Goal: Task Accomplishment & Management: Manage account settings

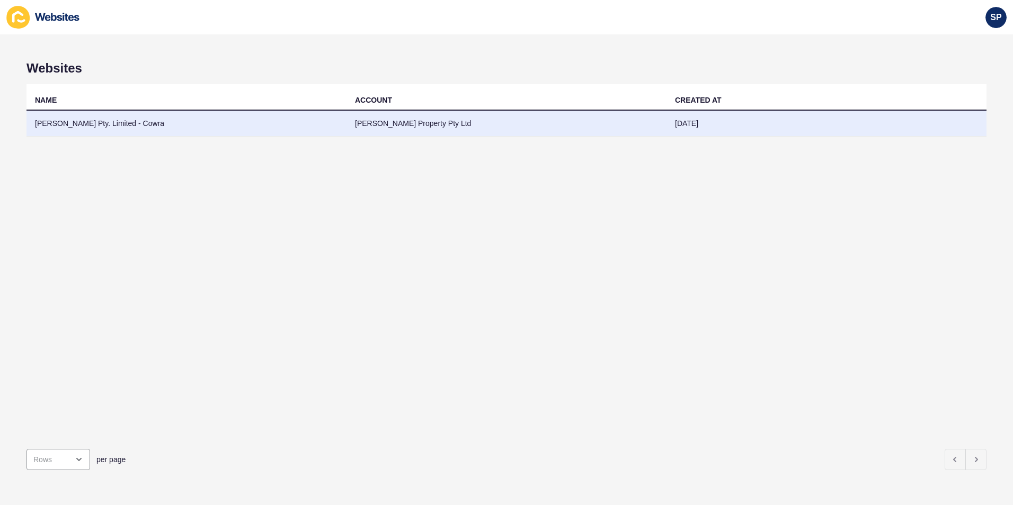
click at [180, 128] on td "[PERSON_NAME] Pty. Limited - Cowra" at bounding box center [186, 124] width 320 height 26
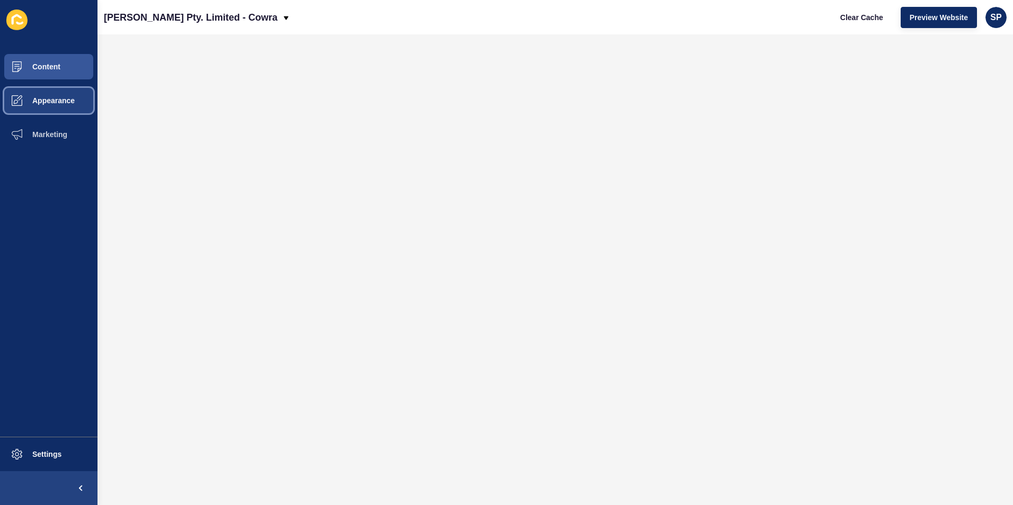
click at [84, 98] on button "Appearance" at bounding box center [48, 101] width 97 height 34
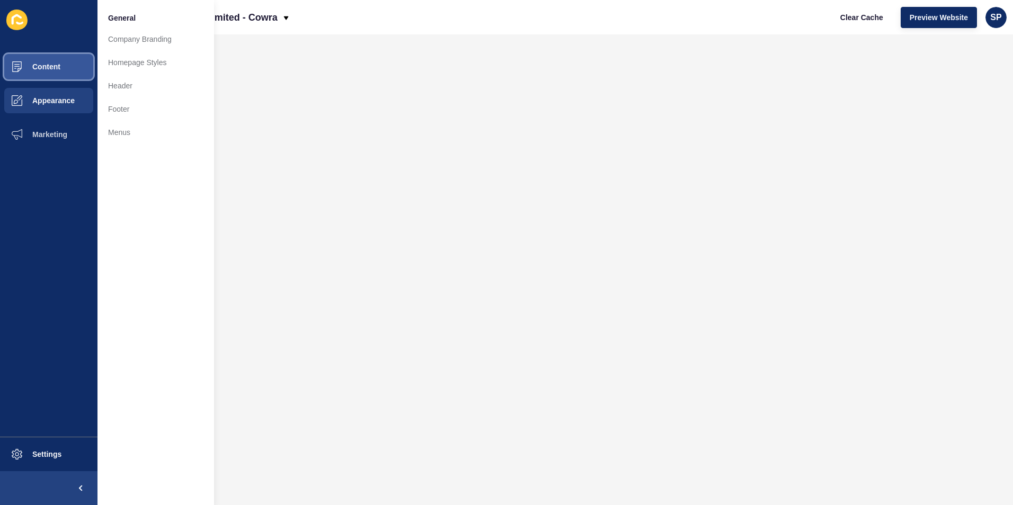
click at [66, 69] on button "Content" at bounding box center [48, 67] width 97 height 34
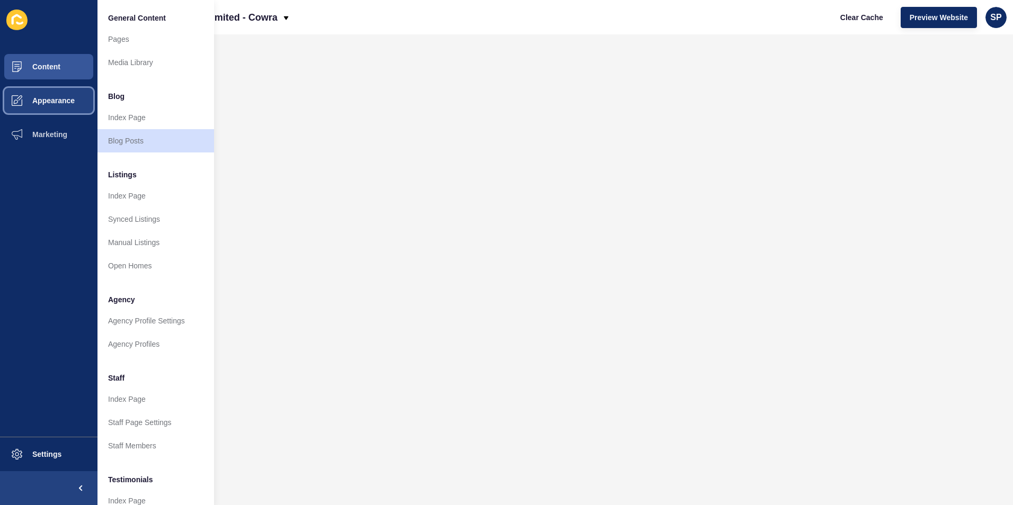
click at [41, 103] on span "Appearance" at bounding box center [36, 100] width 76 height 8
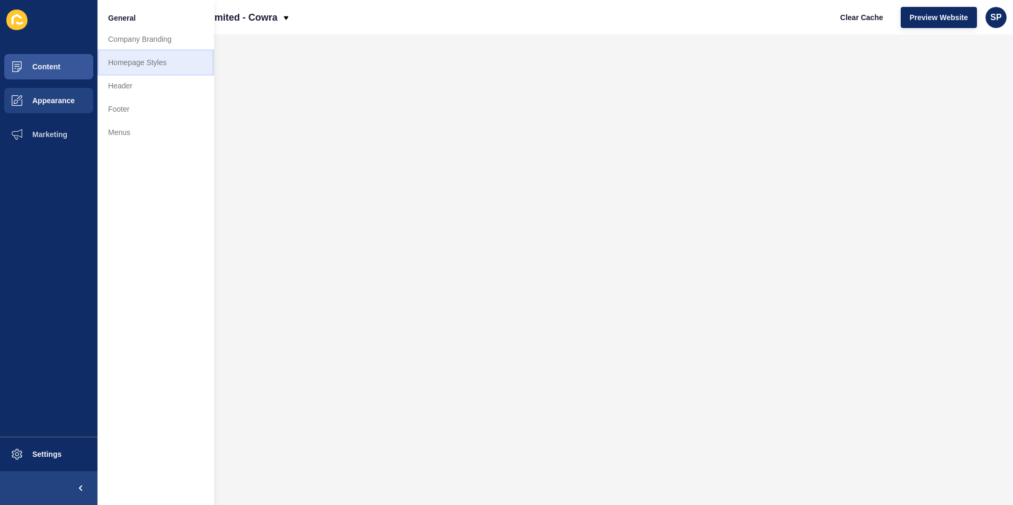
click at [123, 60] on link "Homepage Styles" at bounding box center [155, 62] width 117 height 23
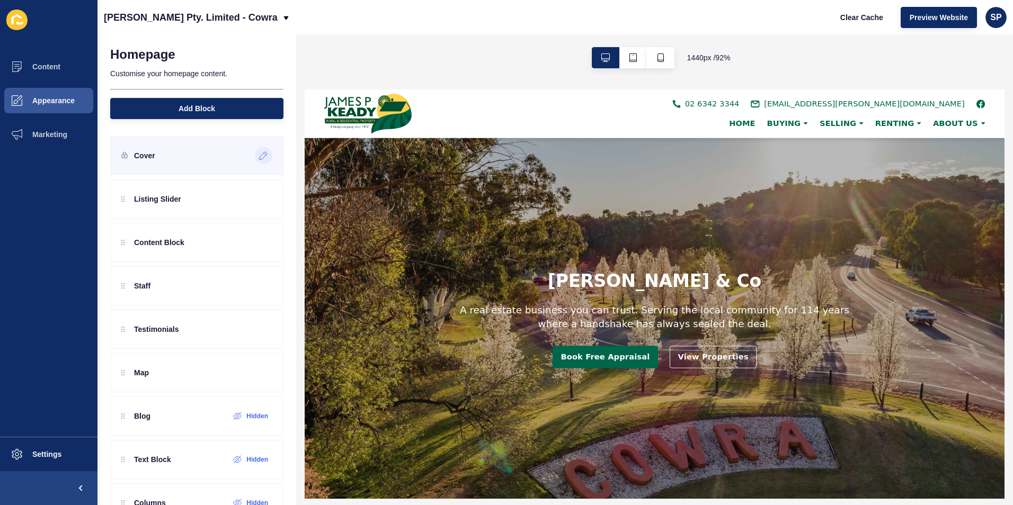
click at [259, 155] on icon at bounding box center [263, 156] width 9 height 8
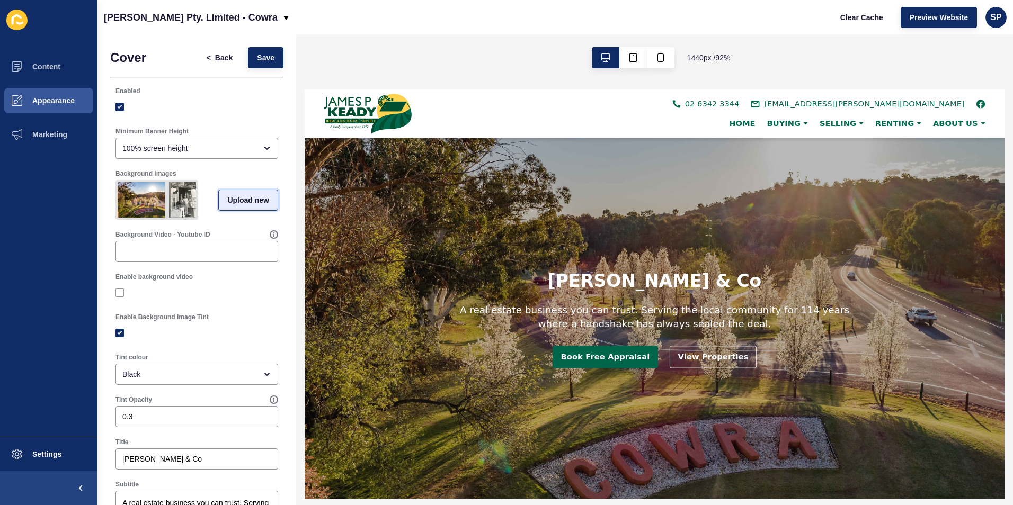
click at [228, 198] on button "Upload new" at bounding box center [248, 200] width 60 height 21
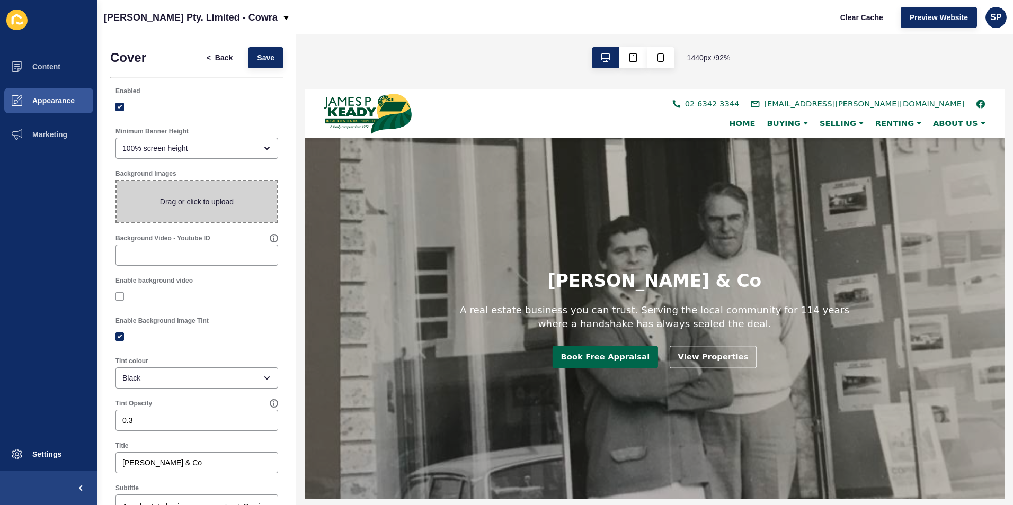
click at [228, 198] on span at bounding box center [197, 201] width 161 height 41
click at [117, 181] on input "Drag or click to upload" at bounding box center [117, 181] width 0 height 0
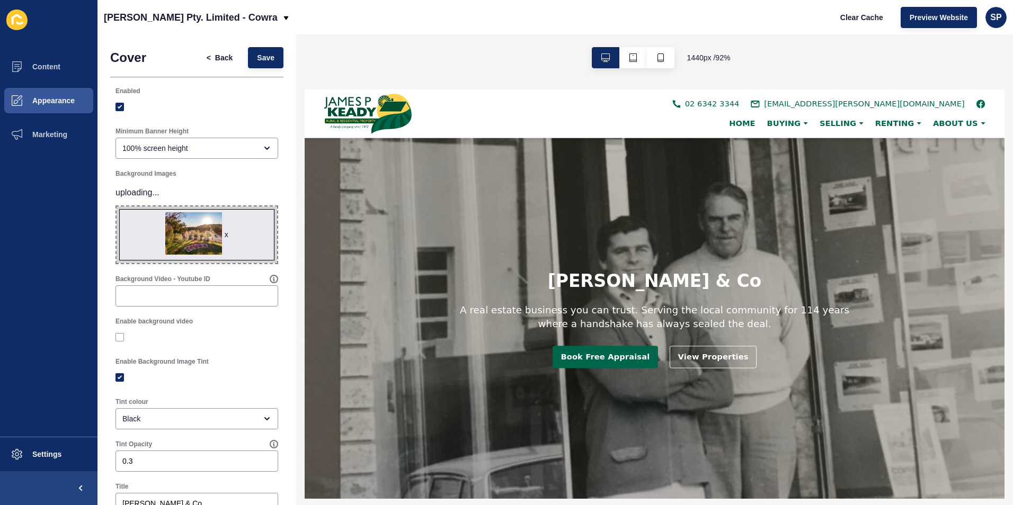
click at [241, 221] on span "x" at bounding box center [197, 235] width 161 height 57
click at [117, 207] on input "x Drag or click to upload" at bounding box center [117, 207] width 0 height 0
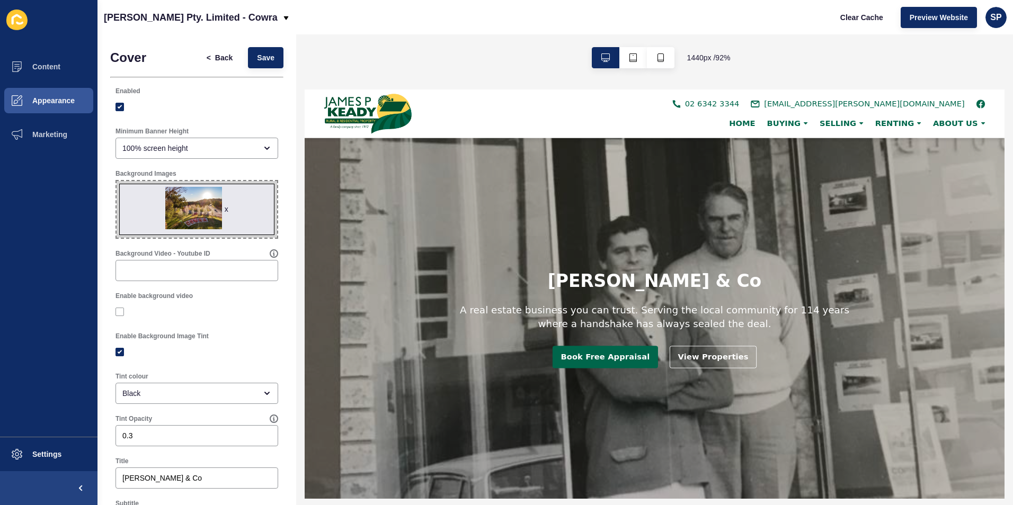
type input "C:\fakepath\history 2.jpg"
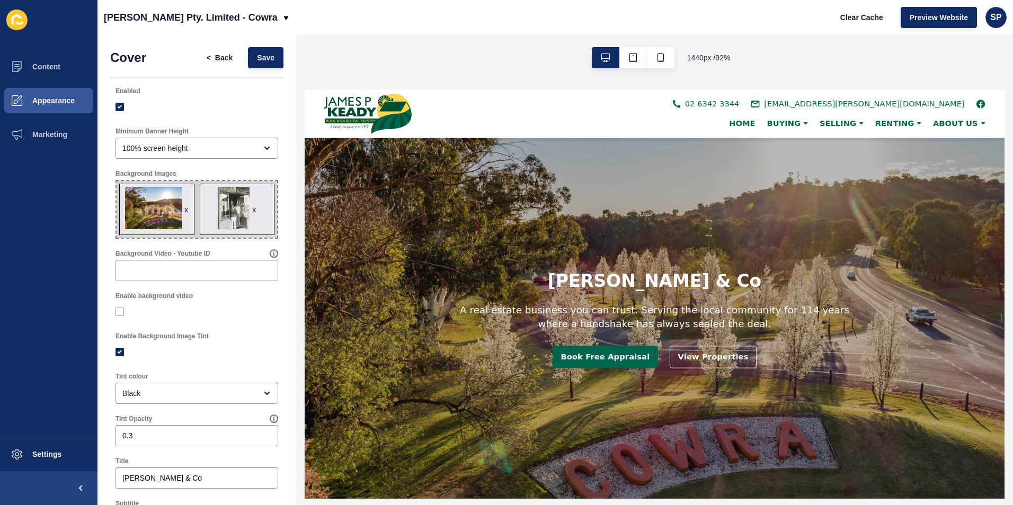
click at [263, 231] on span "x x" at bounding box center [197, 209] width 161 height 57
click at [117, 181] on input "x x Drag or click to upload" at bounding box center [117, 181] width 0 height 0
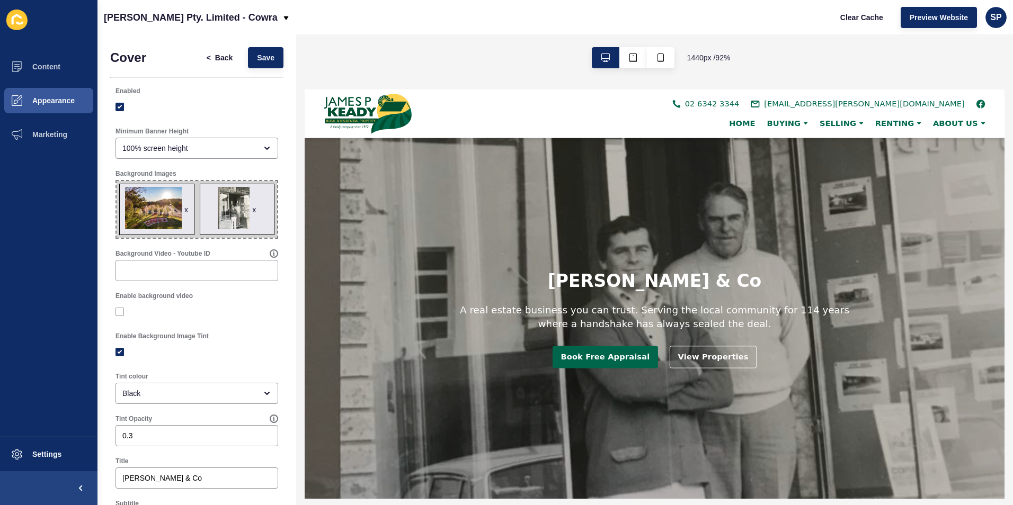
click at [251, 217] on span "x x" at bounding box center [197, 209] width 161 height 57
click at [117, 181] on input "x x Drag or click to upload" at bounding box center [117, 181] width 0 height 0
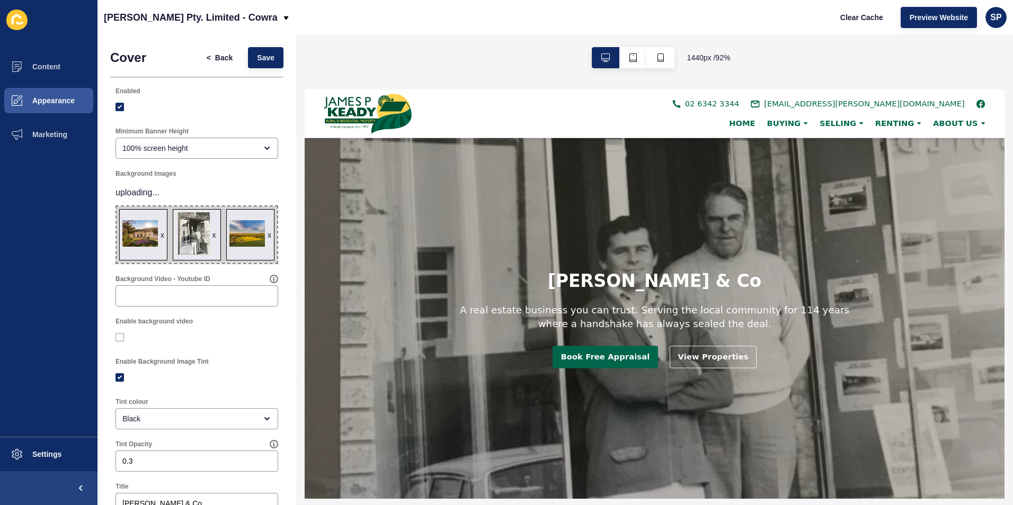
click at [248, 263] on span "x x x" at bounding box center [197, 235] width 161 height 57
click at [117, 207] on input "x x x Drag or click to upload" at bounding box center [117, 207] width 0 height 0
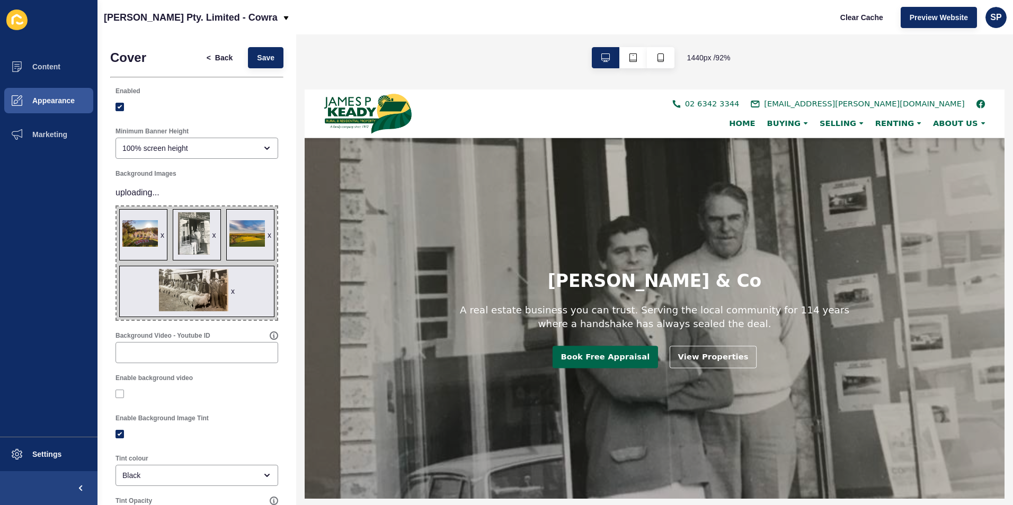
click at [244, 284] on span "x x x x" at bounding box center [197, 263] width 161 height 113
click at [117, 207] on input "x x x x Drag or click to upload" at bounding box center [117, 207] width 0 height 0
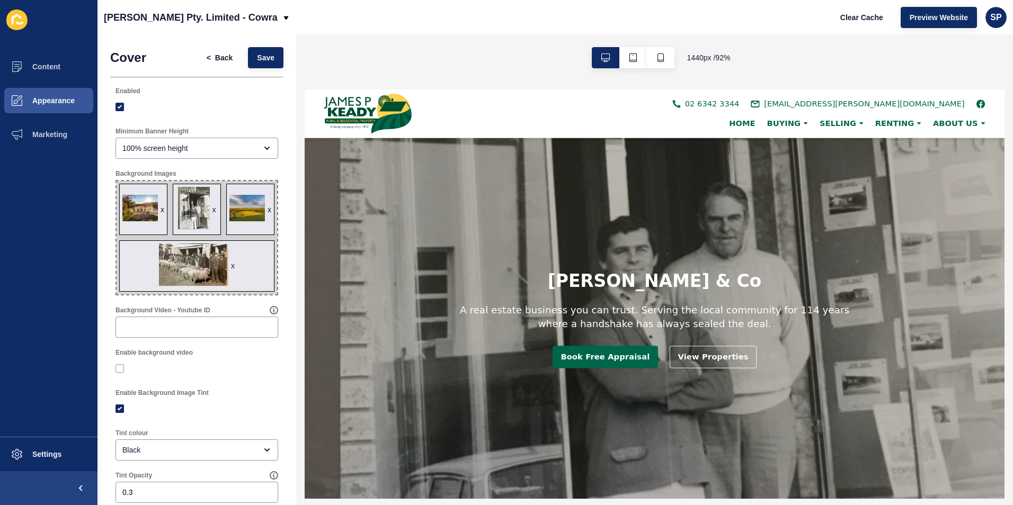
type input "C:\fakepath\[PERSON_NAME]-real-estate SLIDER IMAGE 4.jpg"
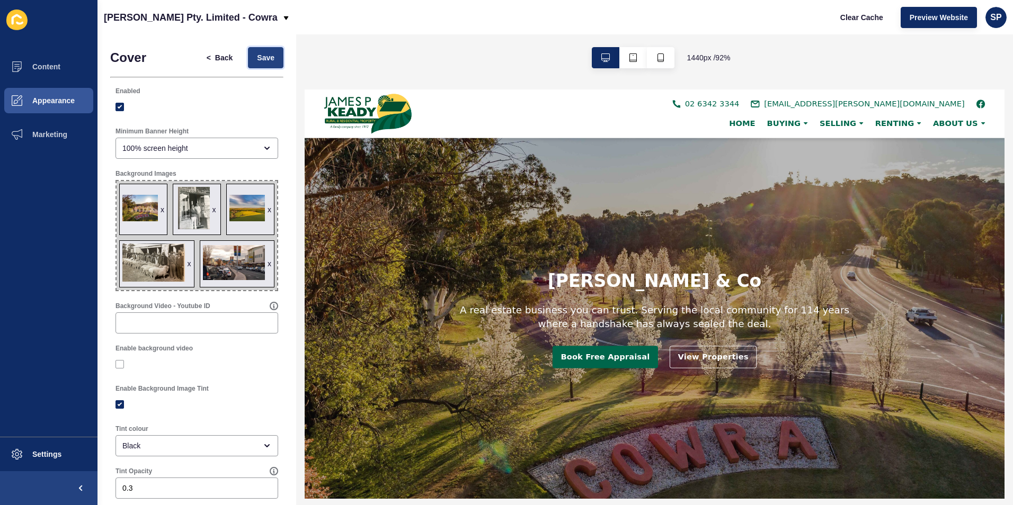
click at [267, 63] on button "Save" at bounding box center [265, 57] width 35 height 21
click at [270, 60] on button "Save" at bounding box center [265, 57] width 35 height 21
click at [269, 54] on button "Save" at bounding box center [265, 57] width 35 height 21
click at [37, 64] on span "Content" at bounding box center [29, 67] width 62 height 8
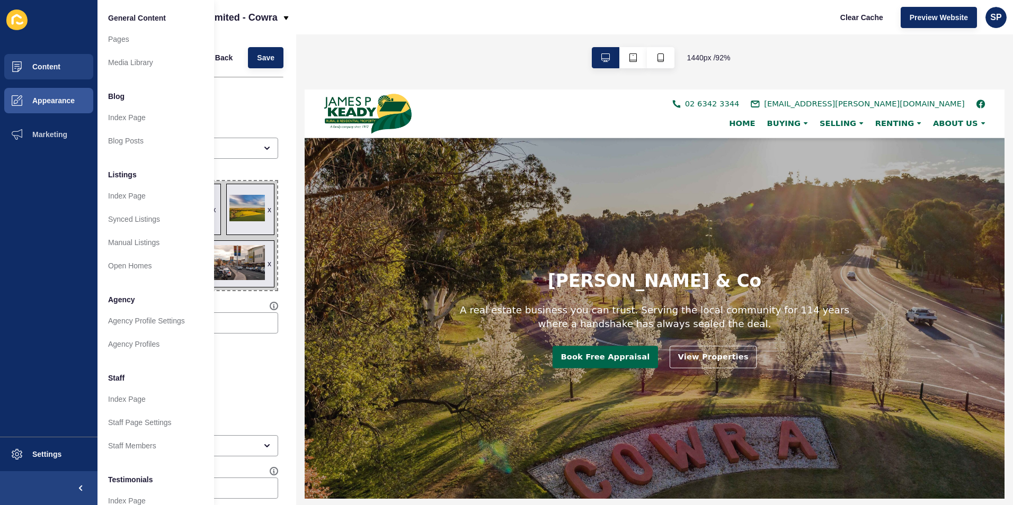
click at [453, 73] on div "1440 px / 92 %" at bounding box center [654, 57] width 717 height 47
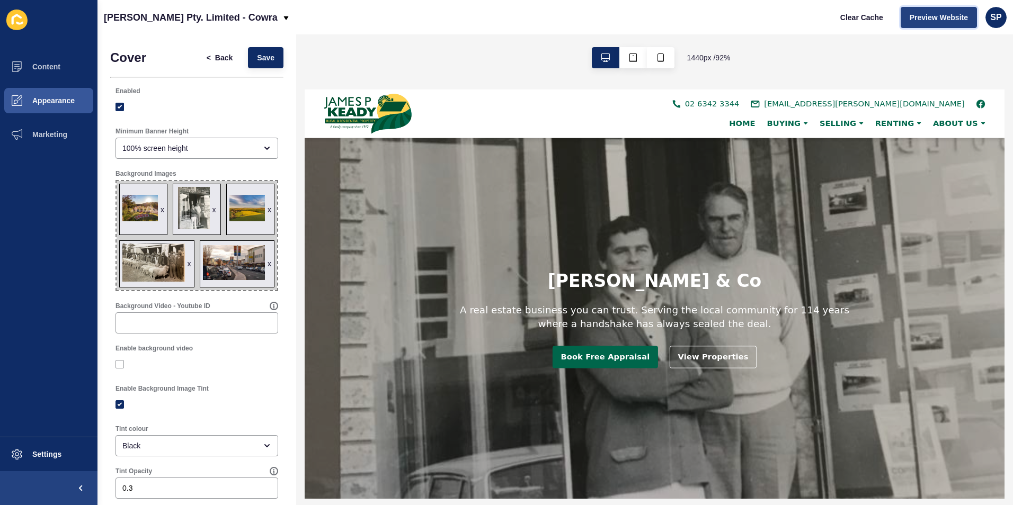
click at [967, 17] on span "Preview Website" at bounding box center [939, 17] width 58 height 11
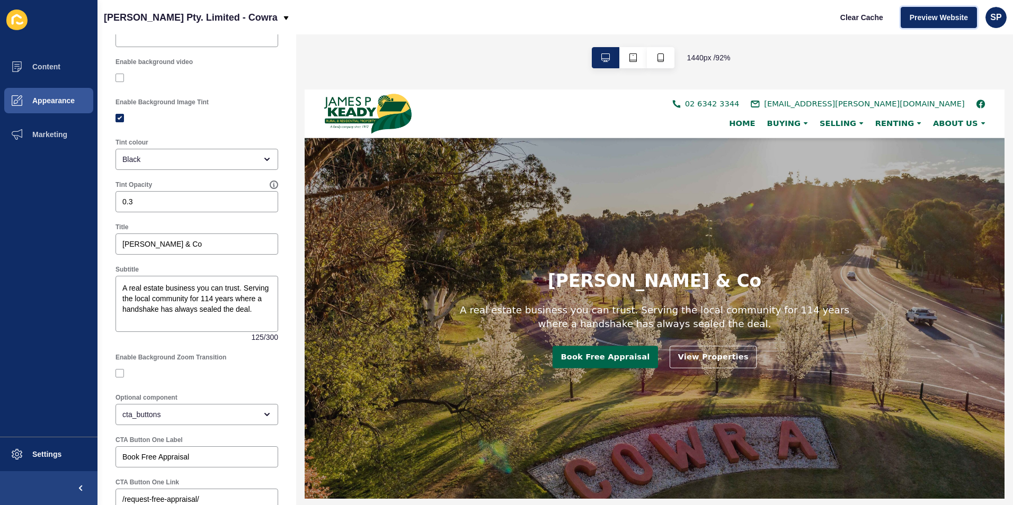
scroll to position [371, 0]
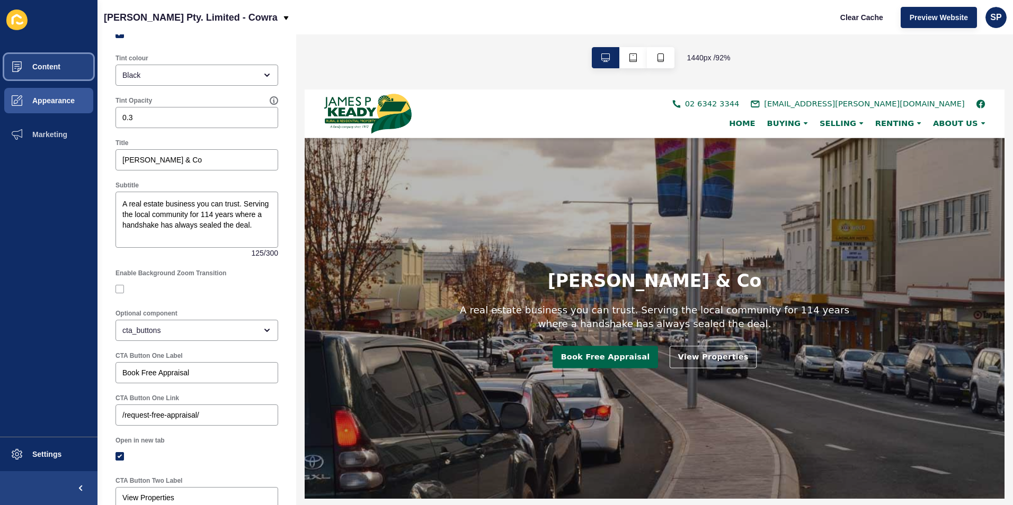
click at [29, 76] on span at bounding box center [17, 67] width 34 height 34
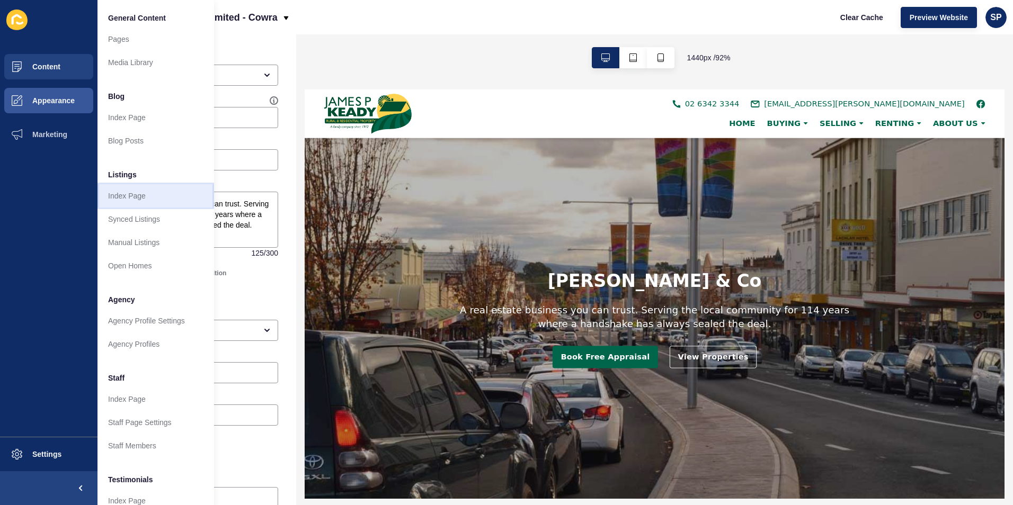
click at [119, 191] on link "Index Page" at bounding box center [155, 195] width 117 height 23
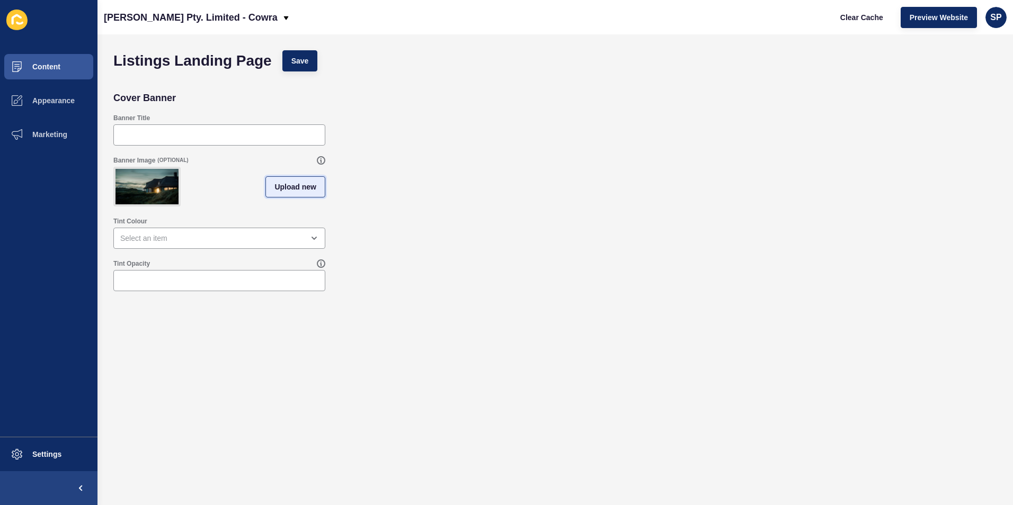
click at [295, 192] on span "Upload new" at bounding box center [295, 187] width 42 height 11
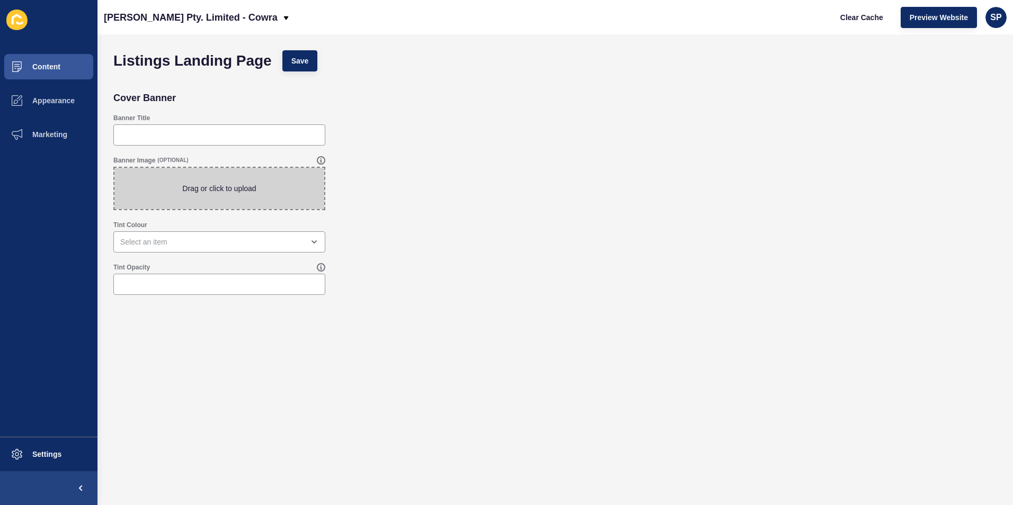
click at [277, 186] on span at bounding box center [219, 188] width 210 height 41
click at [114, 168] on input "Drag or click to upload" at bounding box center [114, 168] width 0 height 0
type input "C:\fakepath\Cowra_2176619057-1536x1023.jpg"
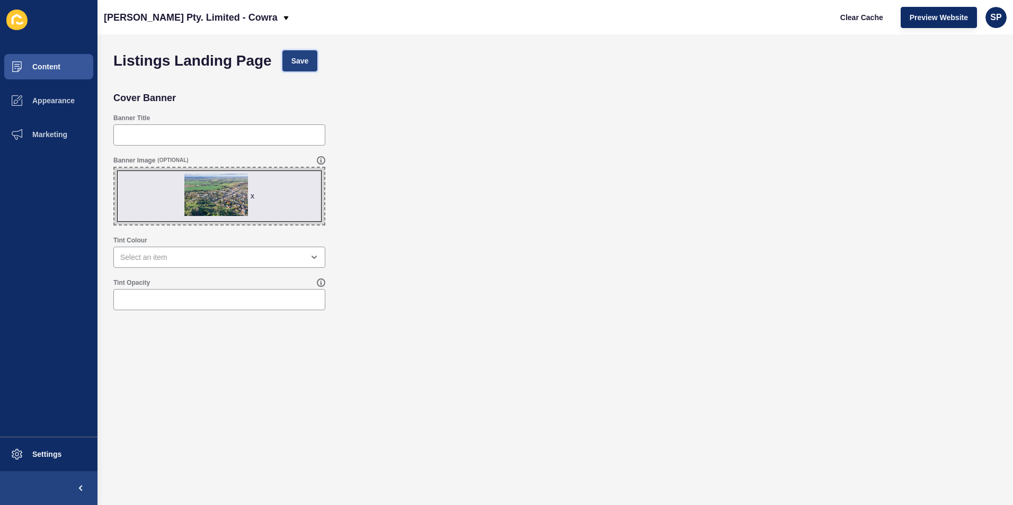
click at [301, 63] on span "Save" at bounding box center [299, 61] width 17 height 11
click at [51, 57] on button "Content" at bounding box center [48, 67] width 97 height 34
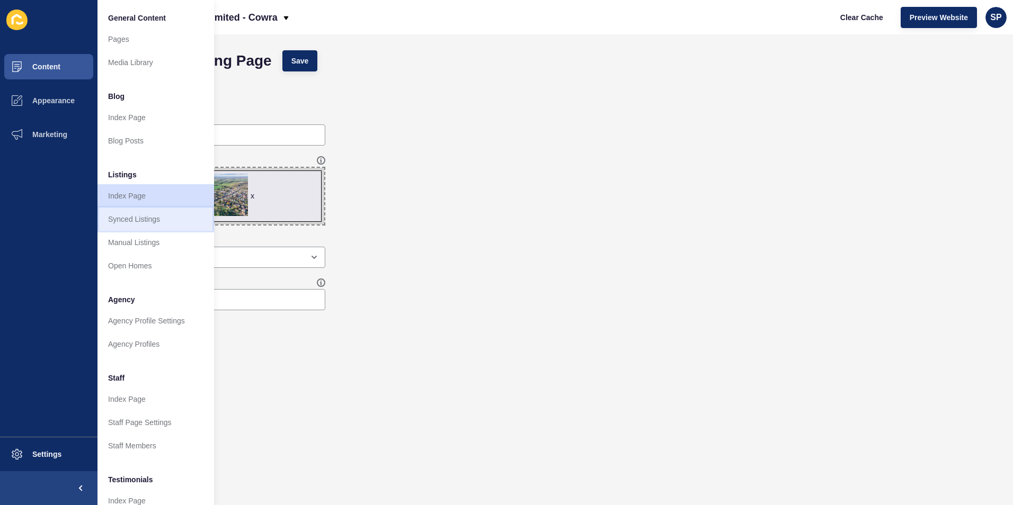
click at [129, 214] on link "Synced Listings" at bounding box center [155, 219] width 117 height 23
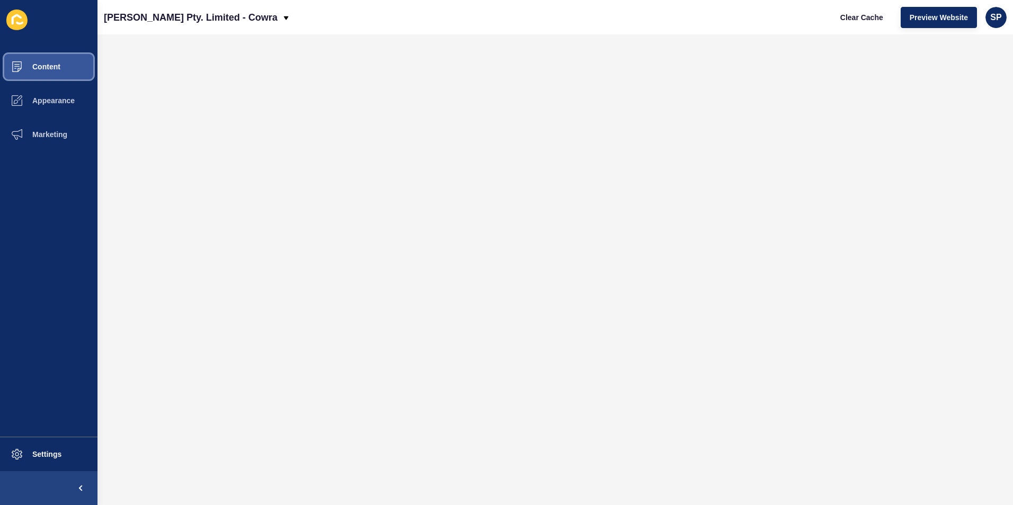
click at [44, 57] on button "Content" at bounding box center [48, 67] width 97 height 34
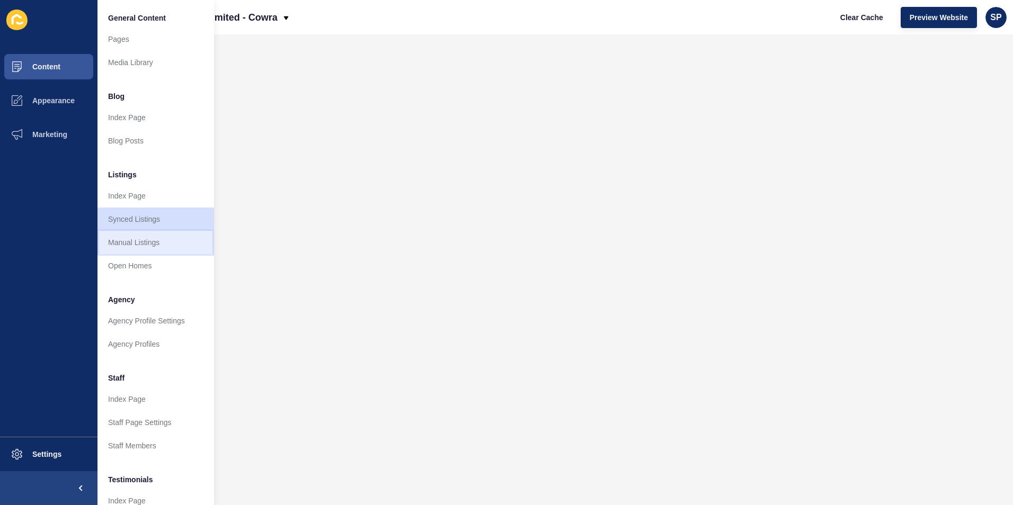
click at [116, 232] on link "Manual Listings" at bounding box center [155, 242] width 117 height 23
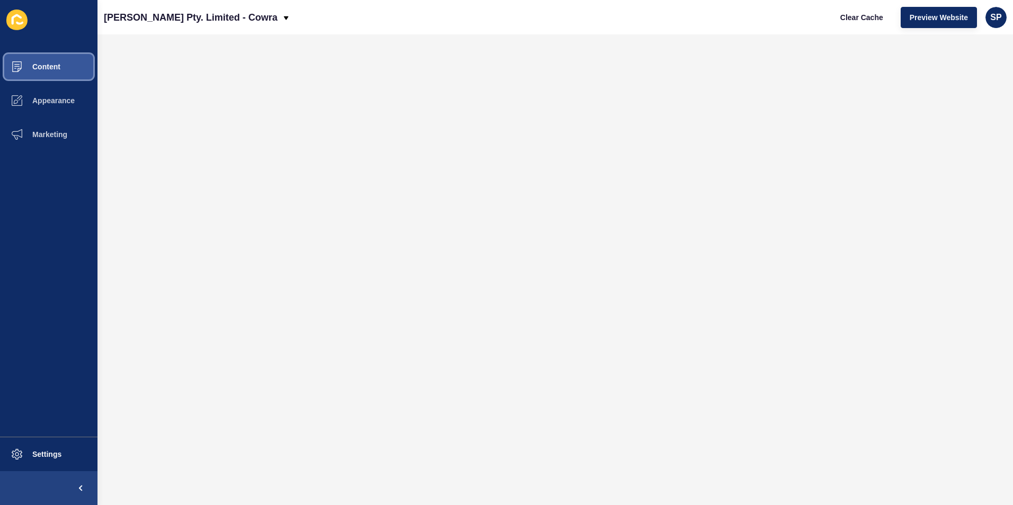
click at [57, 72] on button "Content" at bounding box center [48, 67] width 97 height 34
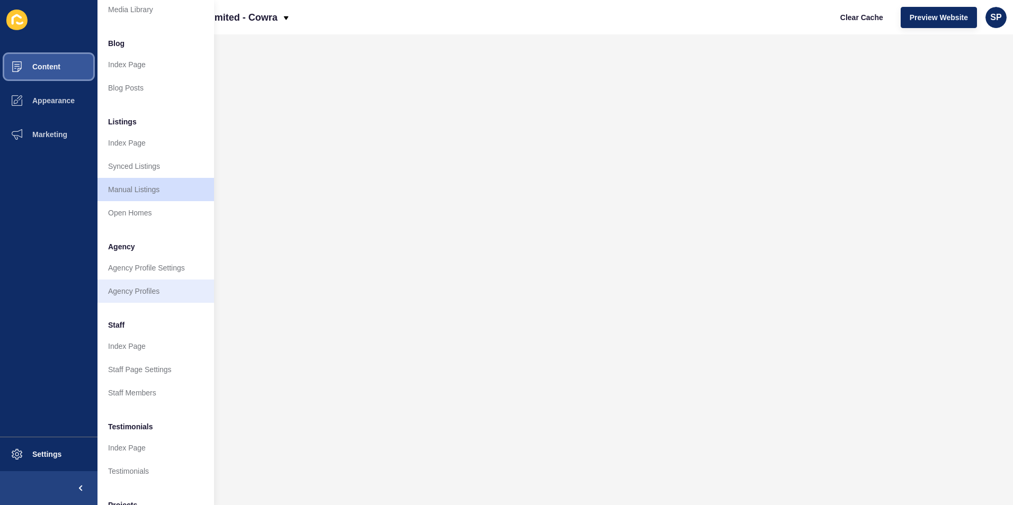
scroll to position [106, 0]
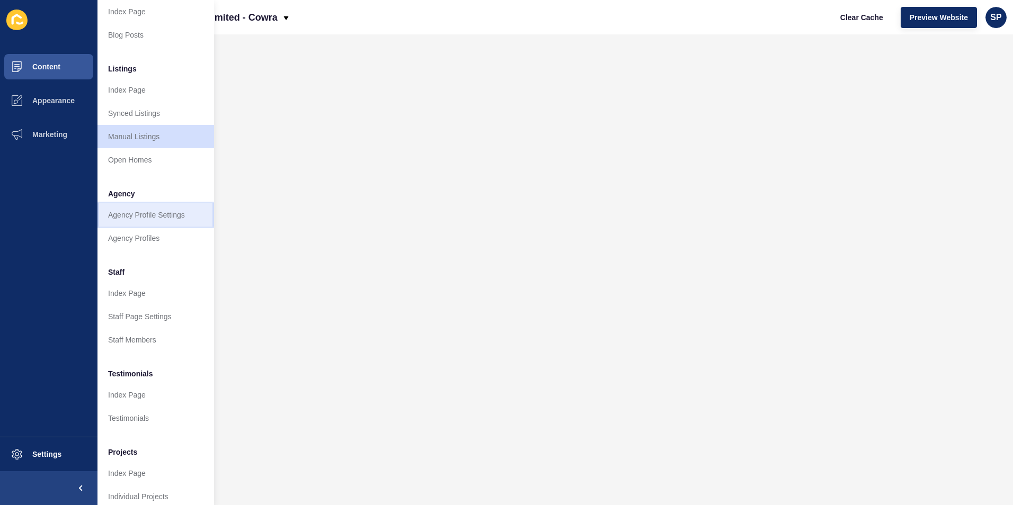
click at [136, 217] on link "Agency Profile Settings" at bounding box center [155, 214] width 117 height 23
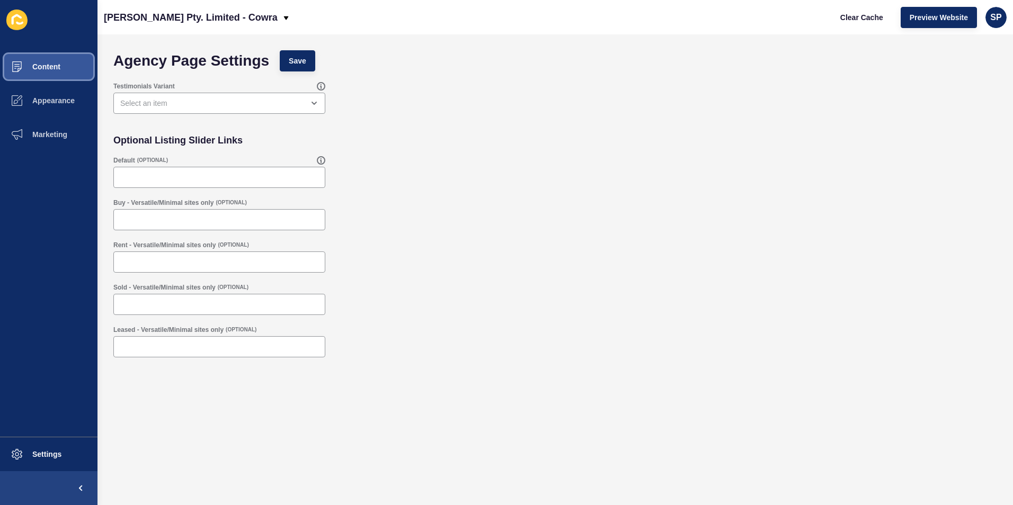
click at [58, 69] on span "Content" at bounding box center [29, 67] width 62 height 8
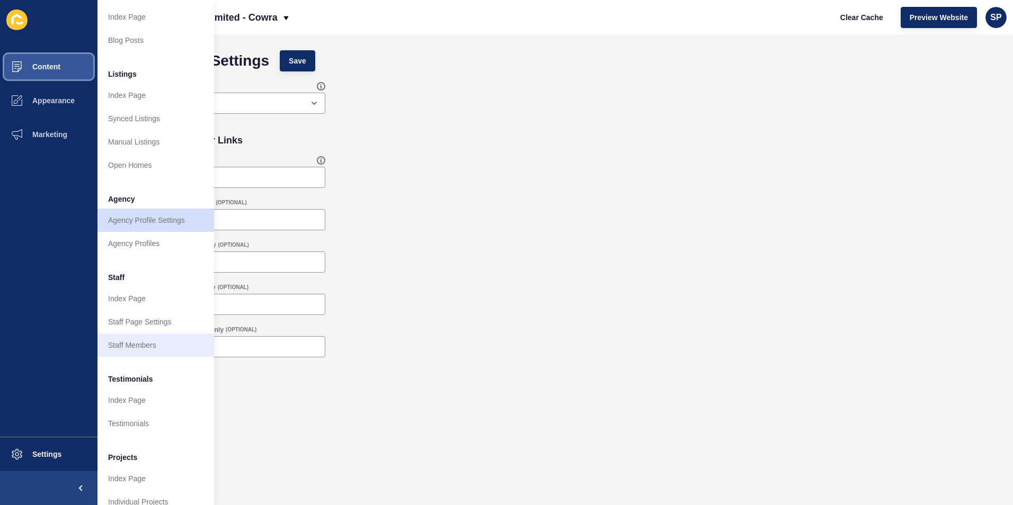
scroll to position [106, 0]
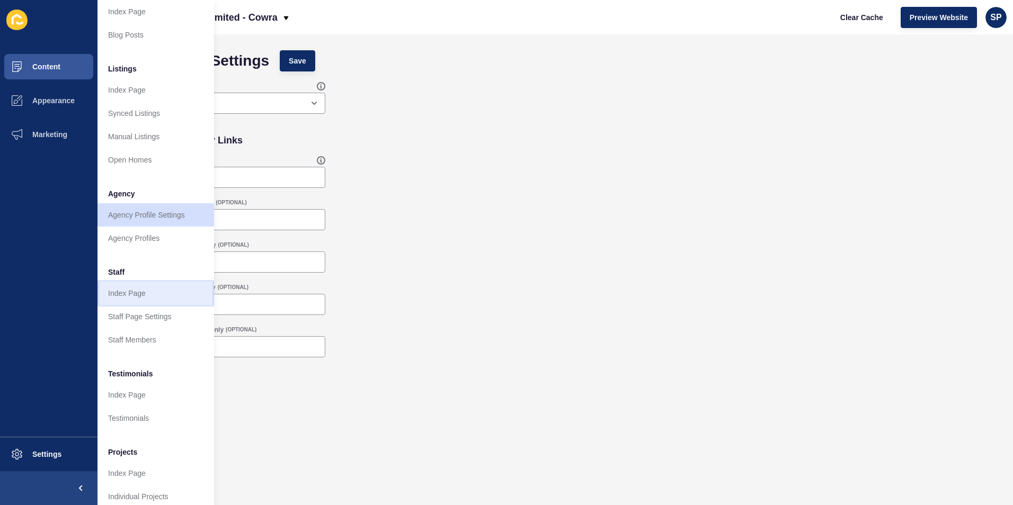
click at [140, 296] on link "Index Page" at bounding box center [155, 293] width 117 height 23
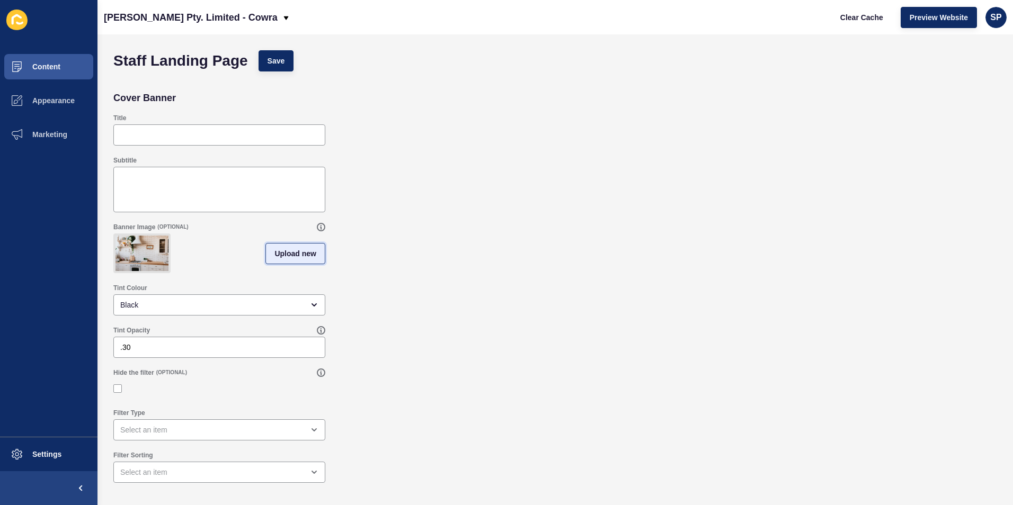
click at [284, 259] on span "Upload new" at bounding box center [295, 253] width 42 height 11
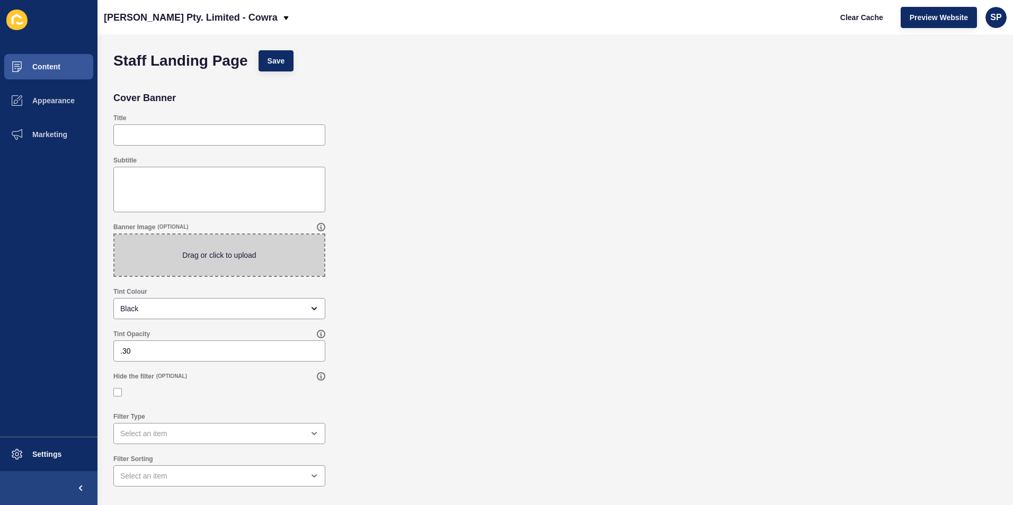
click at [284, 262] on span at bounding box center [219, 255] width 210 height 41
click at [114, 235] on input "Drag or click to upload" at bounding box center [114, 235] width 0 height 0
type input "C:\fakepath\front of office - cropped.jpg"
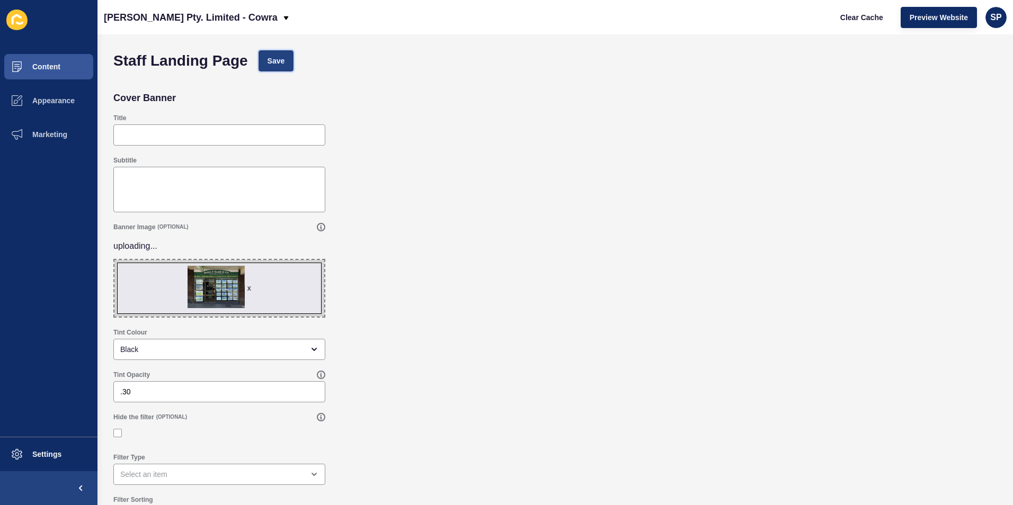
click at [268, 57] on span "Save" at bounding box center [276, 61] width 17 height 11
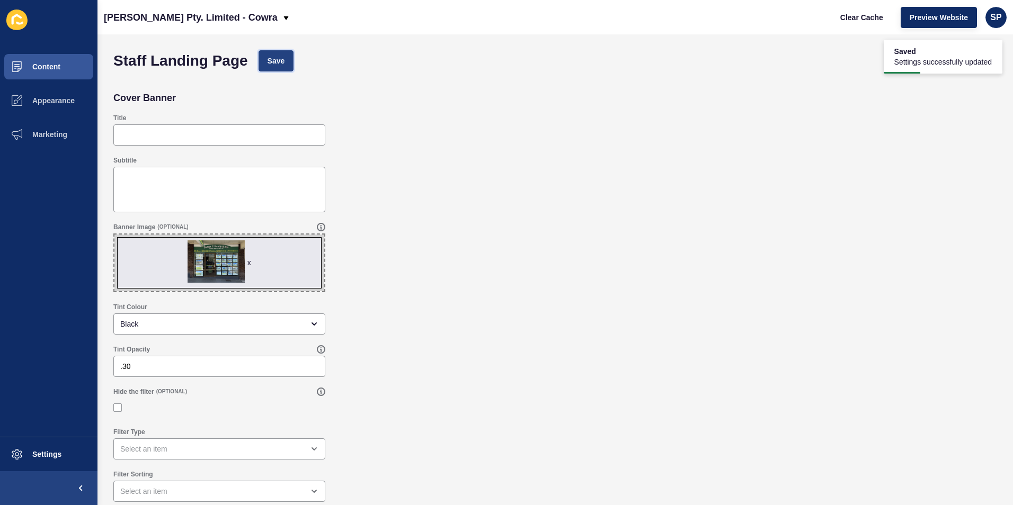
click at [263, 59] on button "Save" at bounding box center [276, 60] width 35 height 21
click at [952, 14] on span "Preview Website" at bounding box center [939, 17] width 58 height 11
click at [34, 63] on span "Content" at bounding box center [29, 67] width 62 height 8
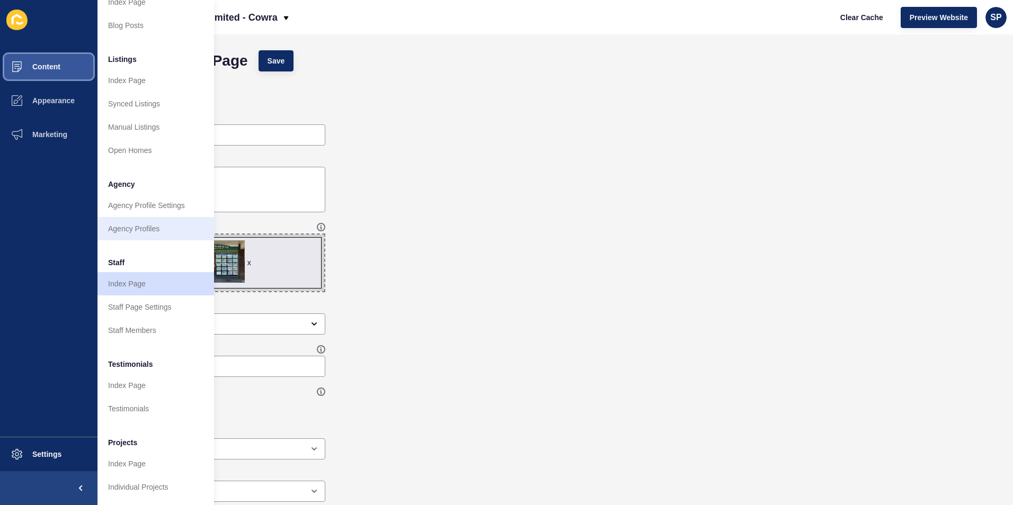
scroll to position [123, 0]
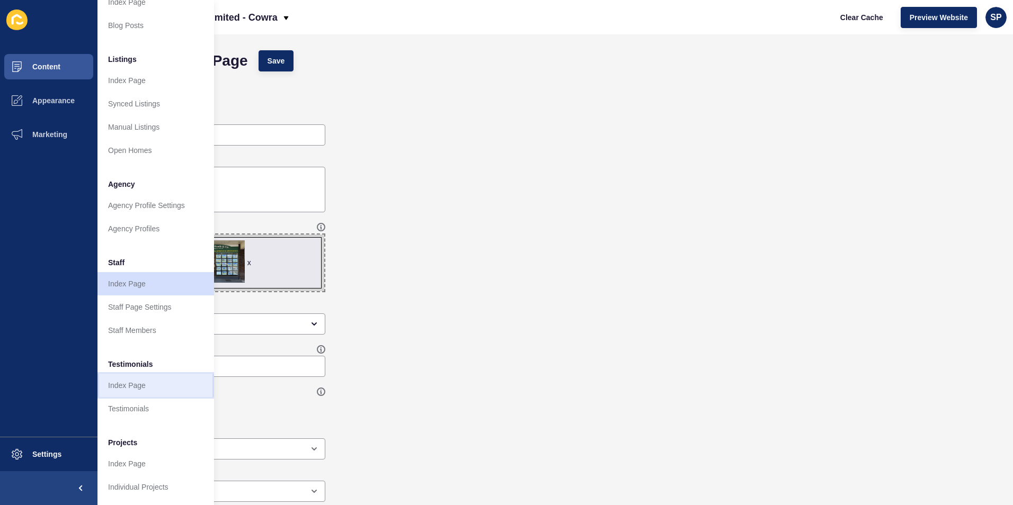
click at [130, 374] on link "Index Page" at bounding box center [155, 385] width 117 height 23
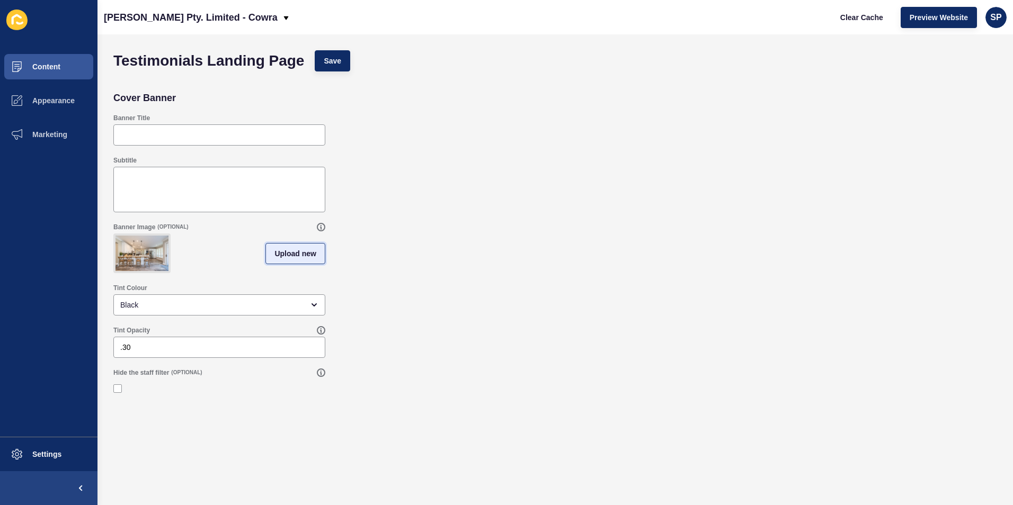
click at [279, 259] on span "Upload new" at bounding box center [295, 253] width 42 height 11
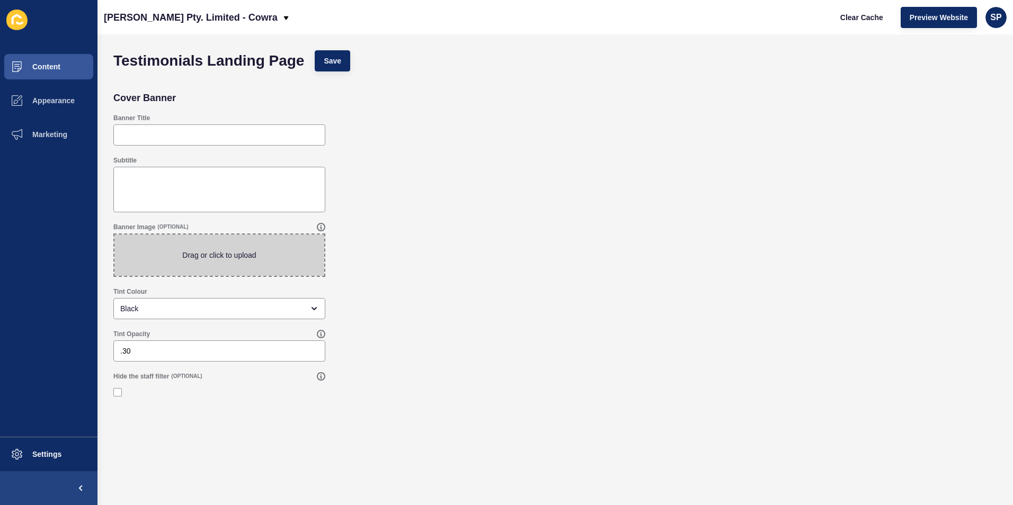
click at [266, 251] on span at bounding box center [219, 255] width 210 height 41
click at [114, 235] on input "Drag or click to upload" at bounding box center [114, 235] width 0 height 0
type input "C:\fakepath\history.jpg"
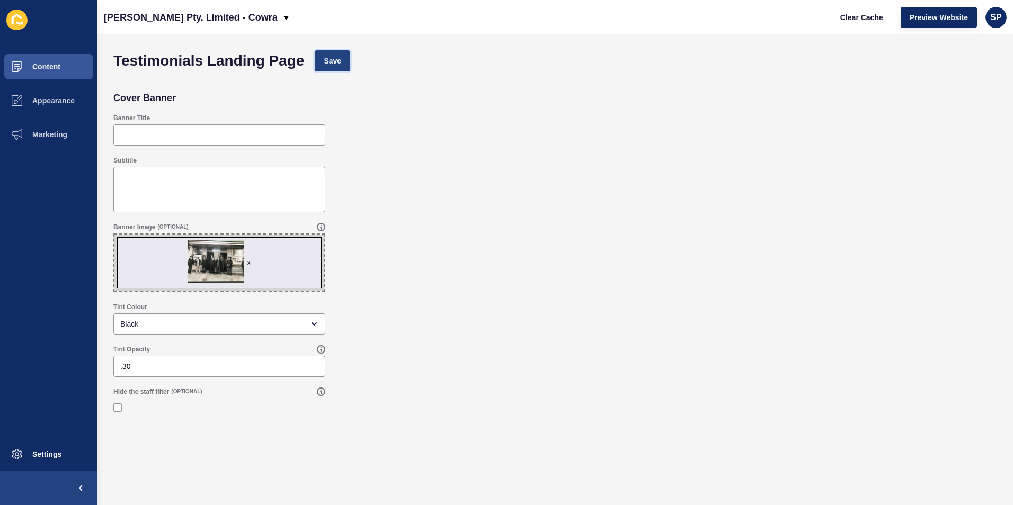
click at [325, 58] on span "Save" at bounding box center [332, 61] width 17 height 11
click at [54, 66] on span "Content" at bounding box center [29, 67] width 62 height 8
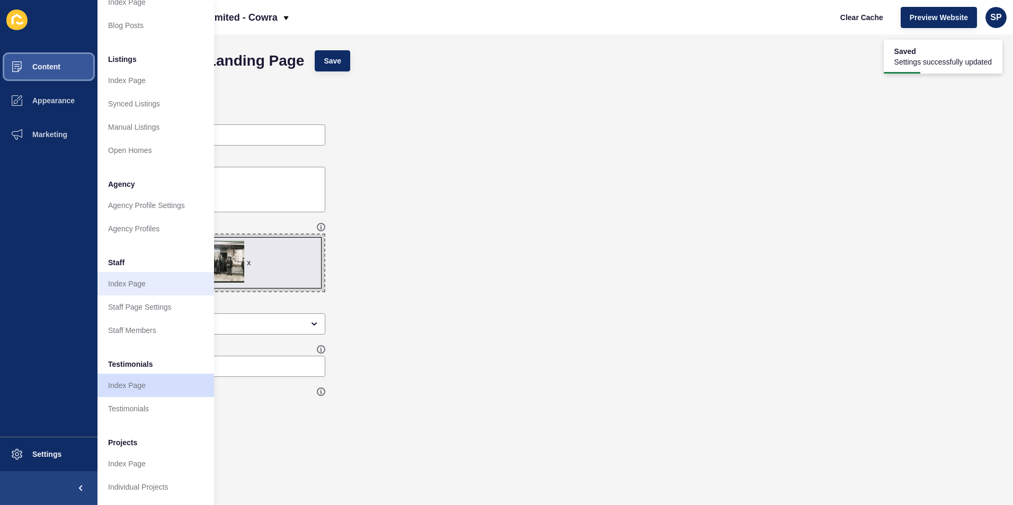
scroll to position [123, 0]
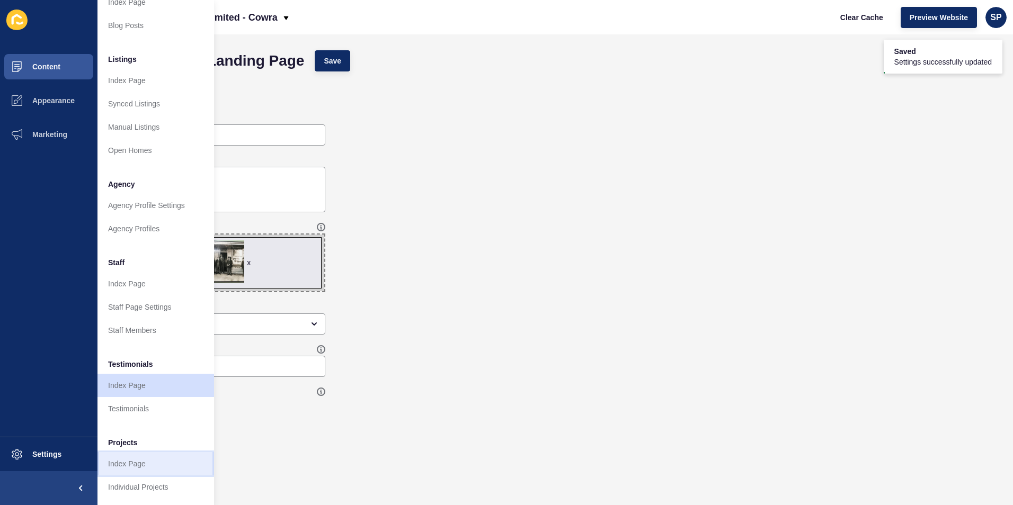
click at [129, 453] on link "Index Page" at bounding box center [155, 463] width 117 height 23
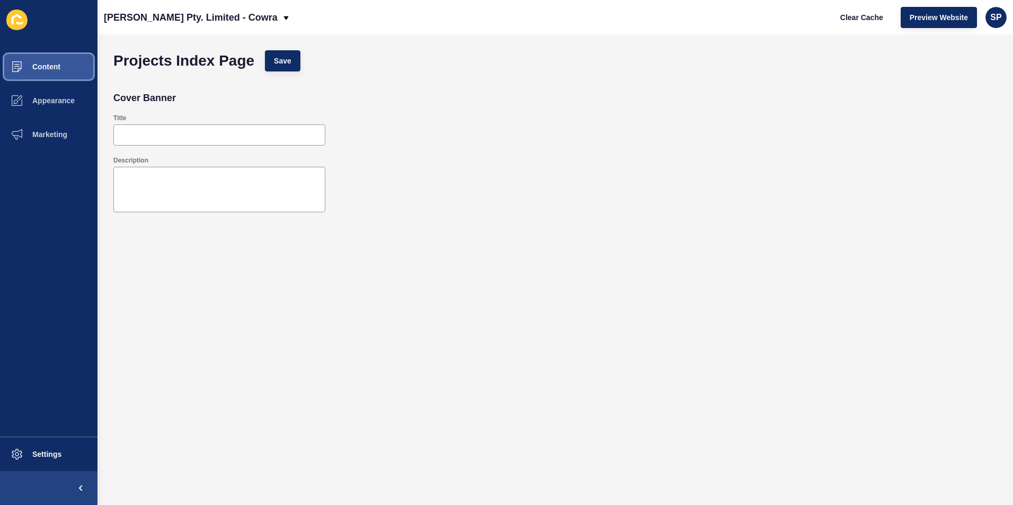
click at [46, 67] on span "Content" at bounding box center [29, 67] width 62 height 8
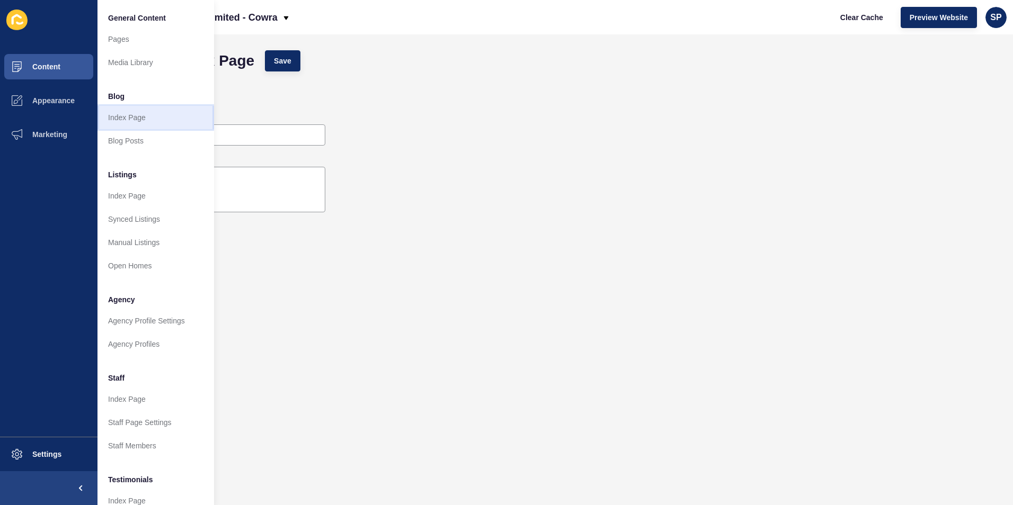
click at [149, 124] on link "Index Page" at bounding box center [155, 117] width 117 height 23
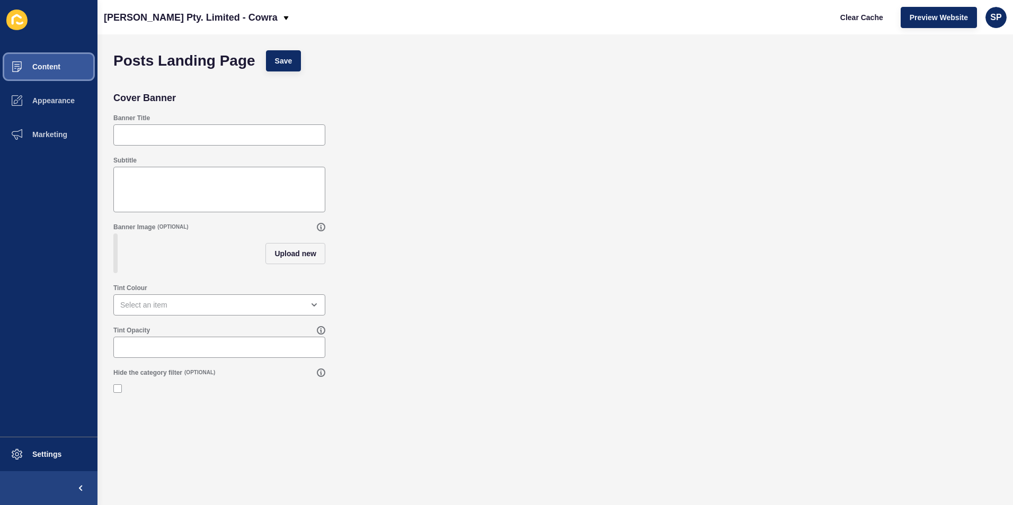
click at [38, 70] on span "Content" at bounding box center [29, 67] width 62 height 8
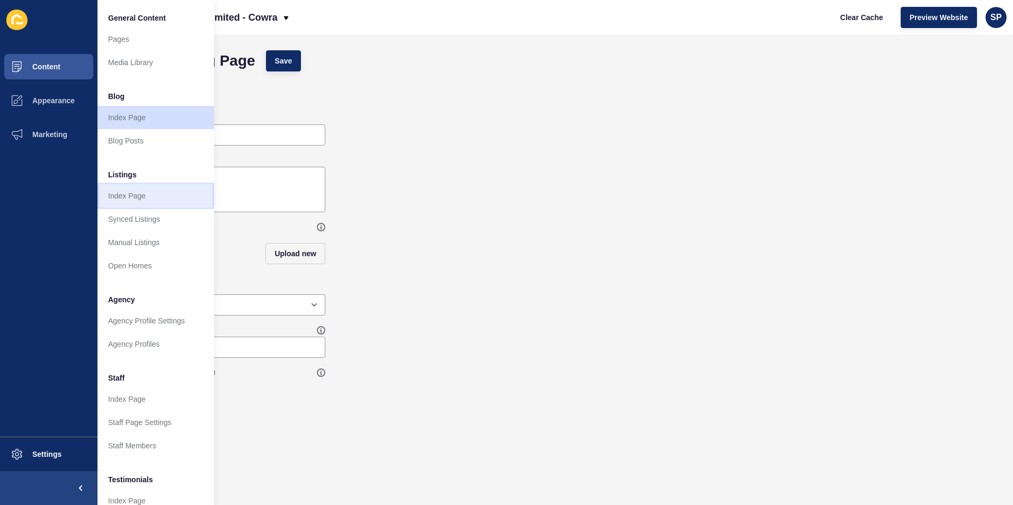
click at [141, 203] on link "Index Page" at bounding box center [155, 195] width 117 height 23
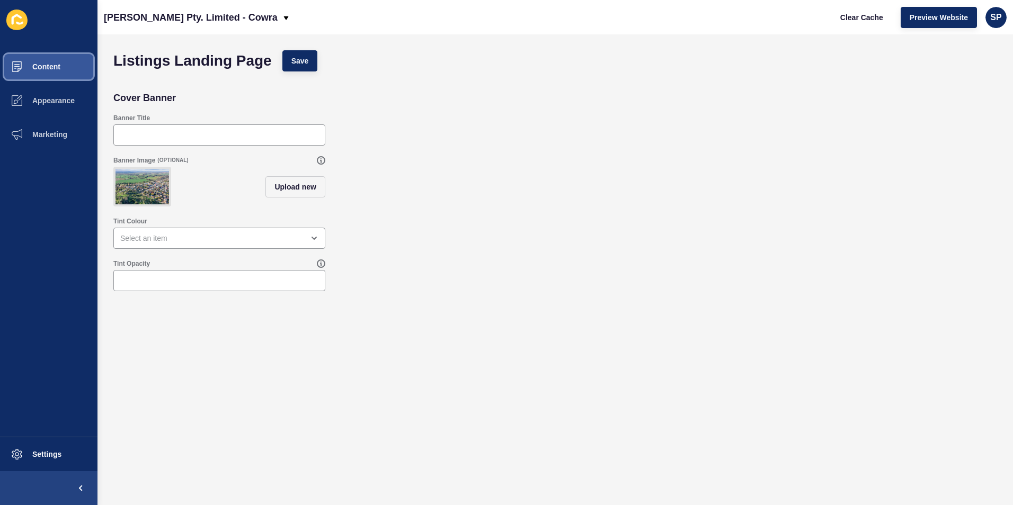
click at [68, 68] on button "Content" at bounding box center [48, 67] width 97 height 34
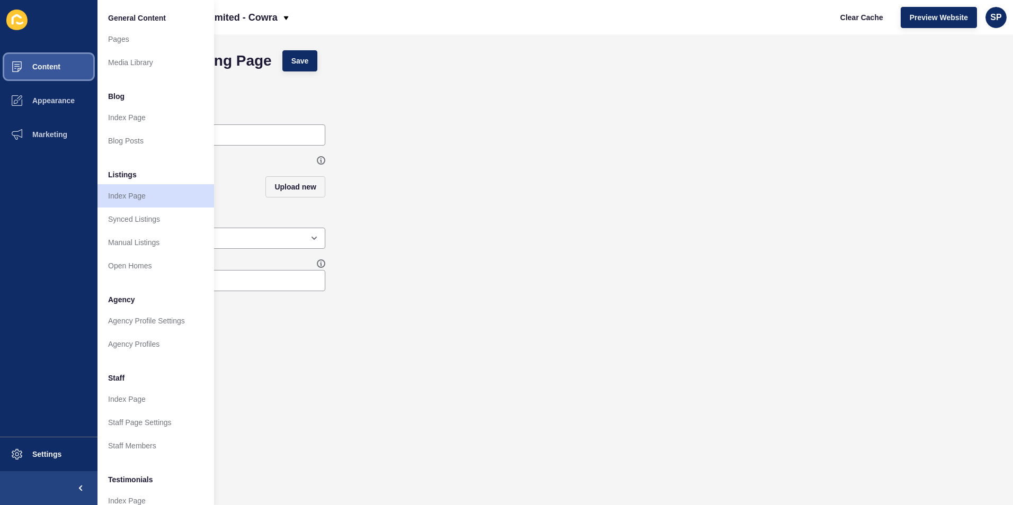
scroll to position [53, 0]
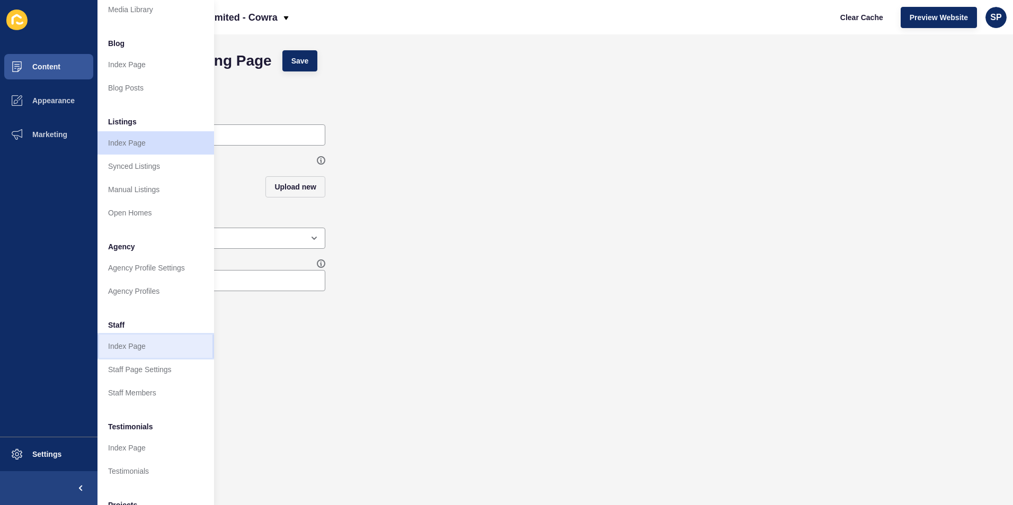
click at [137, 348] on link "Index Page" at bounding box center [155, 346] width 117 height 23
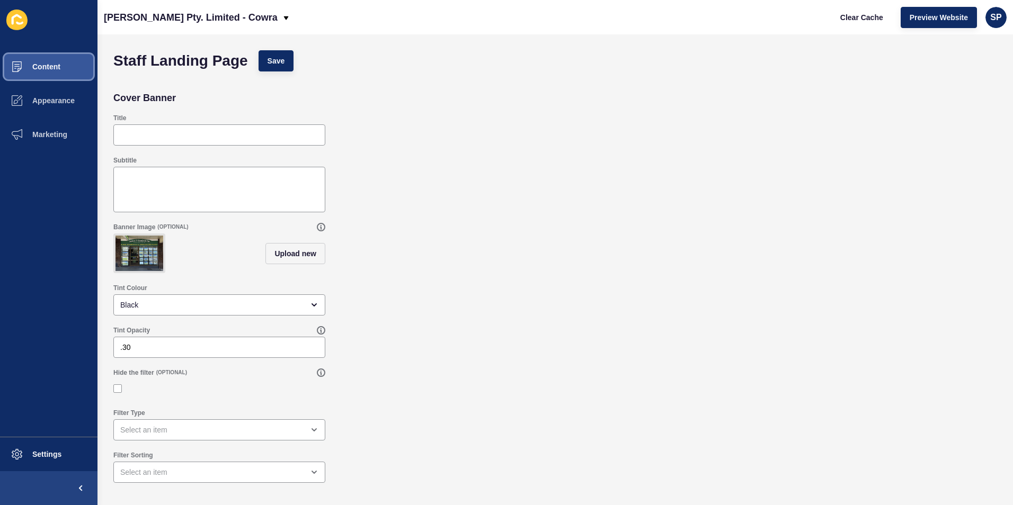
click at [32, 69] on span "Content" at bounding box center [29, 67] width 62 height 8
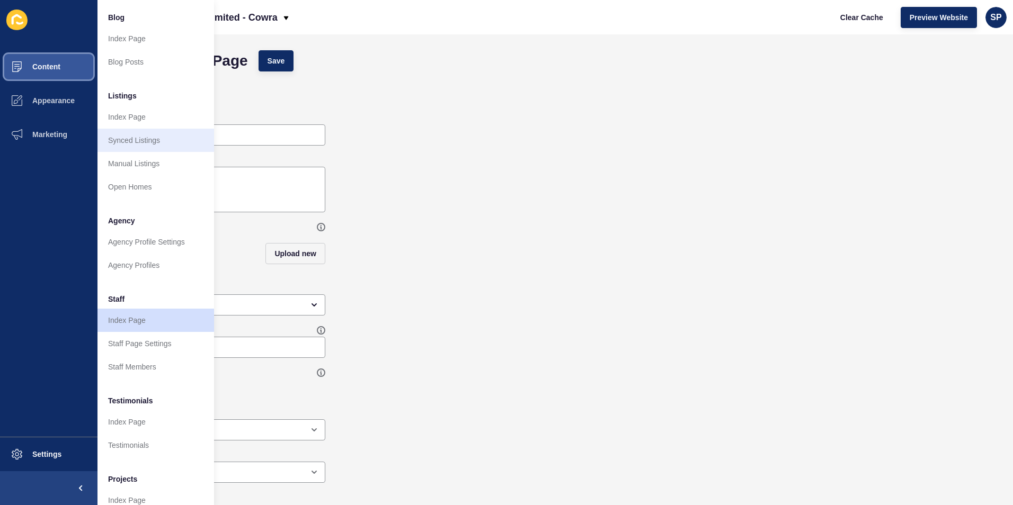
scroll to position [123, 0]
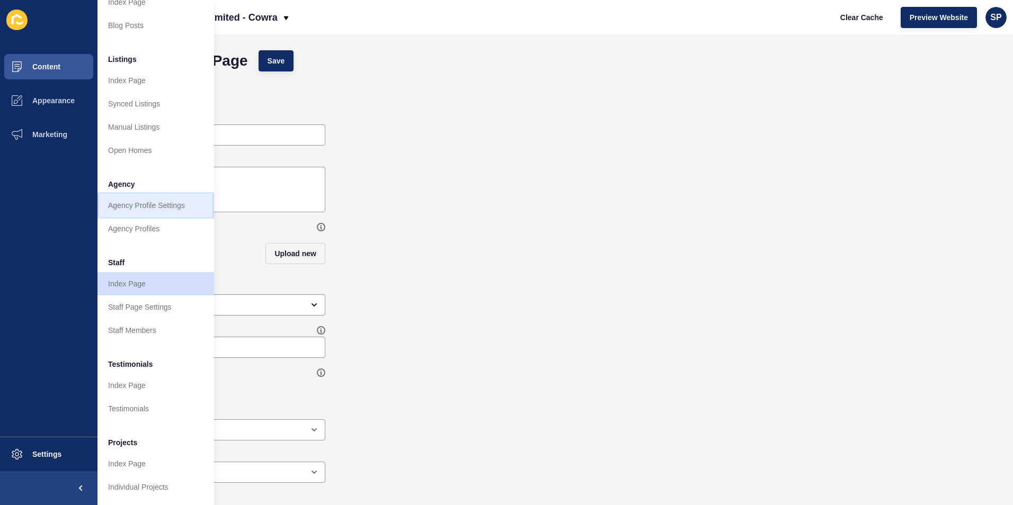
click at [143, 197] on link "Agency Profile Settings" at bounding box center [155, 205] width 117 height 23
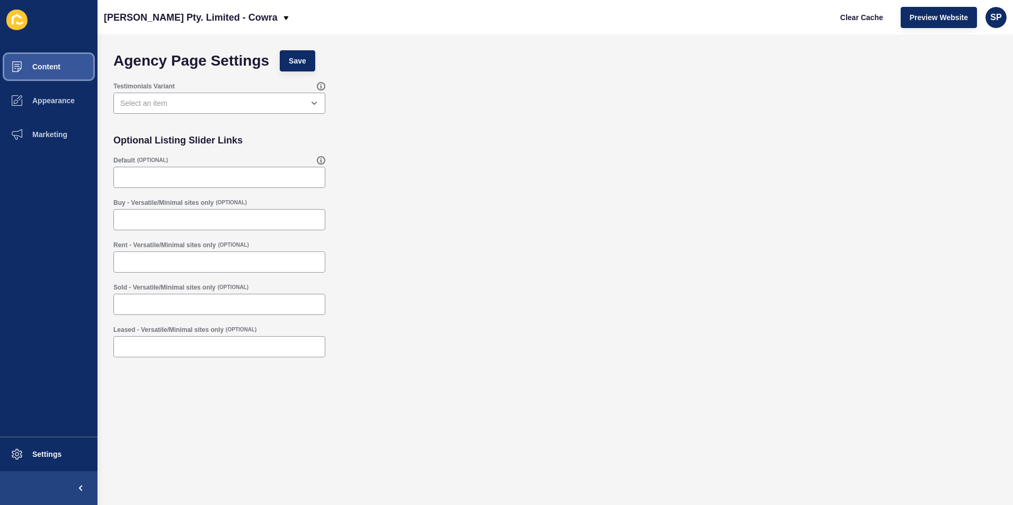
click at [70, 66] on button "Content" at bounding box center [48, 67] width 97 height 34
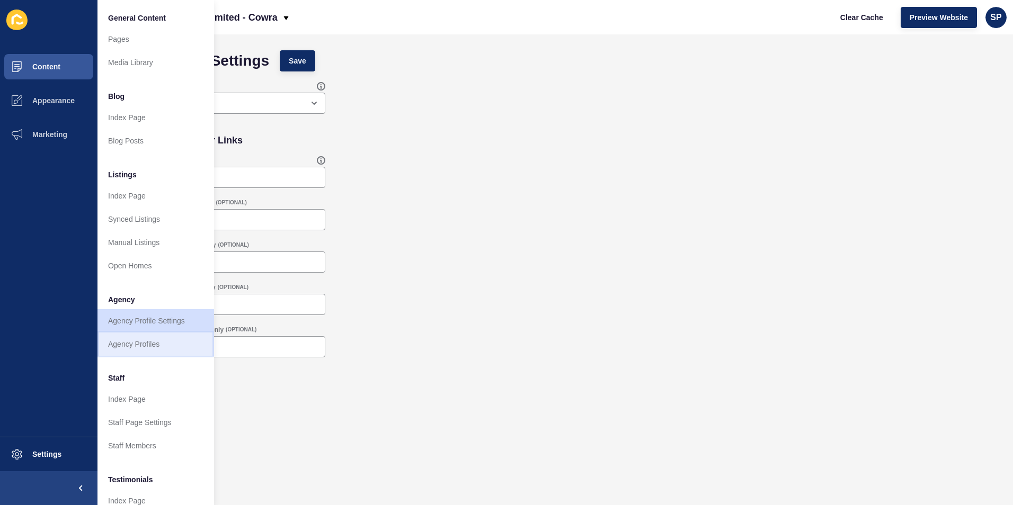
click at [114, 336] on link "Agency Profiles" at bounding box center [155, 344] width 117 height 23
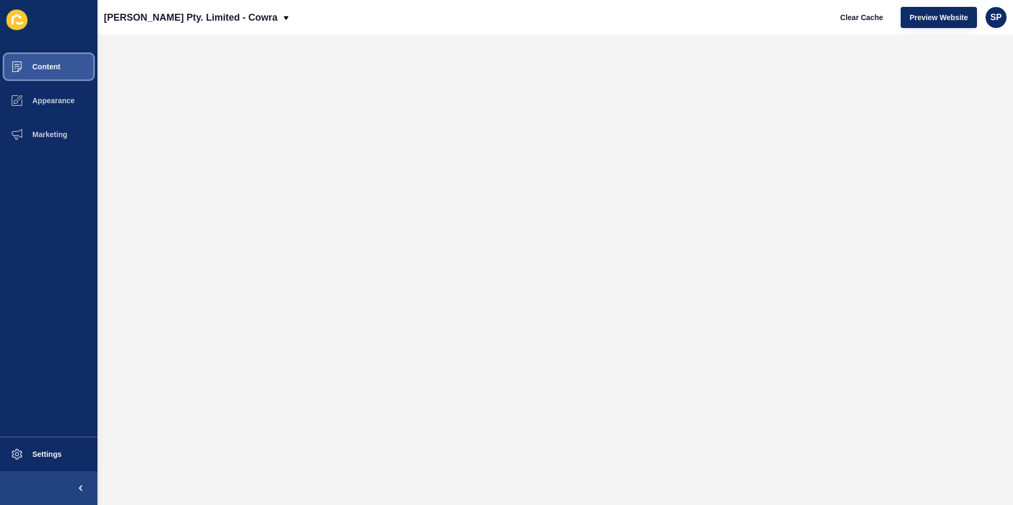
click at [56, 63] on span "Content" at bounding box center [29, 67] width 62 height 8
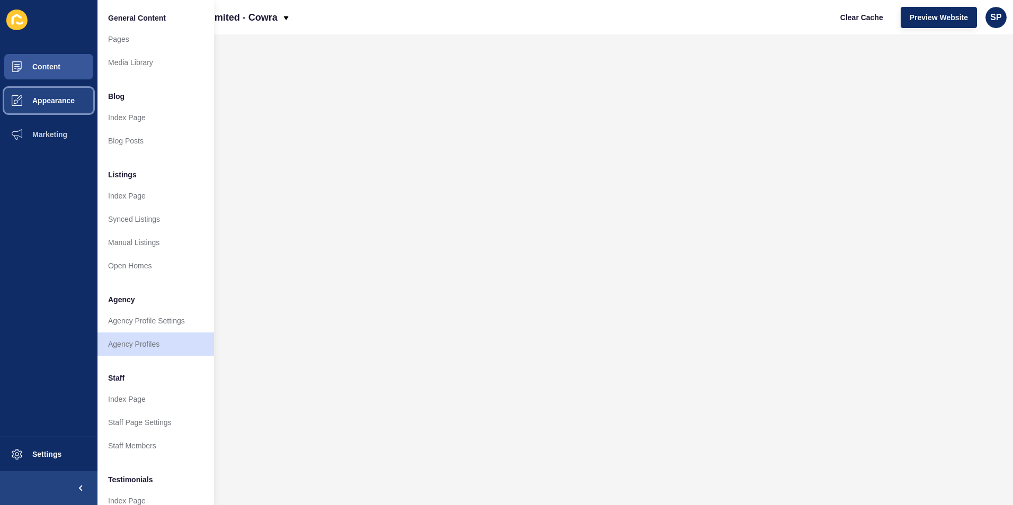
click at [63, 94] on button "Appearance" at bounding box center [48, 101] width 97 height 34
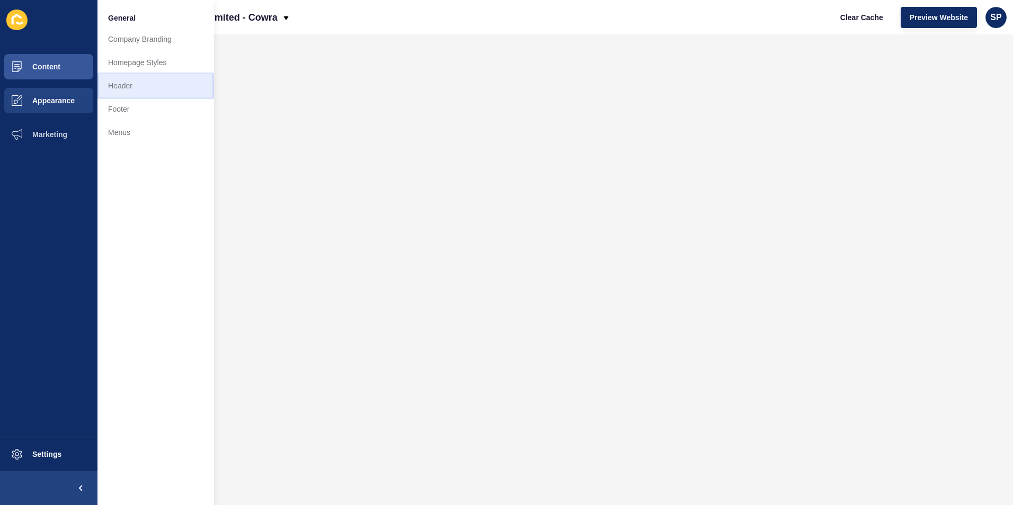
click at [121, 88] on link "Header" at bounding box center [155, 85] width 117 height 23
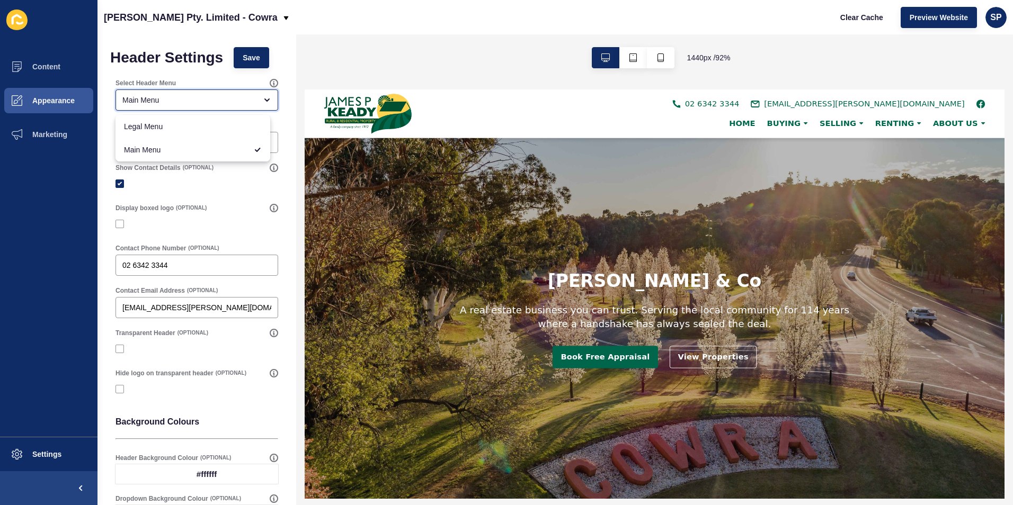
click at [256, 100] on div "close menu" at bounding box center [263, 100] width 15 height 8
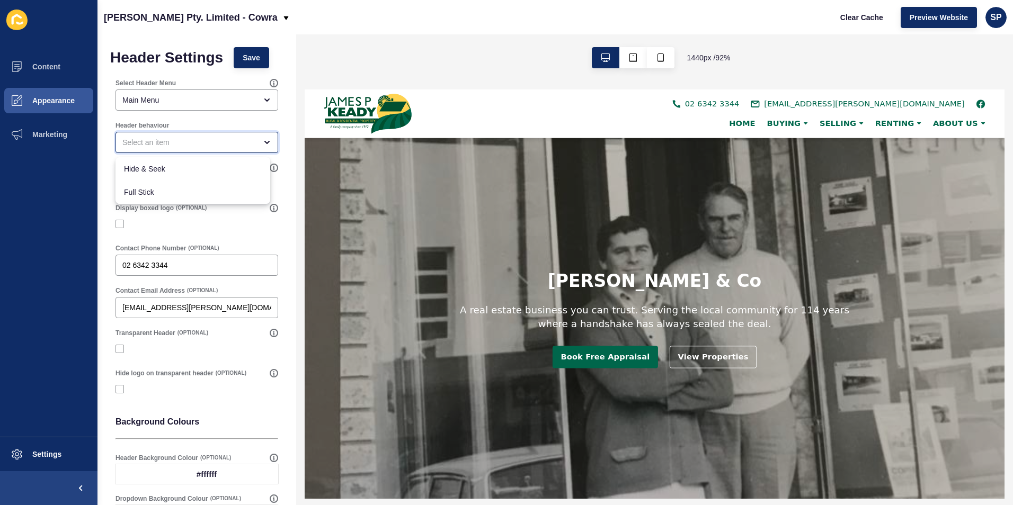
click at [241, 153] on div "close menu" at bounding box center [196, 142] width 163 height 21
click at [236, 141] on div "close menu" at bounding box center [189, 142] width 134 height 11
click at [256, 132] on div "open menu" at bounding box center [196, 142] width 163 height 21
click at [255, 137] on div "close menu" at bounding box center [196, 142] width 163 height 21
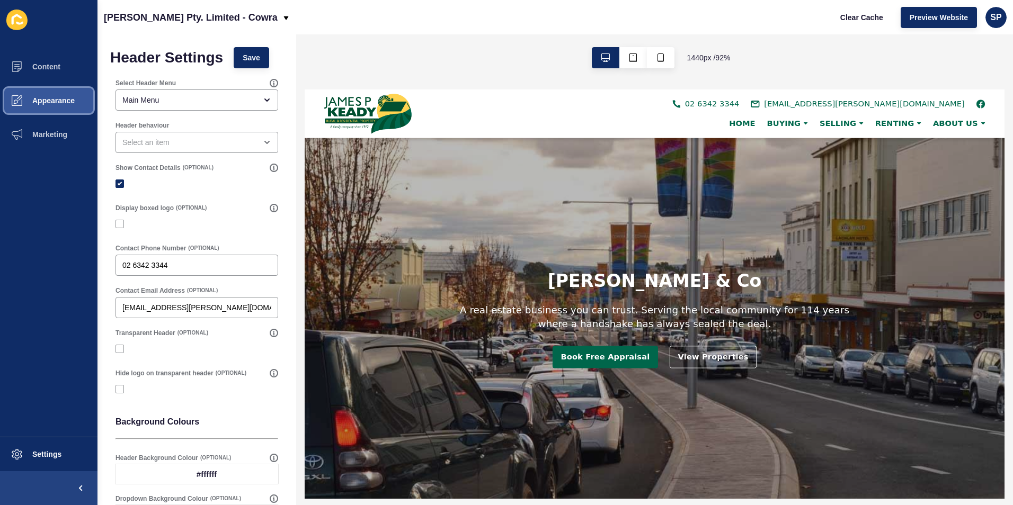
click at [81, 108] on button "Appearance" at bounding box center [48, 101] width 97 height 34
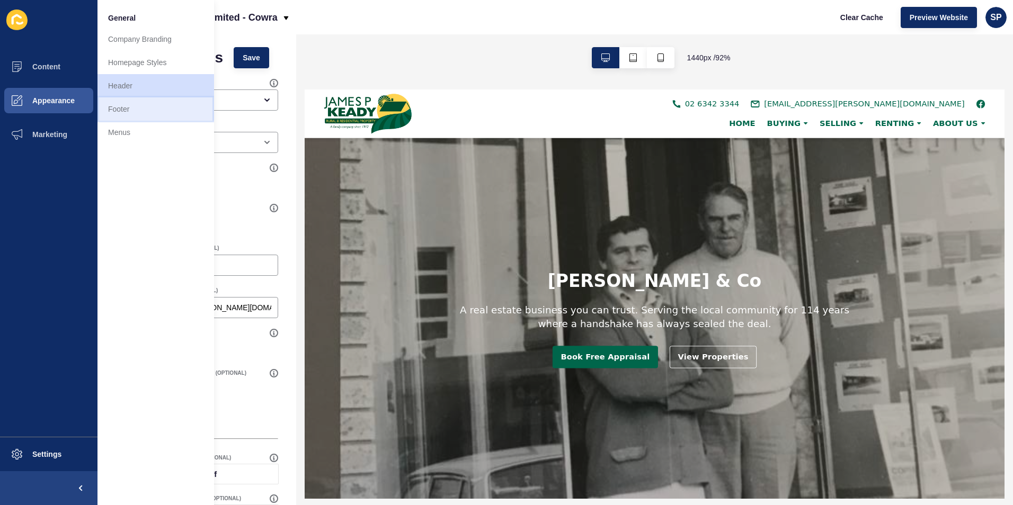
click at [170, 105] on link "Footer" at bounding box center [155, 108] width 117 height 23
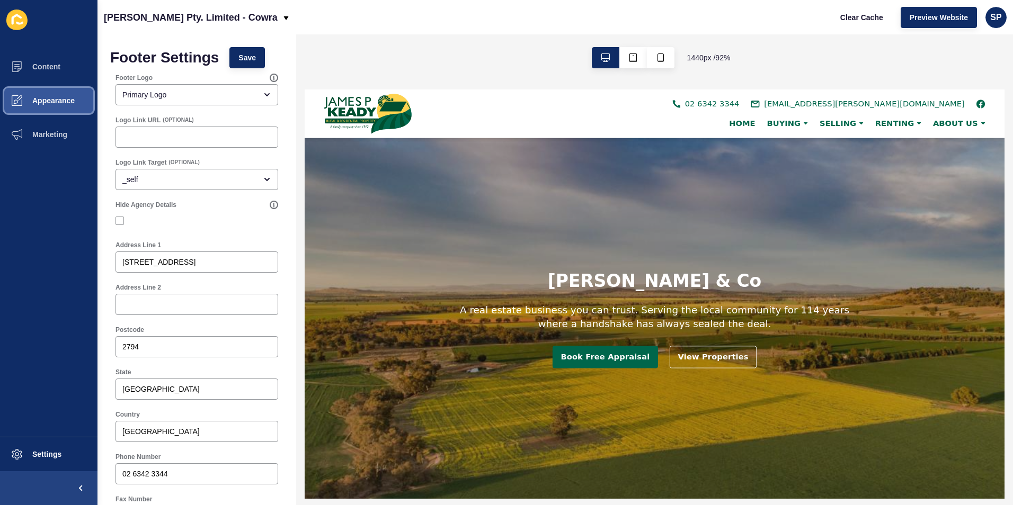
click at [58, 99] on span "Appearance" at bounding box center [36, 100] width 76 height 8
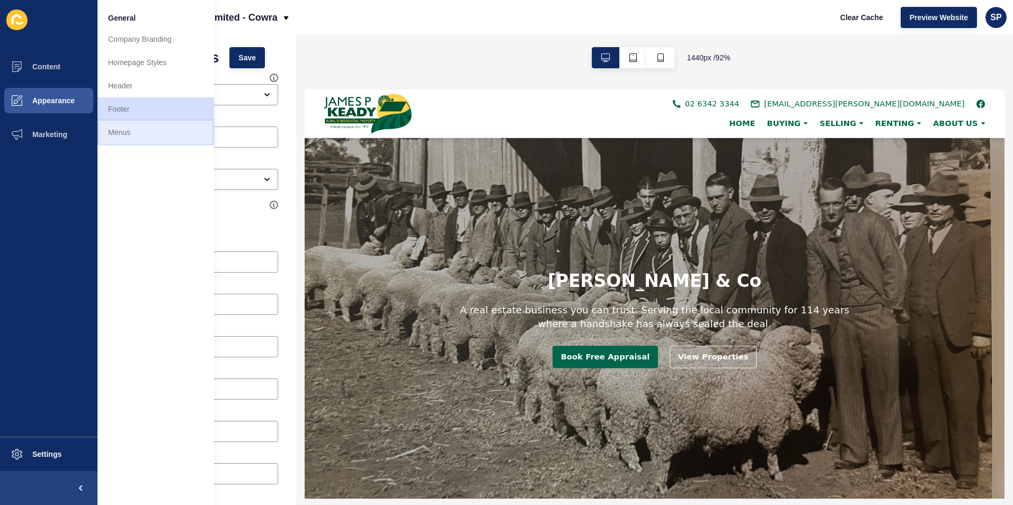
click at [105, 130] on link "Menus" at bounding box center [155, 132] width 117 height 23
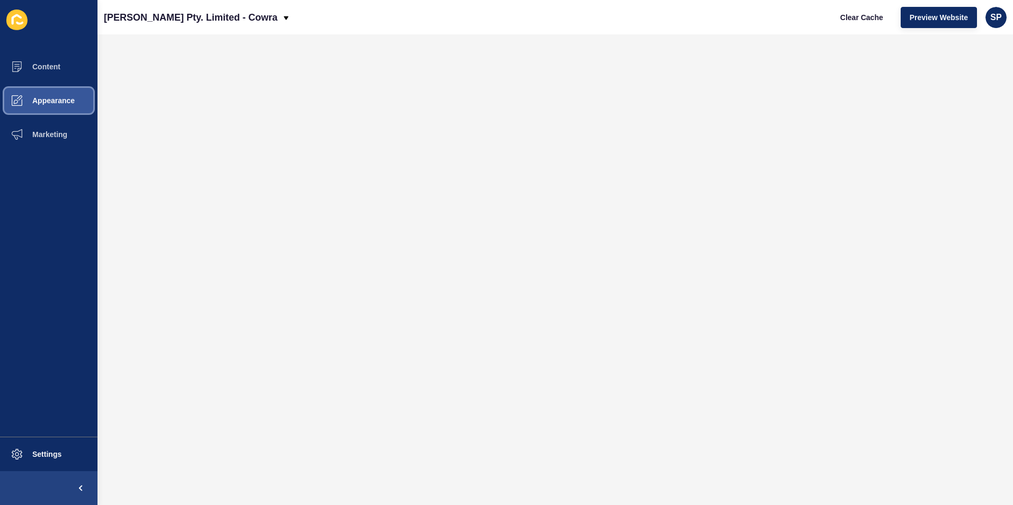
click at [60, 104] on span "Appearance" at bounding box center [36, 100] width 76 height 8
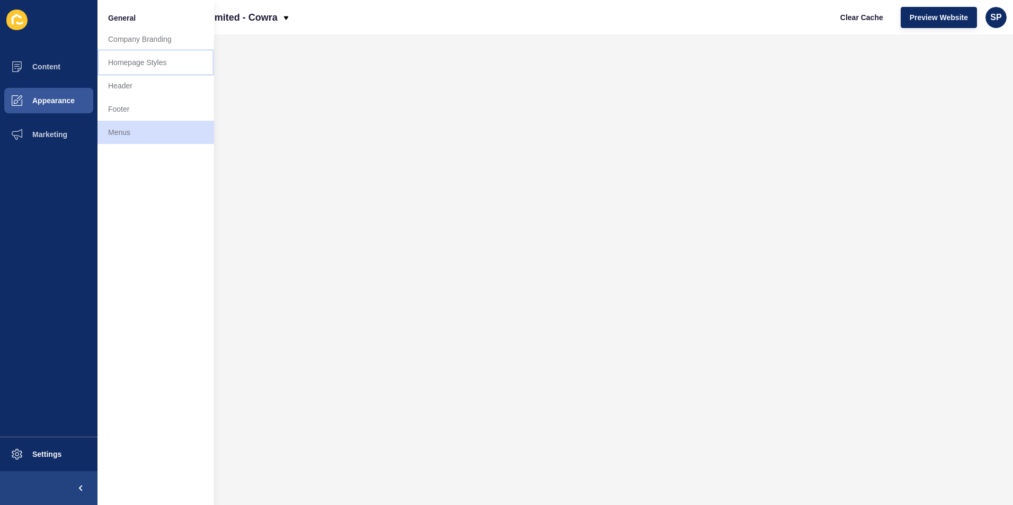
click at [124, 58] on link "Homepage Styles" at bounding box center [155, 62] width 117 height 23
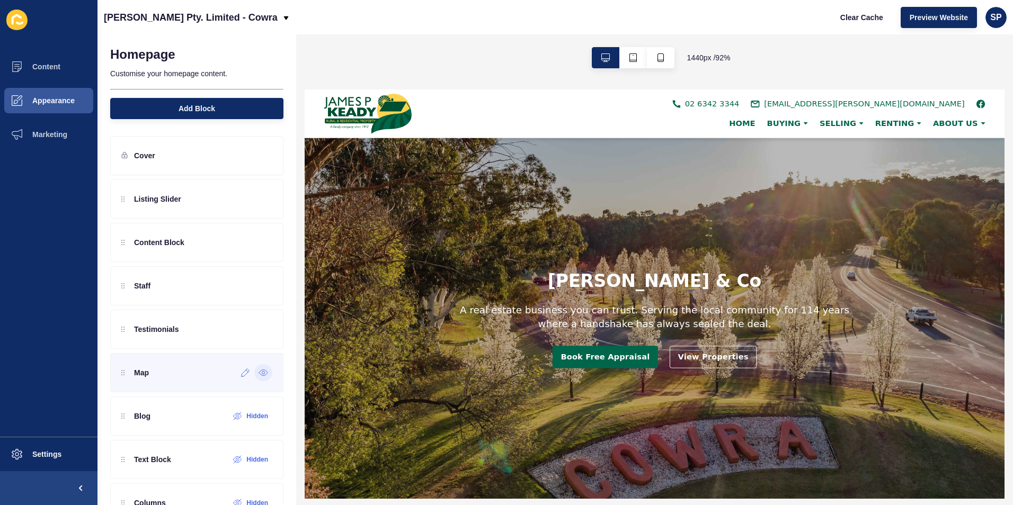
click at [255, 367] on div at bounding box center [263, 372] width 18 height 17
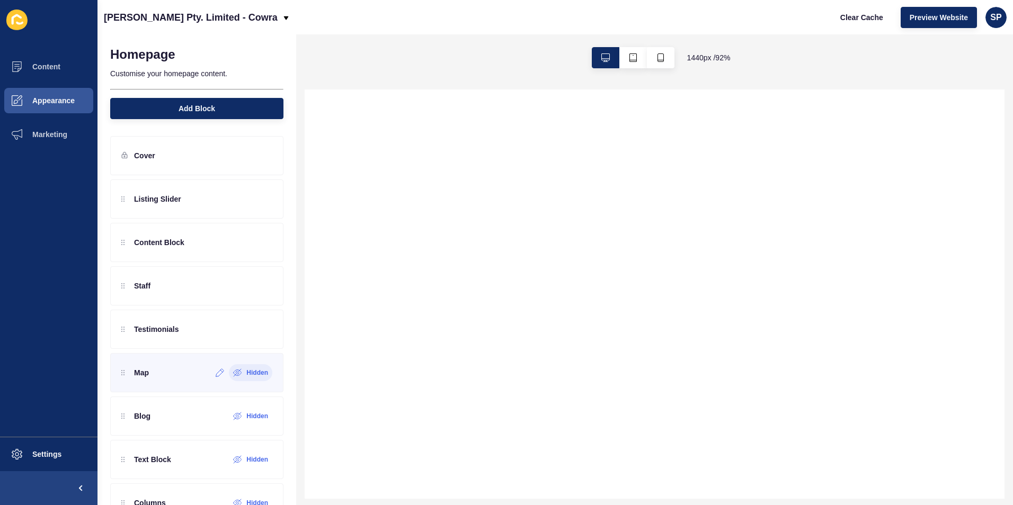
click at [250, 371] on label "Hidden" at bounding box center [257, 373] width 22 height 8
click at [241, 374] on icon at bounding box center [245, 373] width 9 height 8
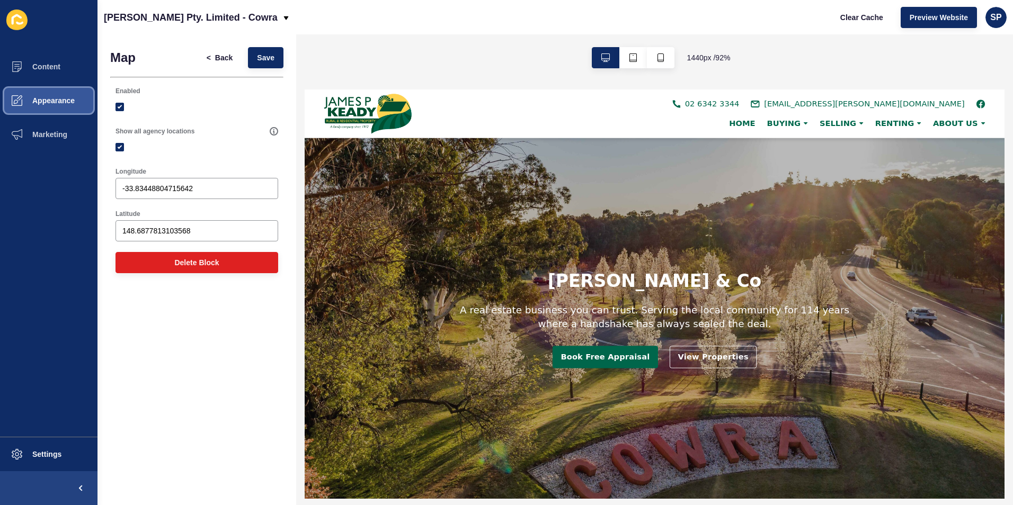
click at [42, 96] on span "Appearance" at bounding box center [36, 100] width 76 height 8
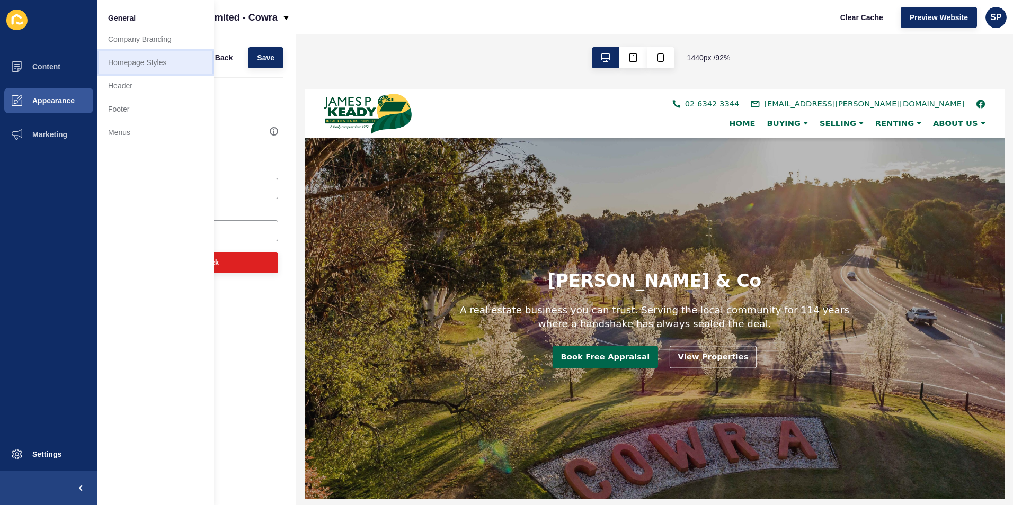
click at [122, 63] on link "Homepage Styles" at bounding box center [155, 62] width 117 height 23
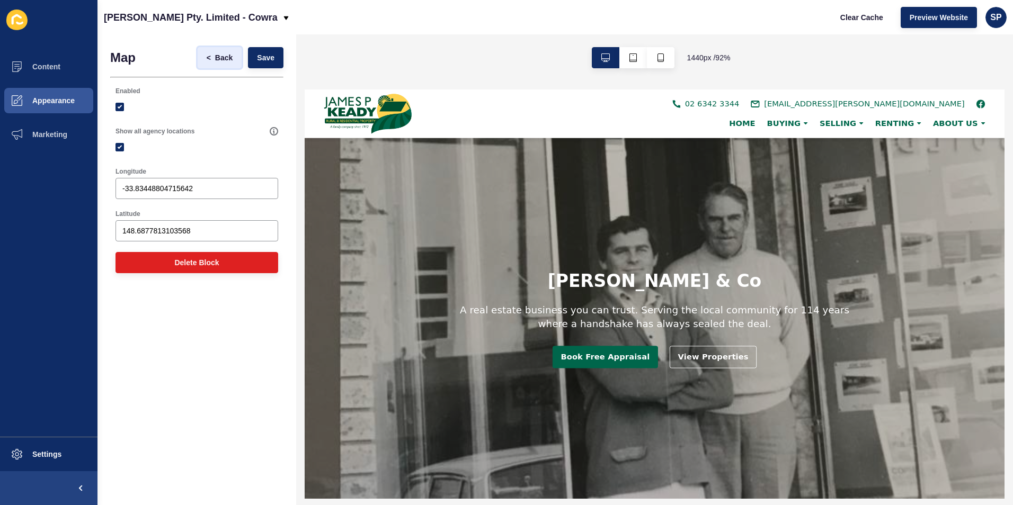
click at [221, 57] on span "Back" at bounding box center [223, 57] width 17 height 11
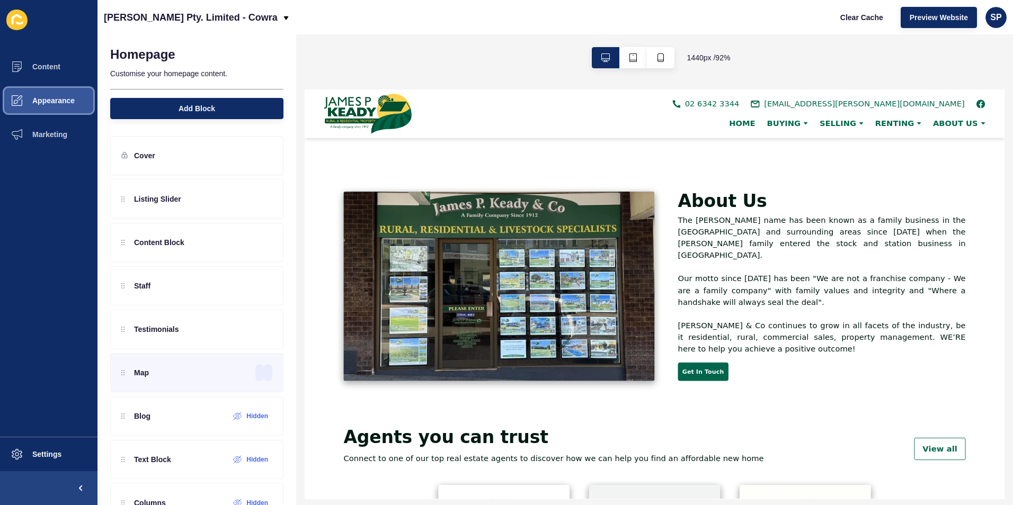
click at [59, 102] on span "Appearance" at bounding box center [36, 100] width 76 height 8
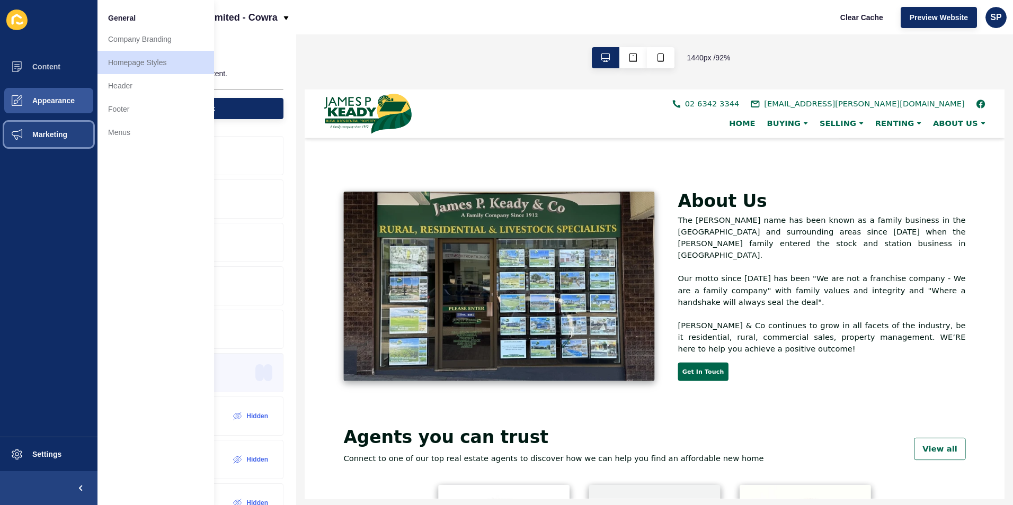
click at [53, 130] on button "Marketing" at bounding box center [48, 135] width 97 height 34
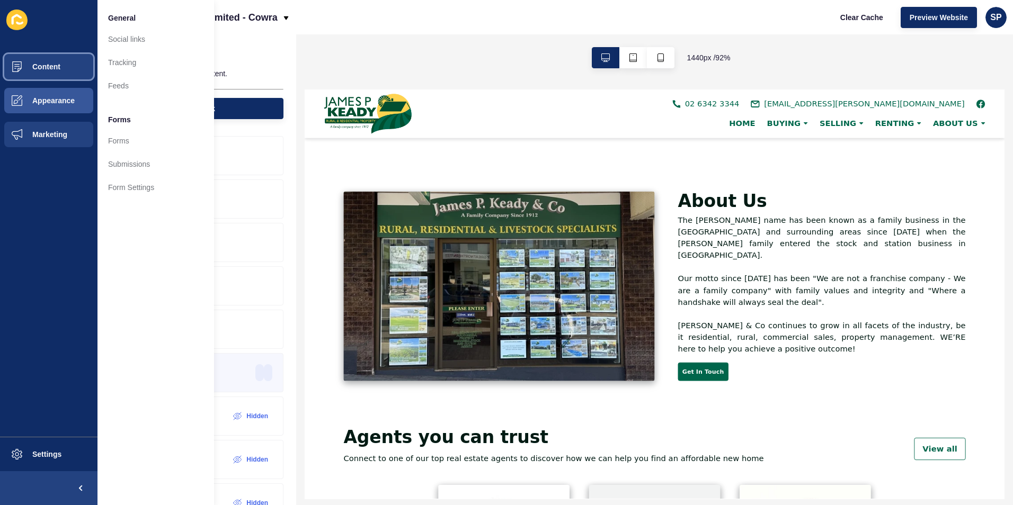
click at [57, 70] on span "Content" at bounding box center [29, 67] width 62 height 8
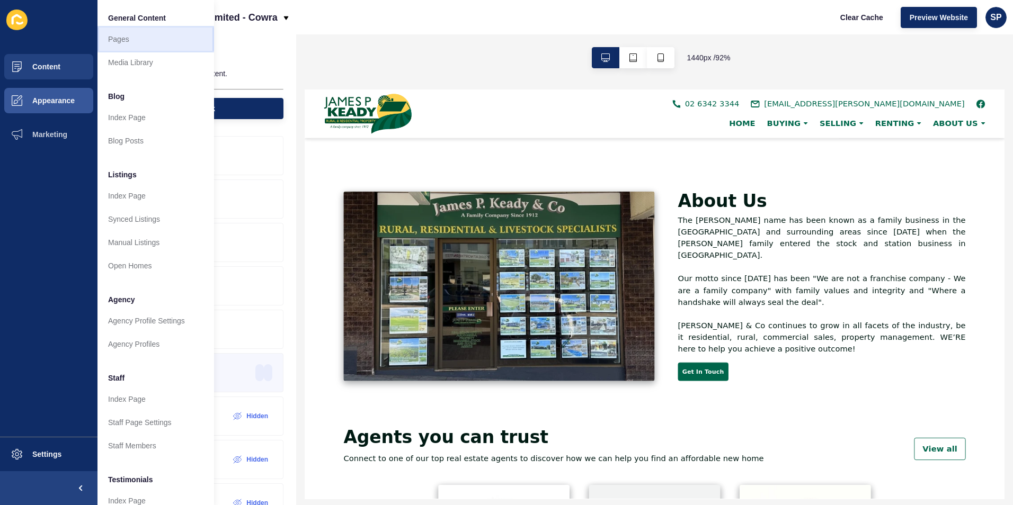
click at [175, 33] on link "Pages" at bounding box center [155, 39] width 117 height 23
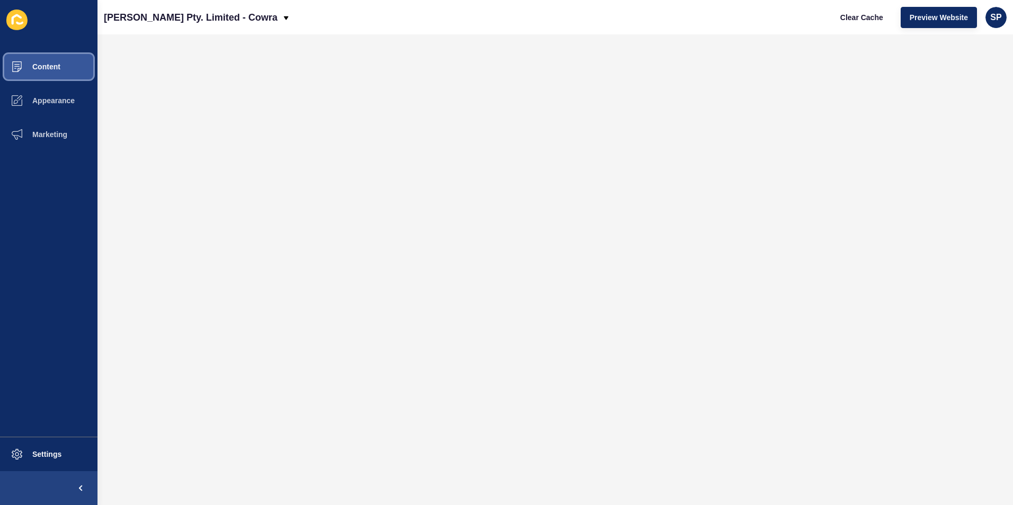
click at [45, 74] on button "Content" at bounding box center [48, 67] width 97 height 34
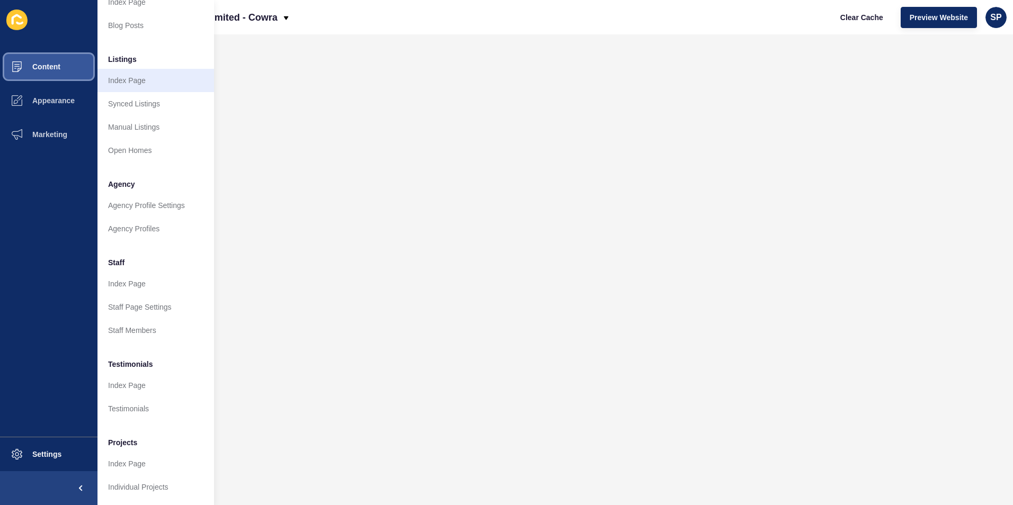
scroll to position [123, 0]
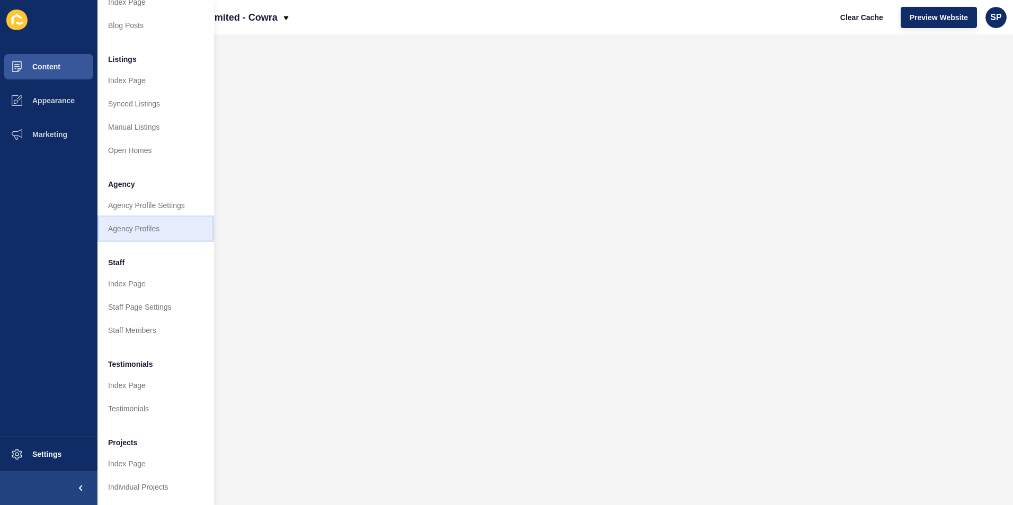
click at [143, 218] on link "Agency Profiles" at bounding box center [155, 228] width 117 height 23
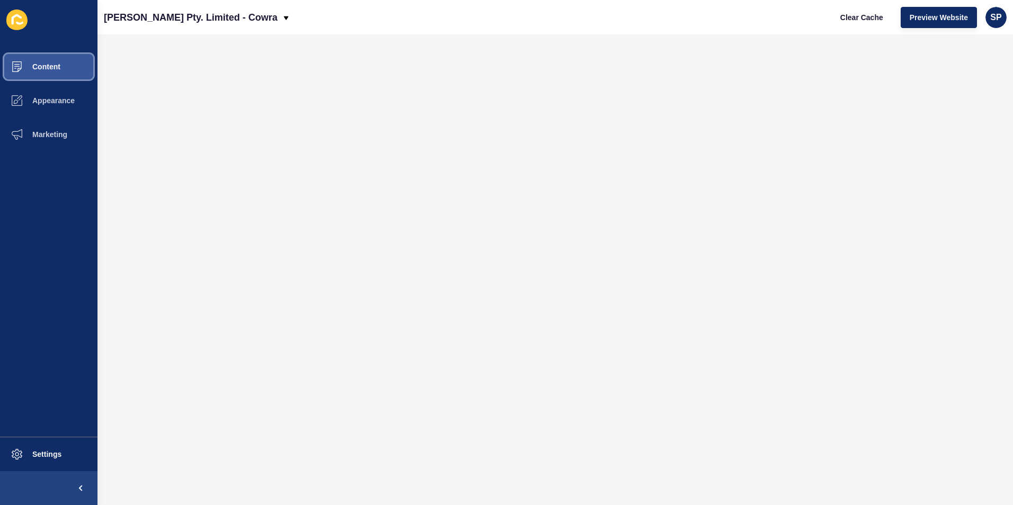
click at [61, 65] on button "Content" at bounding box center [48, 67] width 97 height 34
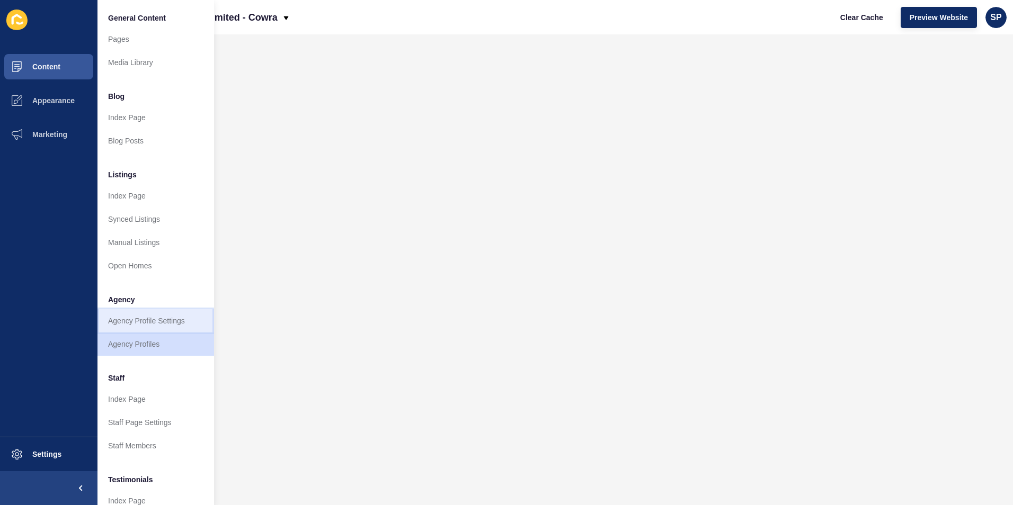
click at [140, 311] on link "Agency Profile Settings" at bounding box center [155, 320] width 117 height 23
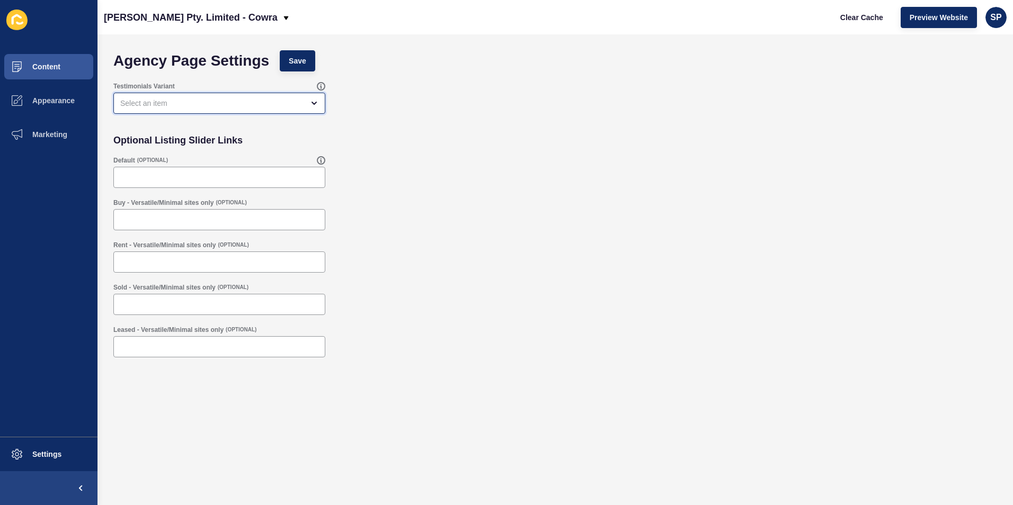
click at [123, 99] on div "open menu" at bounding box center [211, 103] width 183 height 11
click at [123, 99] on div "close menu" at bounding box center [211, 103] width 183 height 11
drag, startPoint x: 123, startPoint y: 99, endPoint x: 55, endPoint y: 71, distance: 73.4
click at [55, 71] on button "Content" at bounding box center [48, 67] width 97 height 34
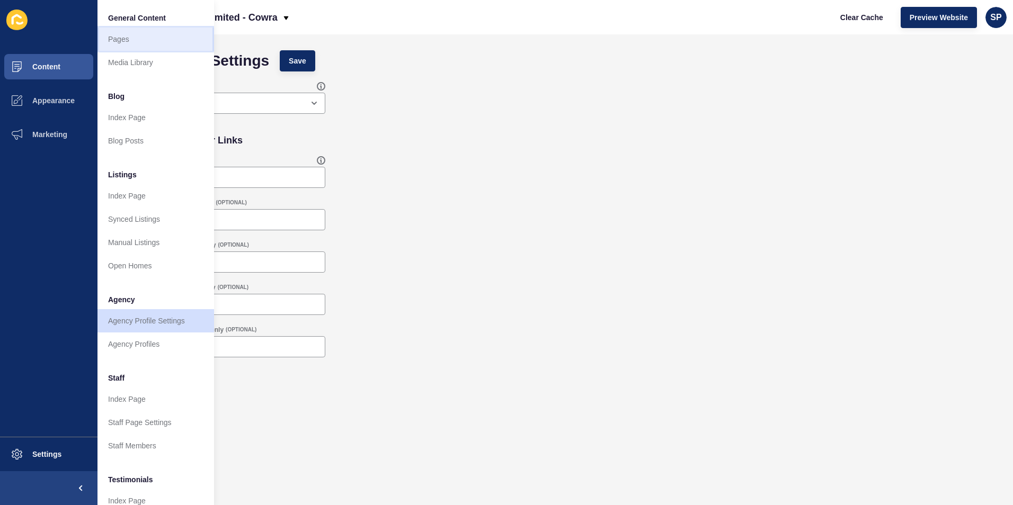
click at [146, 40] on link "Pages" at bounding box center [155, 39] width 117 height 23
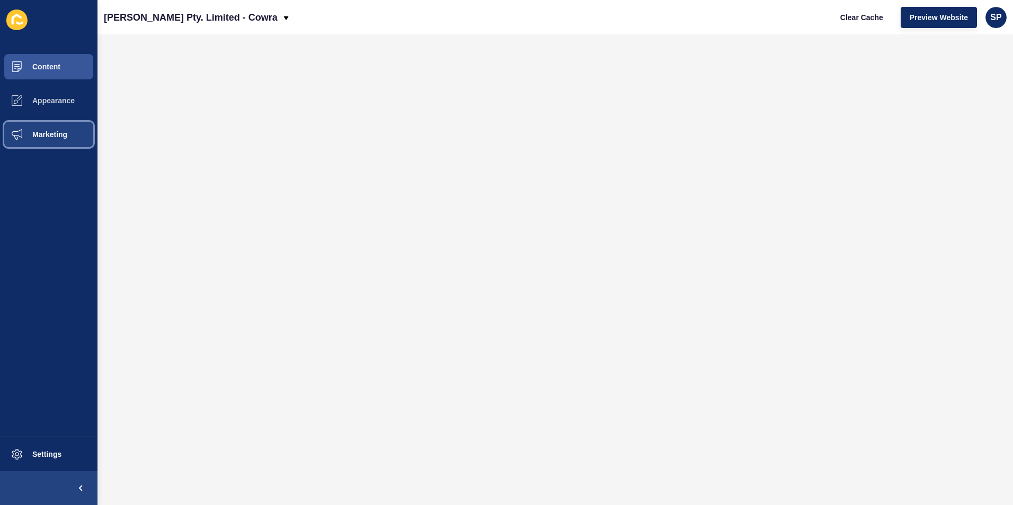
click at [44, 135] on span "Marketing" at bounding box center [32, 134] width 69 height 8
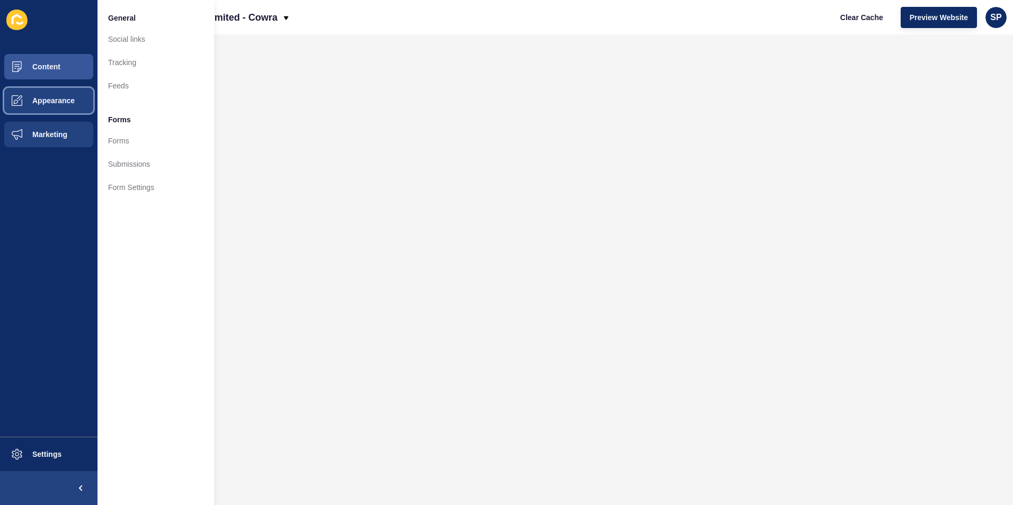
click at [67, 101] on span "Appearance" at bounding box center [36, 100] width 76 height 8
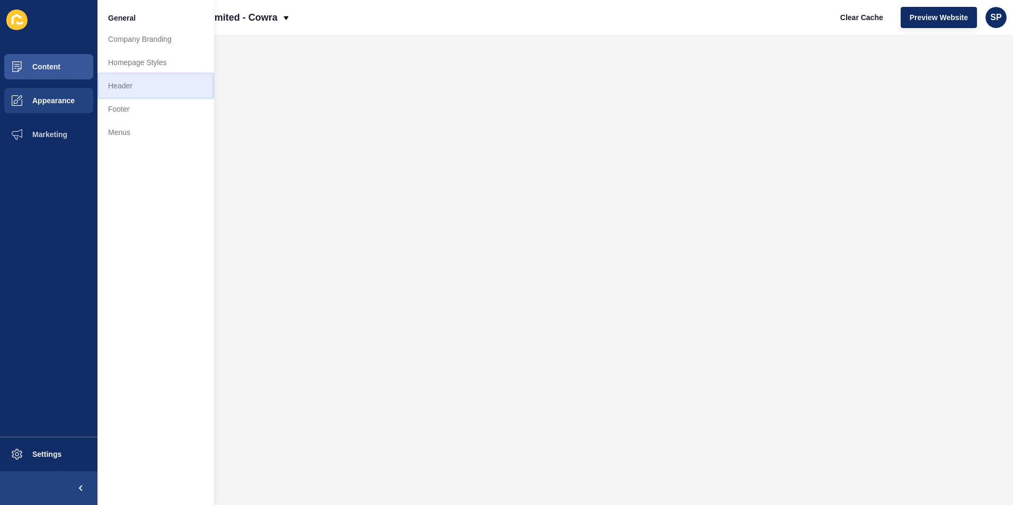
click at [145, 89] on link "Header" at bounding box center [155, 85] width 117 height 23
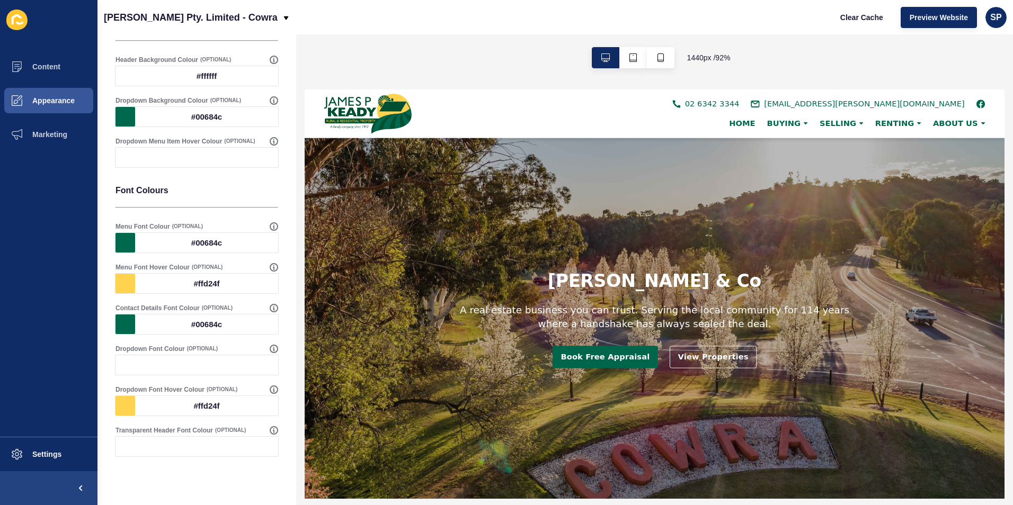
scroll to position [421, 0]
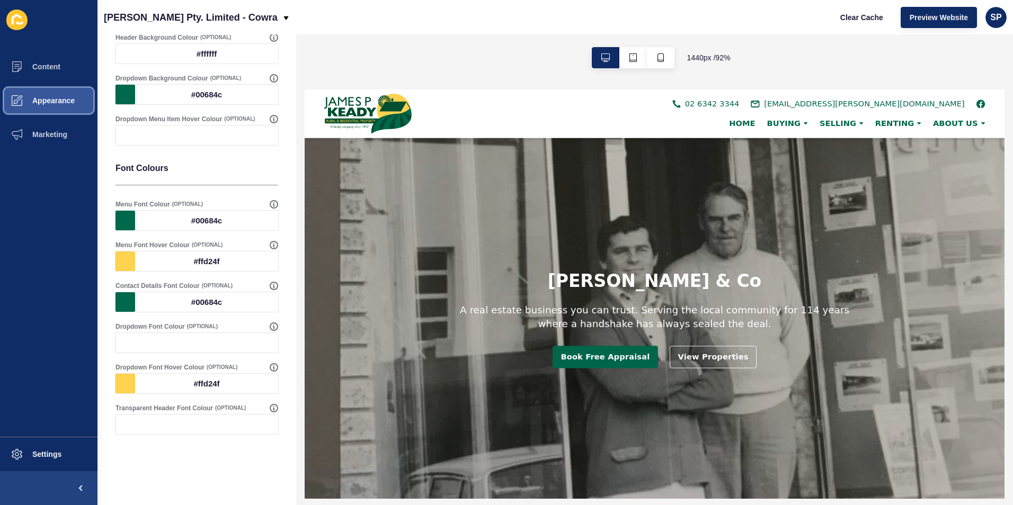
click at [66, 104] on span "Appearance" at bounding box center [36, 100] width 76 height 8
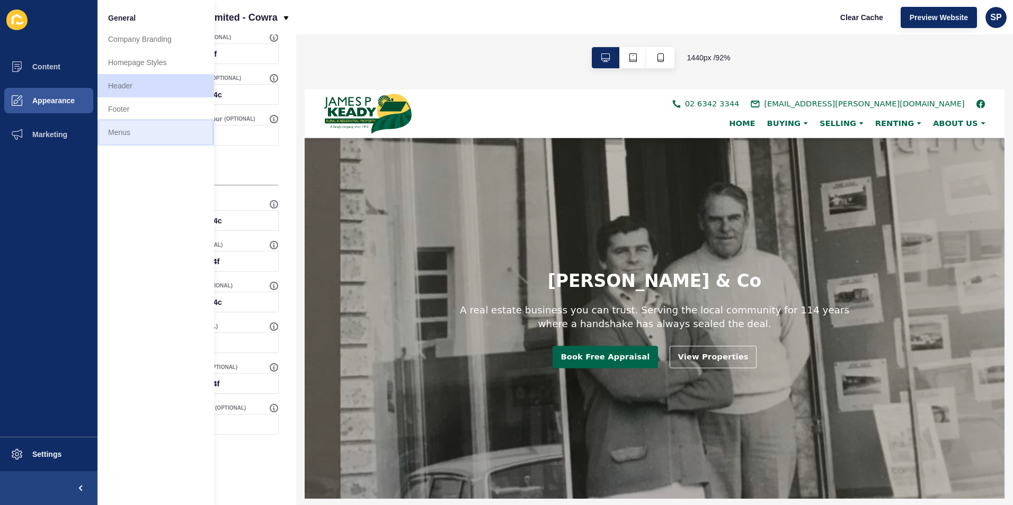
click at [153, 125] on link "Menus" at bounding box center [155, 132] width 117 height 23
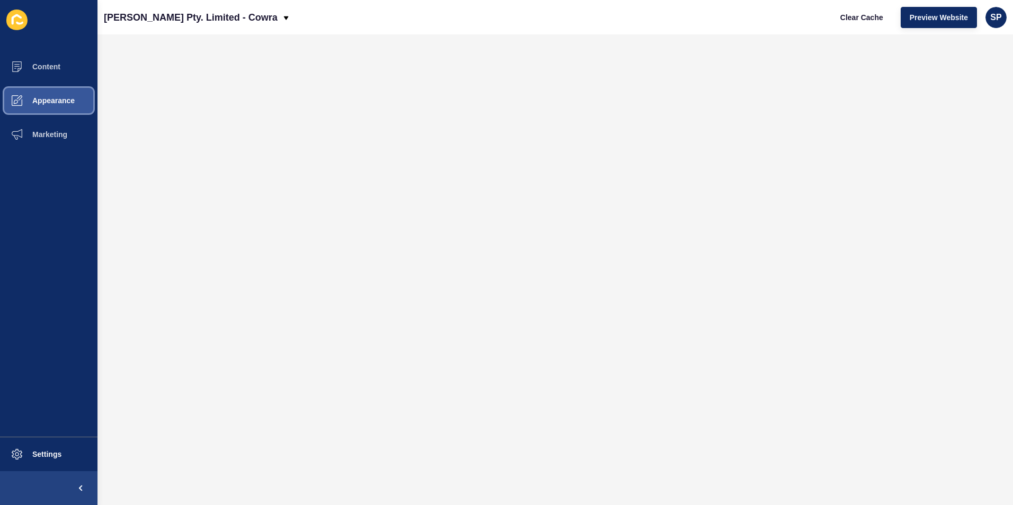
click at [60, 105] on button "Appearance" at bounding box center [48, 101] width 97 height 34
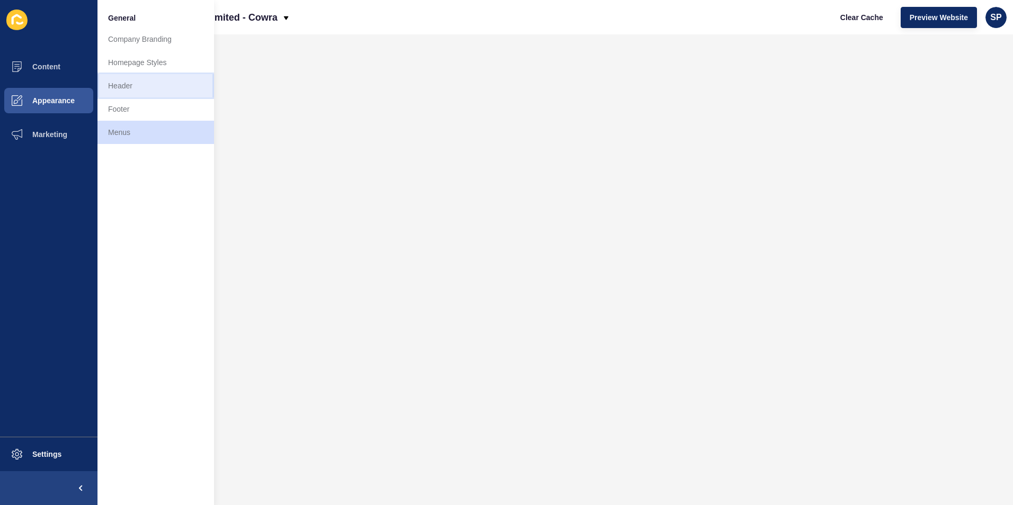
click at [132, 79] on link "Header" at bounding box center [155, 85] width 117 height 23
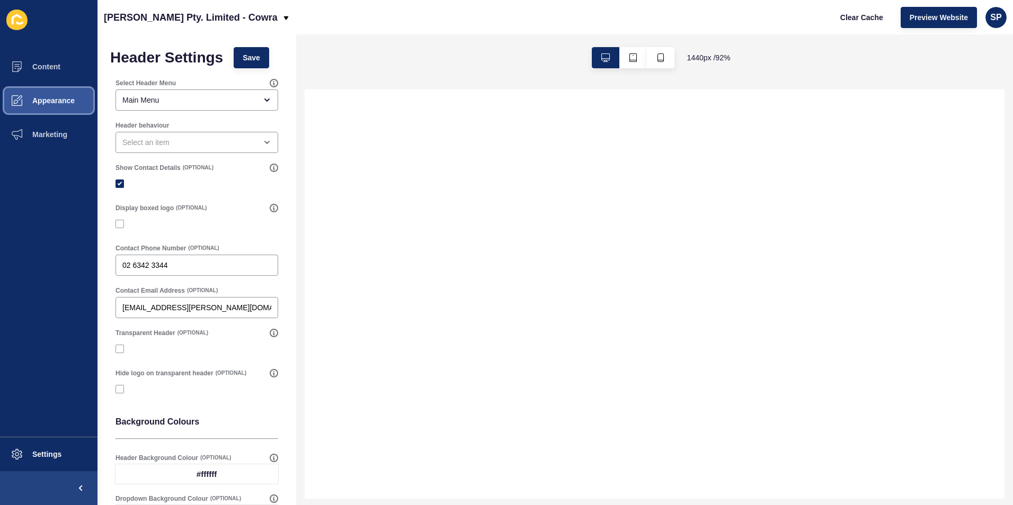
click at [66, 96] on button "Appearance" at bounding box center [48, 101] width 97 height 34
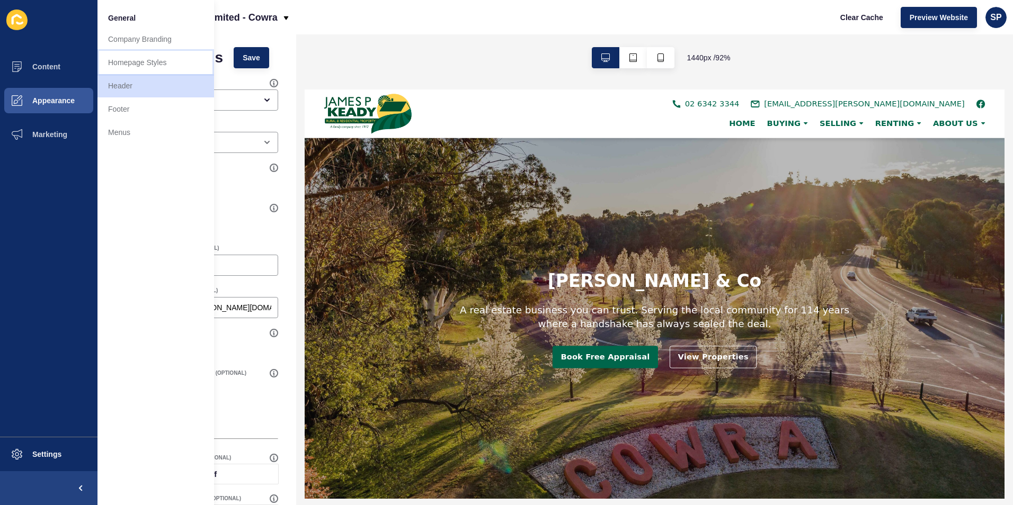
click at [139, 64] on link "Homepage Styles" at bounding box center [155, 62] width 117 height 23
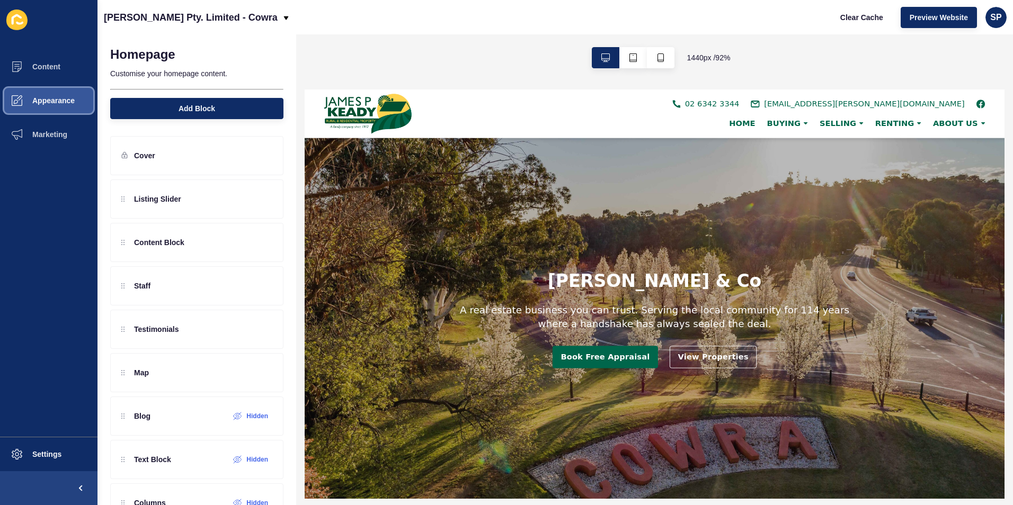
click at [74, 103] on span "Appearance" at bounding box center [36, 100] width 76 height 8
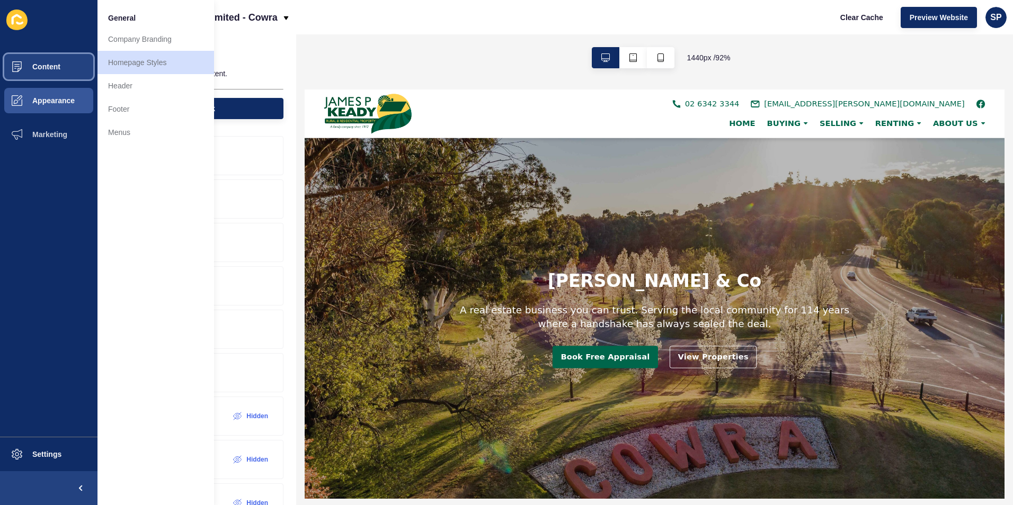
click at [26, 62] on span at bounding box center [17, 67] width 34 height 34
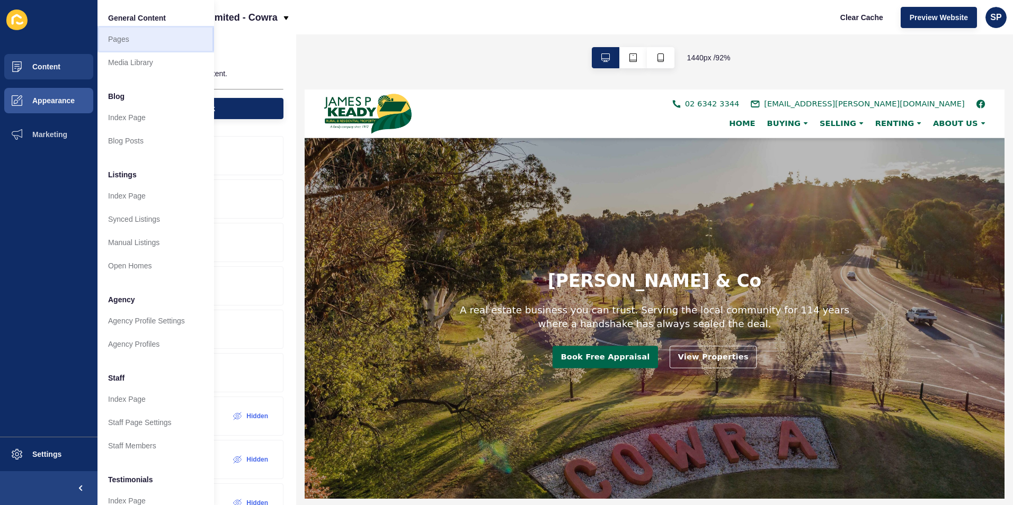
click at [106, 41] on link "Pages" at bounding box center [155, 39] width 117 height 23
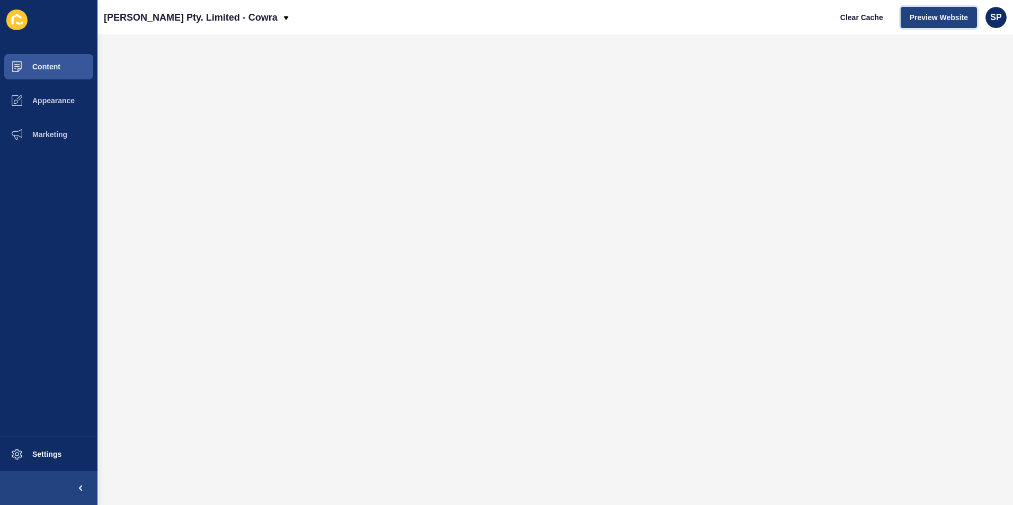
click at [966, 23] on button "Preview Website" at bounding box center [939, 17] width 76 height 21
click at [44, 70] on span "Content" at bounding box center [29, 67] width 62 height 8
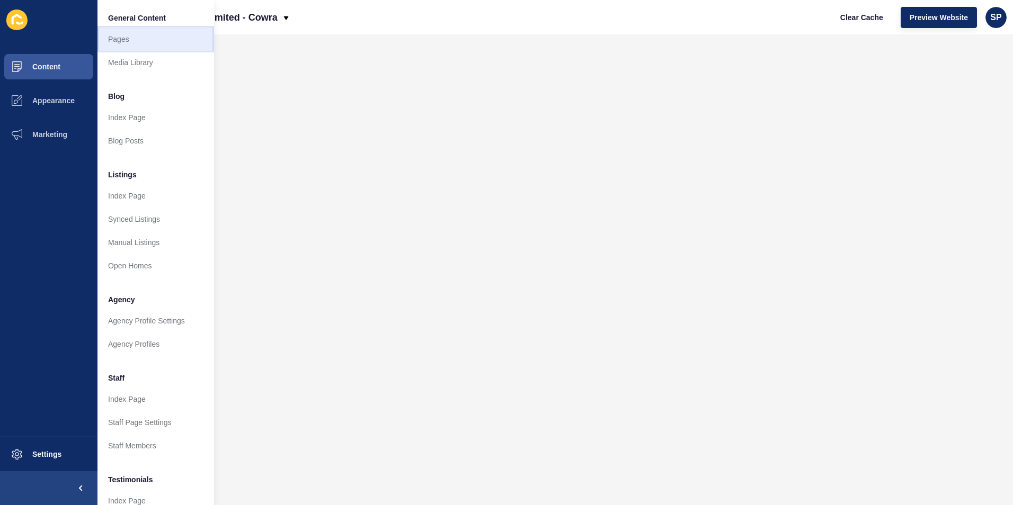
click at [135, 40] on link "Pages" at bounding box center [155, 39] width 117 height 23
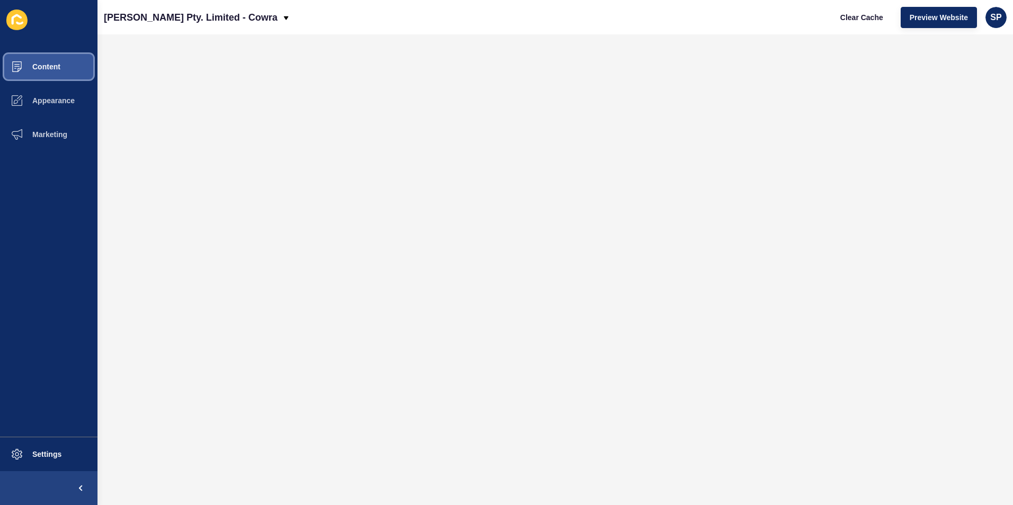
click at [53, 71] on button "Content" at bounding box center [48, 67] width 97 height 34
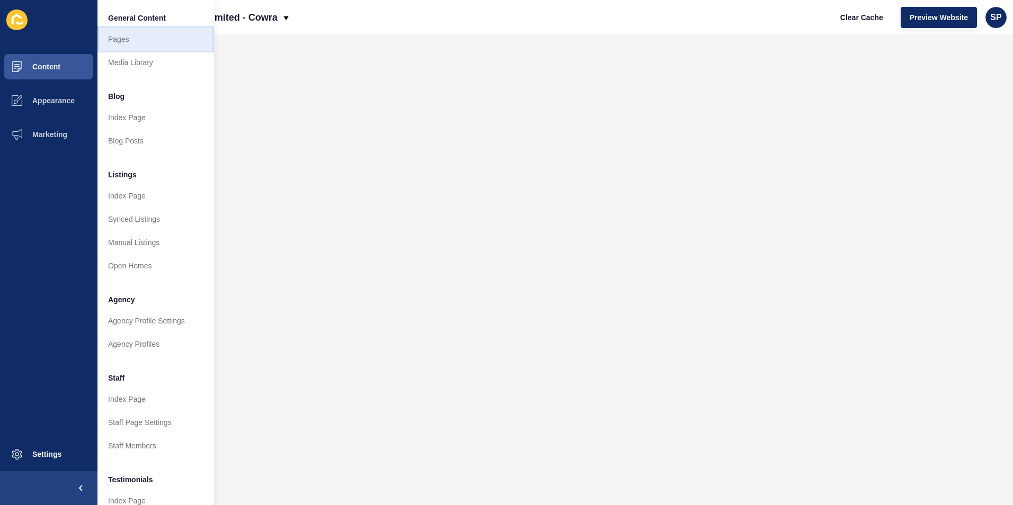
click at [144, 33] on link "Pages" at bounding box center [155, 39] width 117 height 23
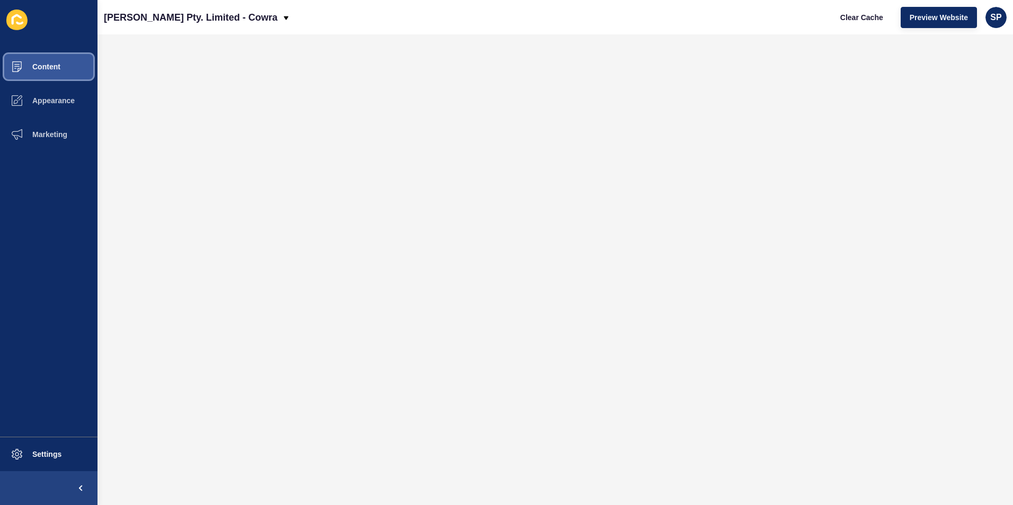
click at [47, 65] on span "Content" at bounding box center [29, 67] width 62 height 8
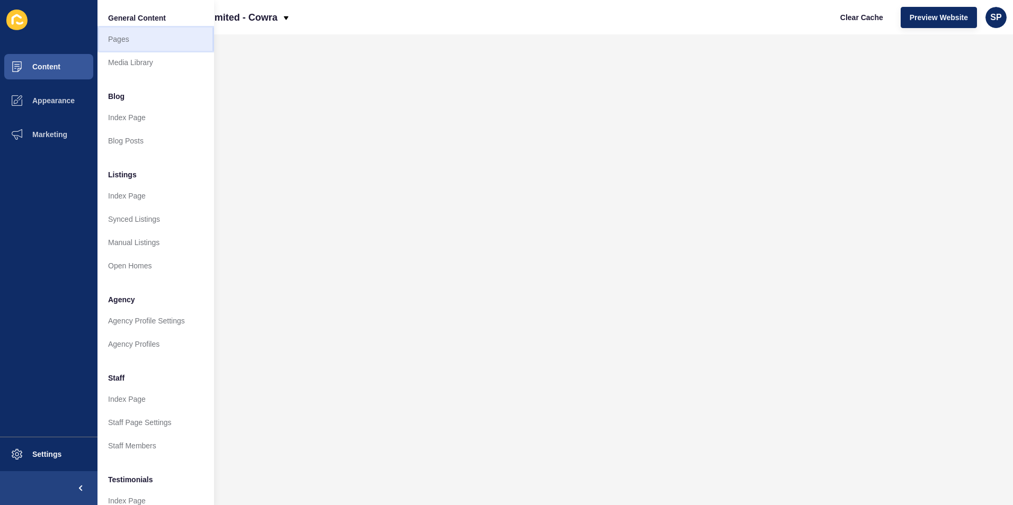
click at [169, 38] on link "Pages" at bounding box center [155, 39] width 117 height 23
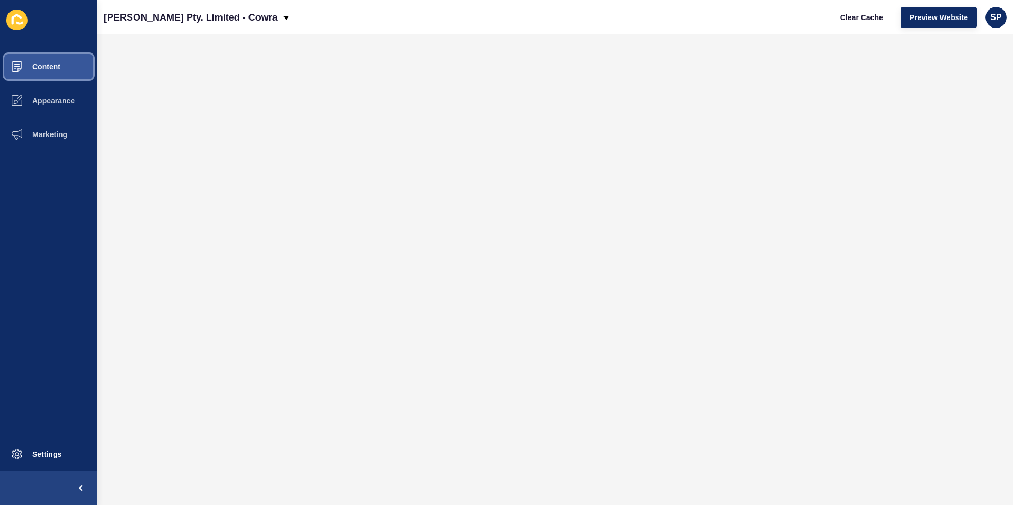
click at [28, 64] on span "Content" at bounding box center [29, 67] width 62 height 8
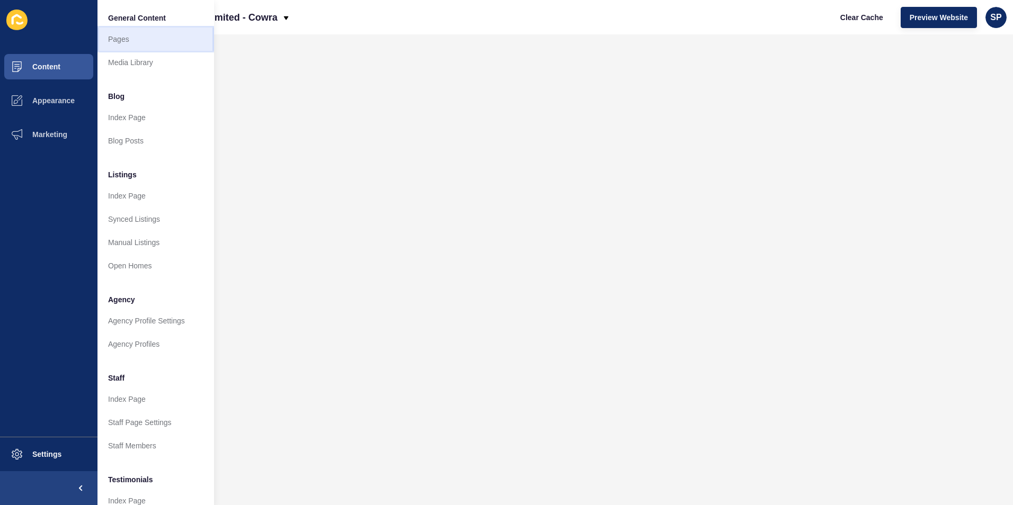
click at [148, 40] on link "Pages" at bounding box center [155, 39] width 117 height 23
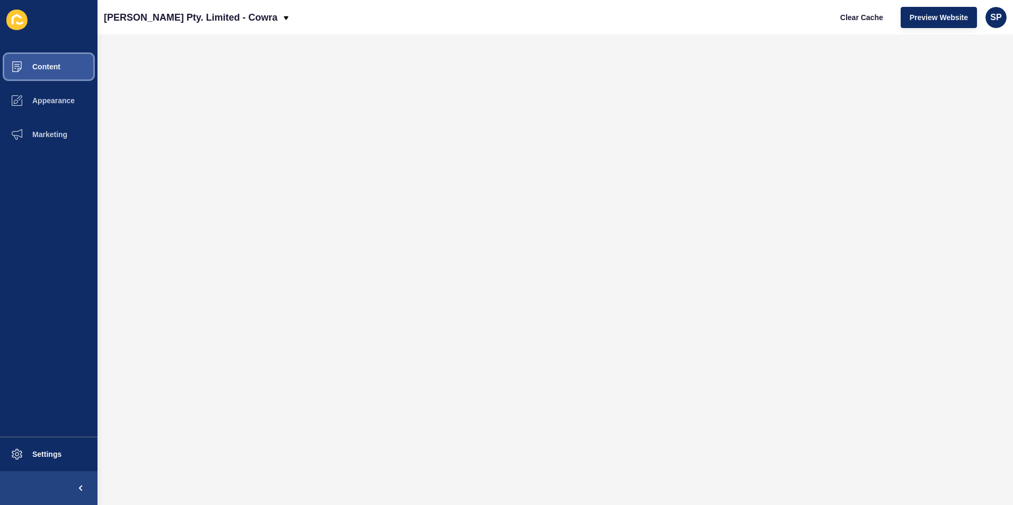
click at [38, 68] on span "Content" at bounding box center [29, 67] width 62 height 8
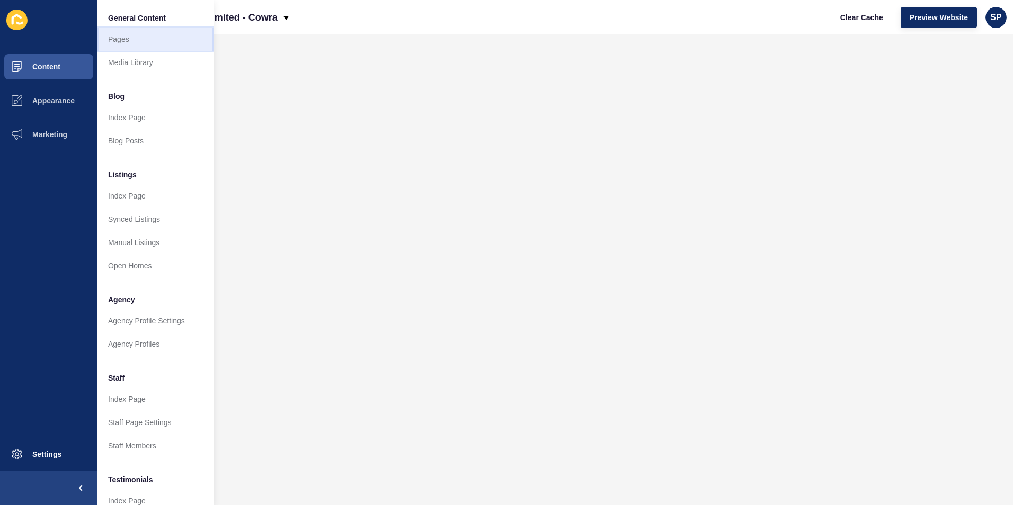
click at [165, 37] on link "Pages" at bounding box center [155, 39] width 117 height 23
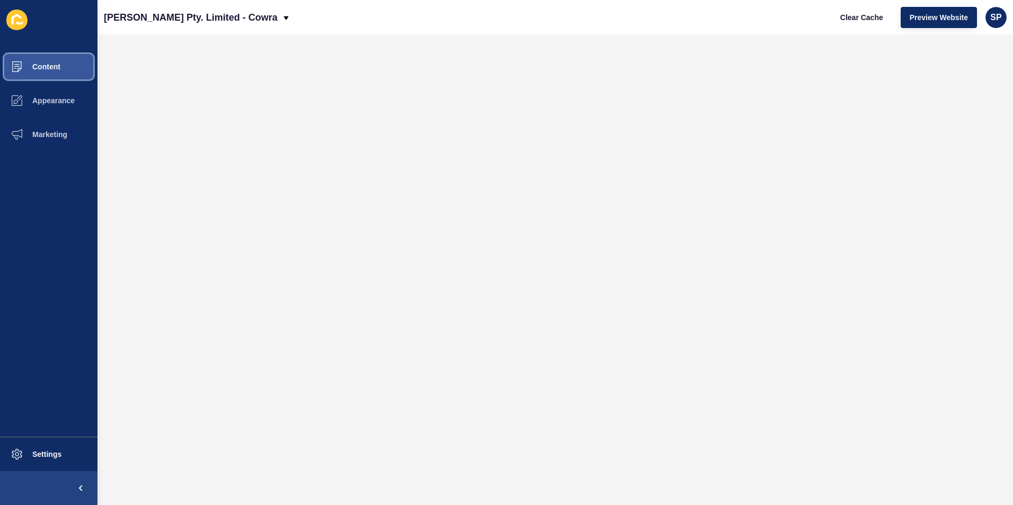
click at [57, 65] on span "Content" at bounding box center [29, 67] width 62 height 8
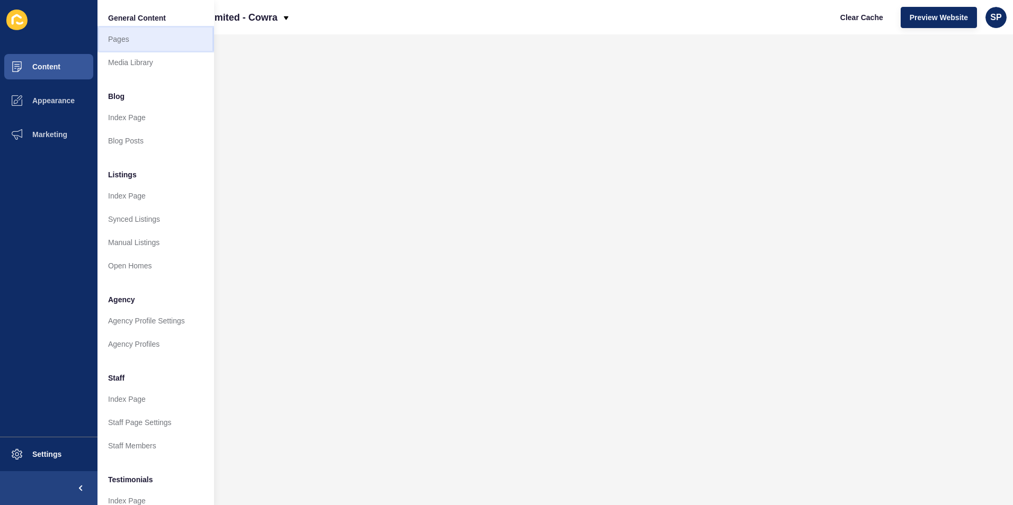
click at [121, 41] on link "Pages" at bounding box center [155, 39] width 117 height 23
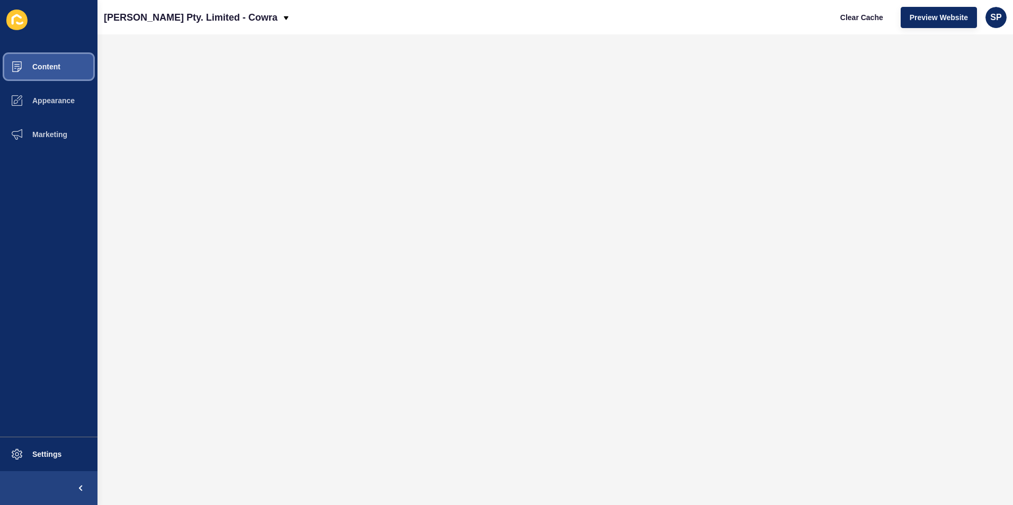
click at [76, 73] on button "Content" at bounding box center [48, 67] width 97 height 34
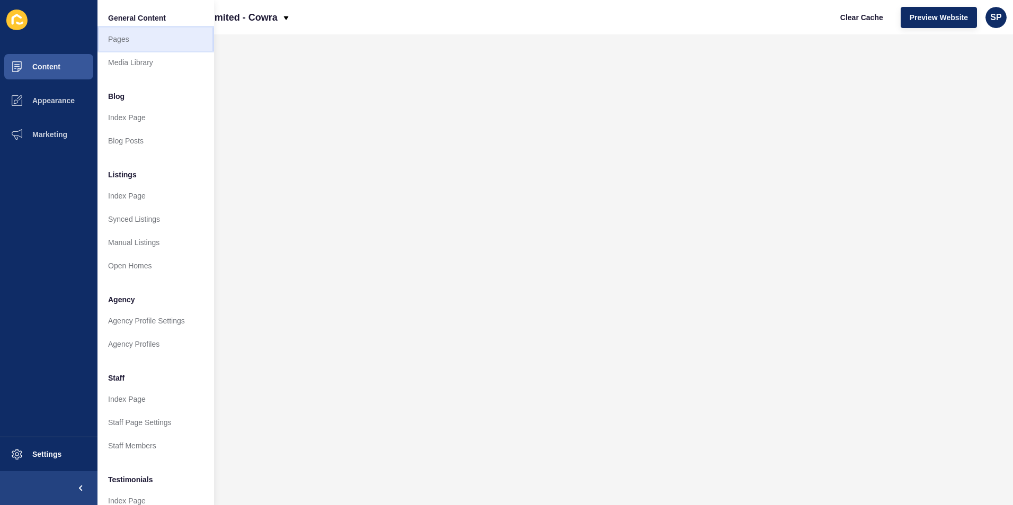
click at [136, 39] on link "Pages" at bounding box center [155, 39] width 117 height 23
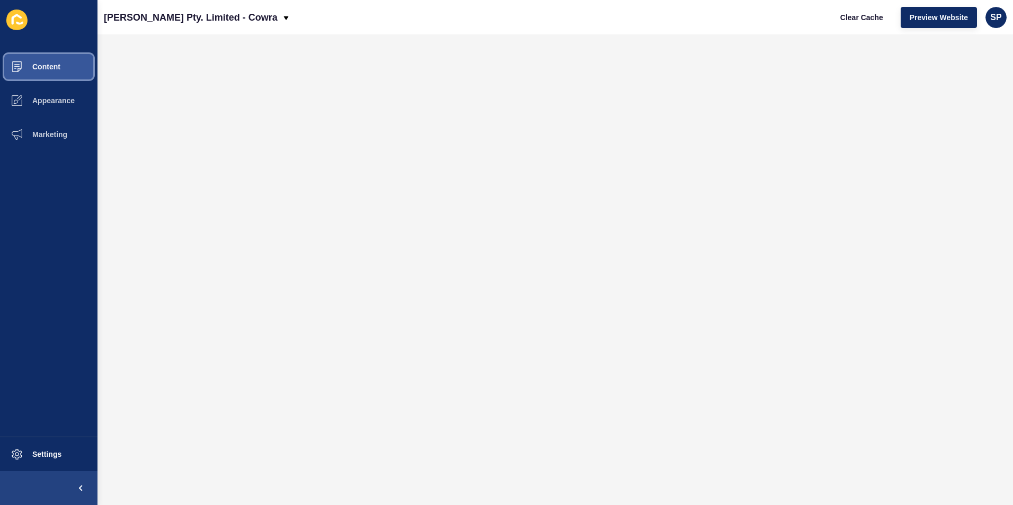
click at [58, 56] on button "Content" at bounding box center [48, 67] width 97 height 34
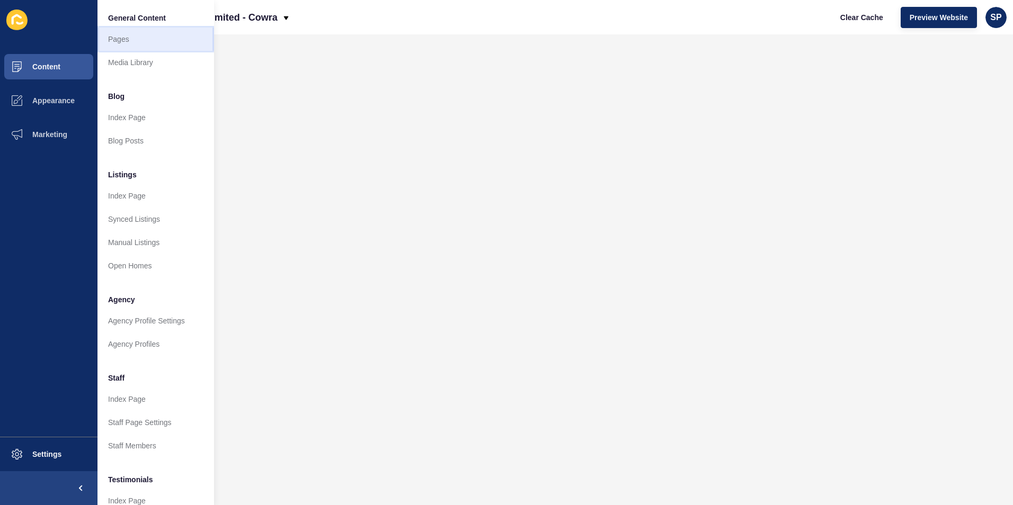
click at [172, 33] on link "Pages" at bounding box center [155, 39] width 117 height 23
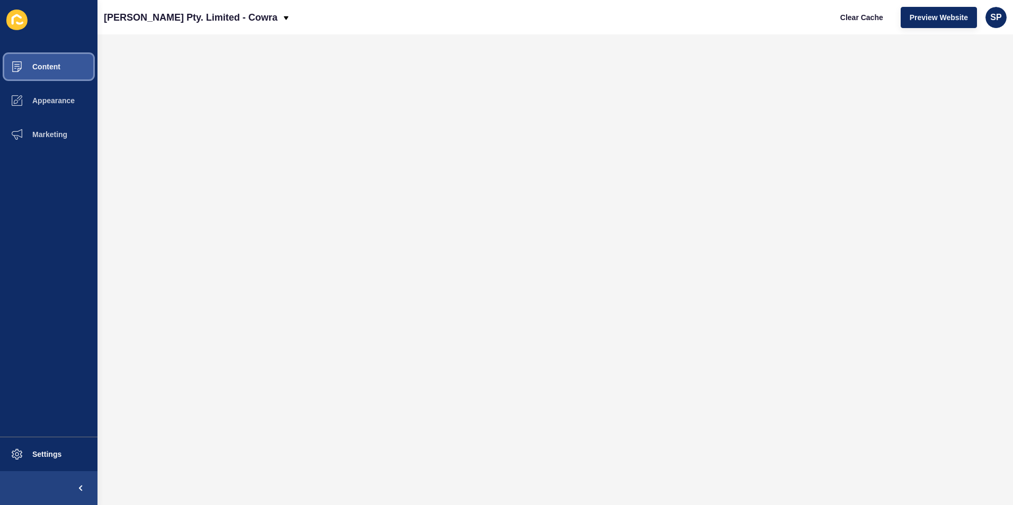
click at [50, 66] on span "Content" at bounding box center [29, 67] width 62 height 8
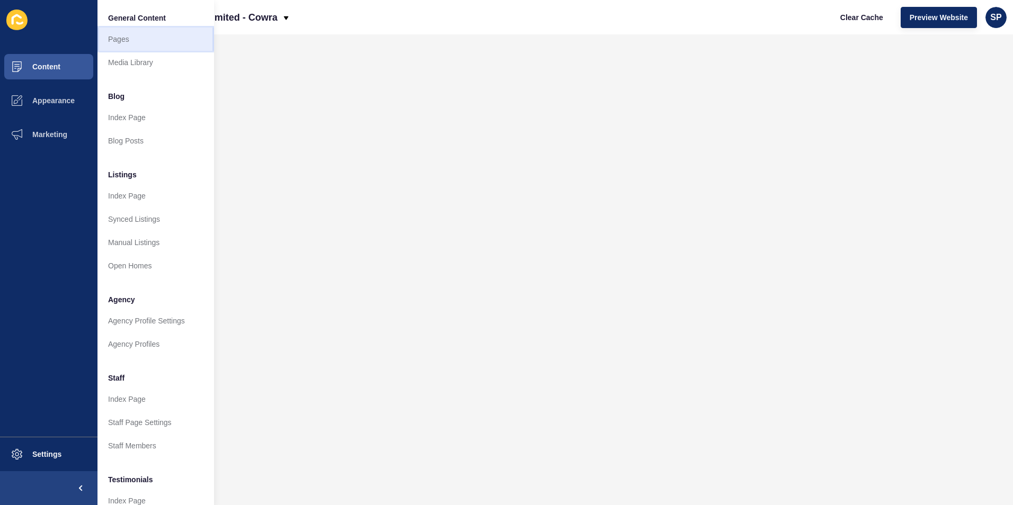
click at [144, 34] on link "Pages" at bounding box center [155, 39] width 117 height 23
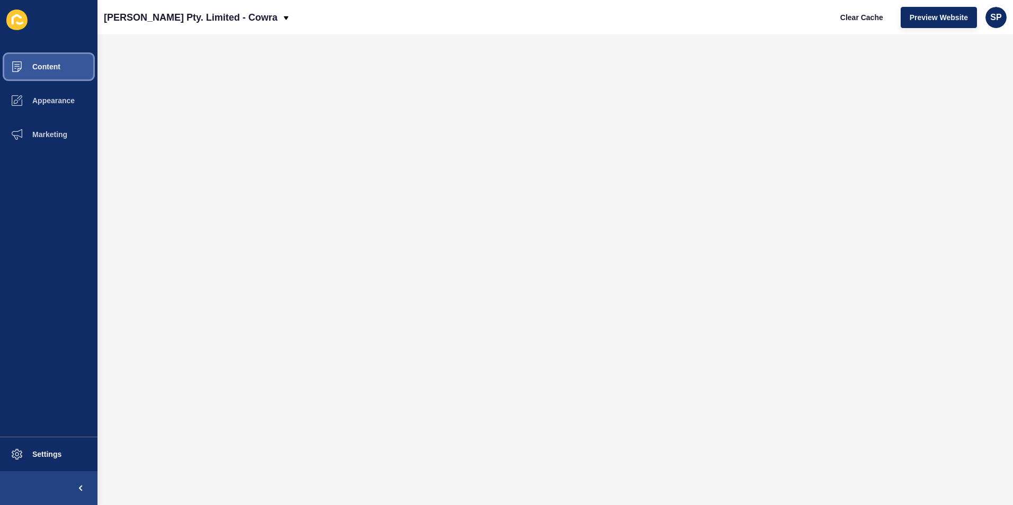
click at [45, 65] on span "Content" at bounding box center [29, 67] width 62 height 8
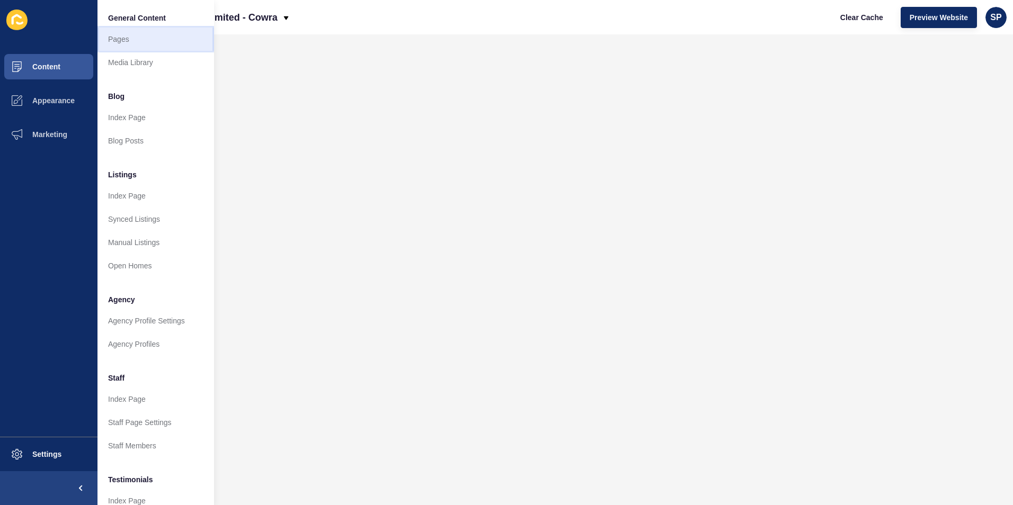
click at [152, 31] on link "Pages" at bounding box center [155, 39] width 117 height 23
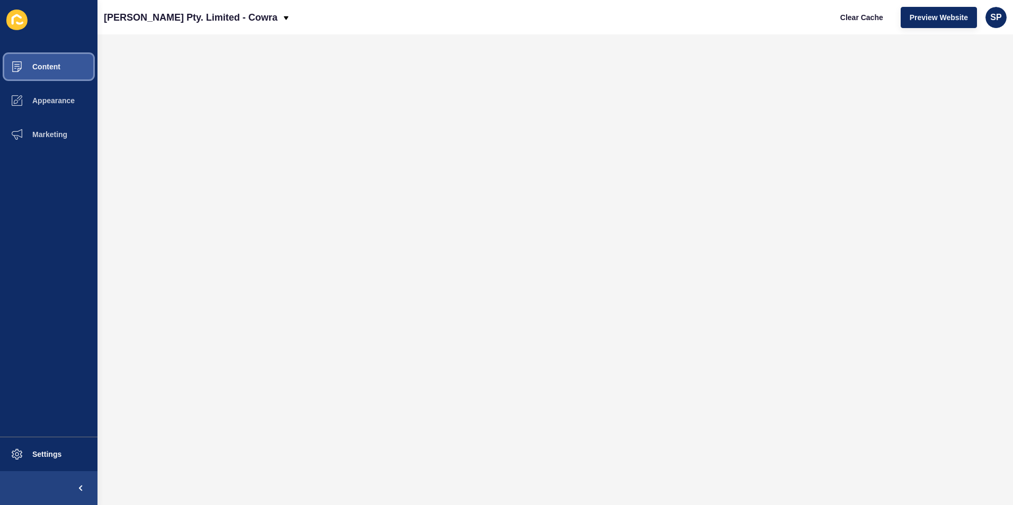
click at [59, 58] on button "Content" at bounding box center [48, 67] width 97 height 34
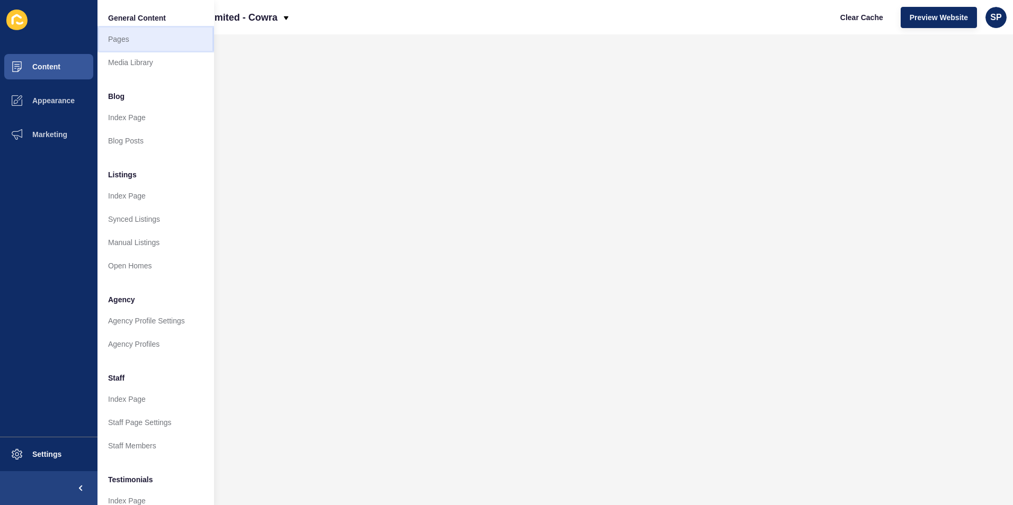
click at [131, 43] on link "Pages" at bounding box center [155, 39] width 117 height 23
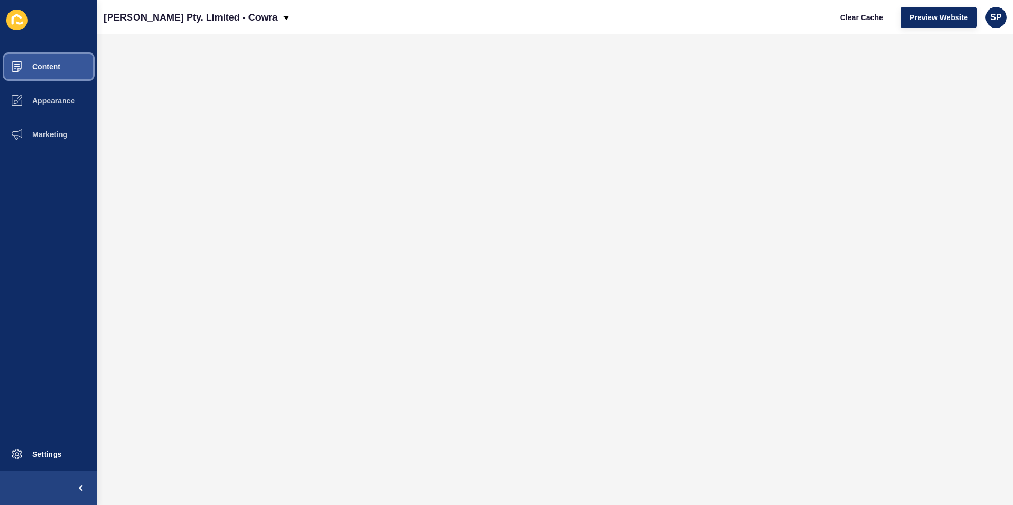
click at [74, 60] on button "Content" at bounding box center [48, 67] width 97 height 34
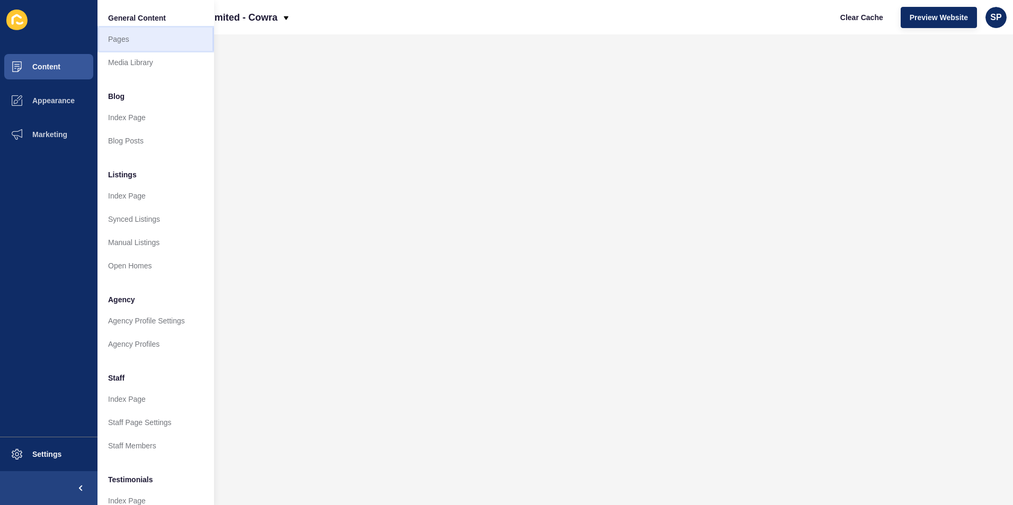
click at [147, 40] on link "Pages" at bounding box center [155, 39] width 117 height 23
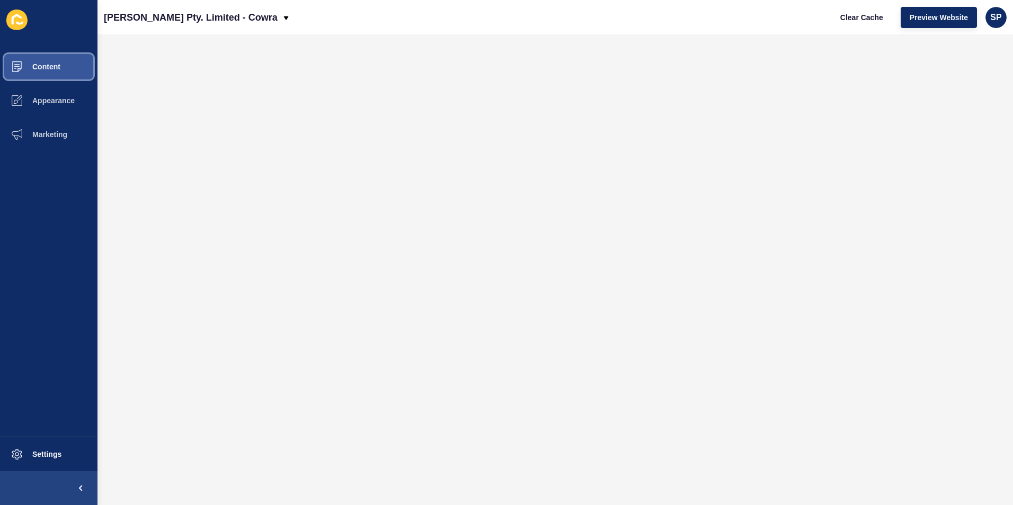
click at [68, 71] on button "Content" at bounding box center [48, 67] width 97 height 34
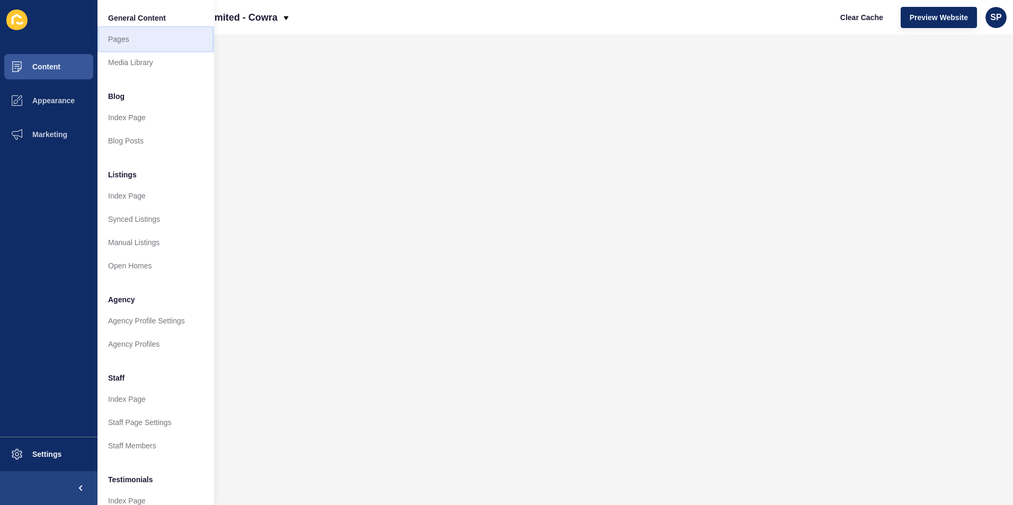
click at [132, 36] on link "Pages" at bounding box center [155, 39] width 117 height 23
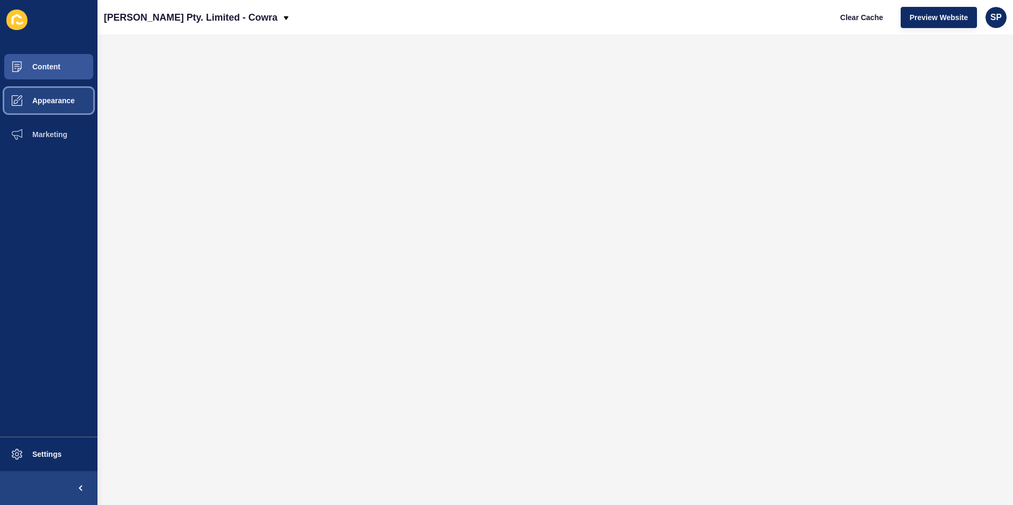
click at [29, 99] on span "Appearance" at bounding box center [36, 100] width 76 height 8
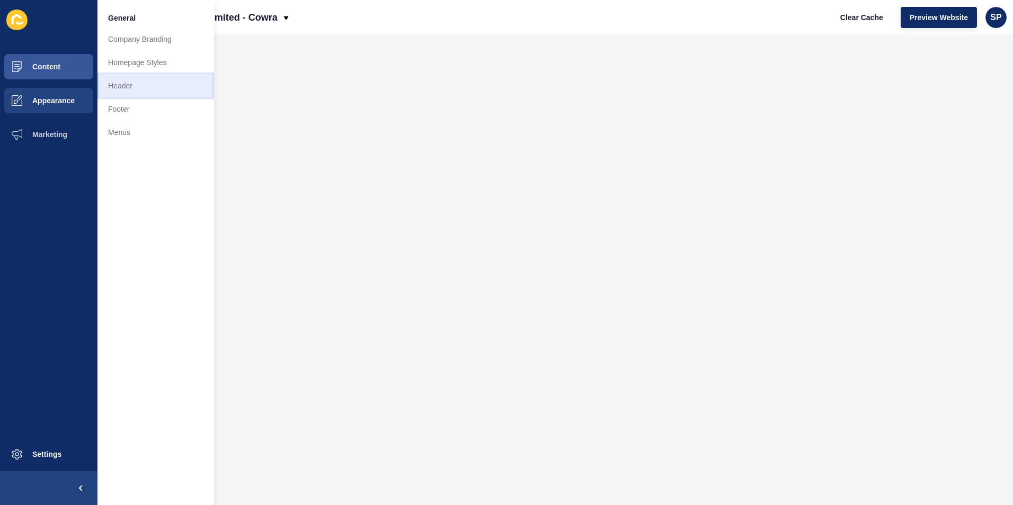
click at [120, 81] on link "Header" at bounding box center [155, 85] width 117 height 23
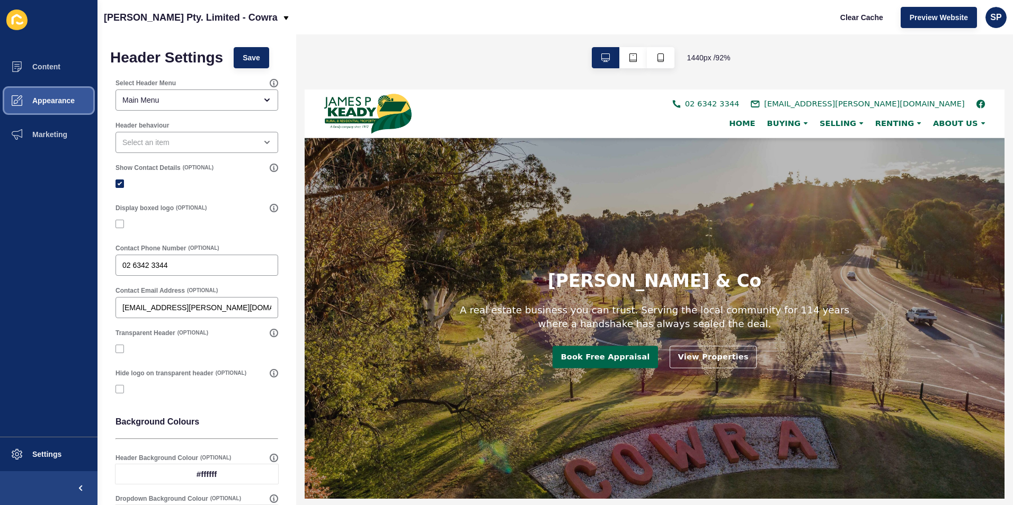
click at [75, 93] on button "Appearance" at bounding box center [48, 101] width 97 height 34
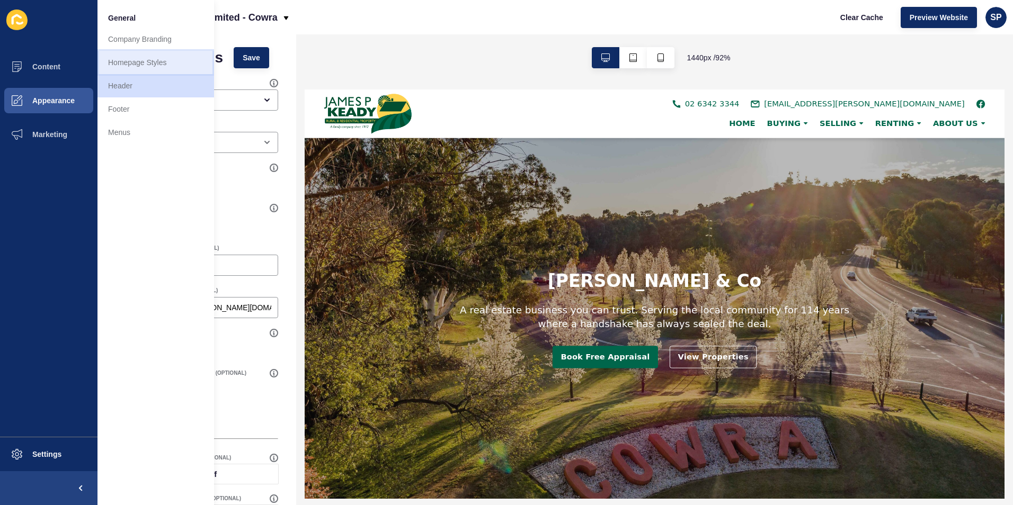
click at [132, 64] on link "Homepage Styles" at bounding box center [155, 62] width 117 height 23
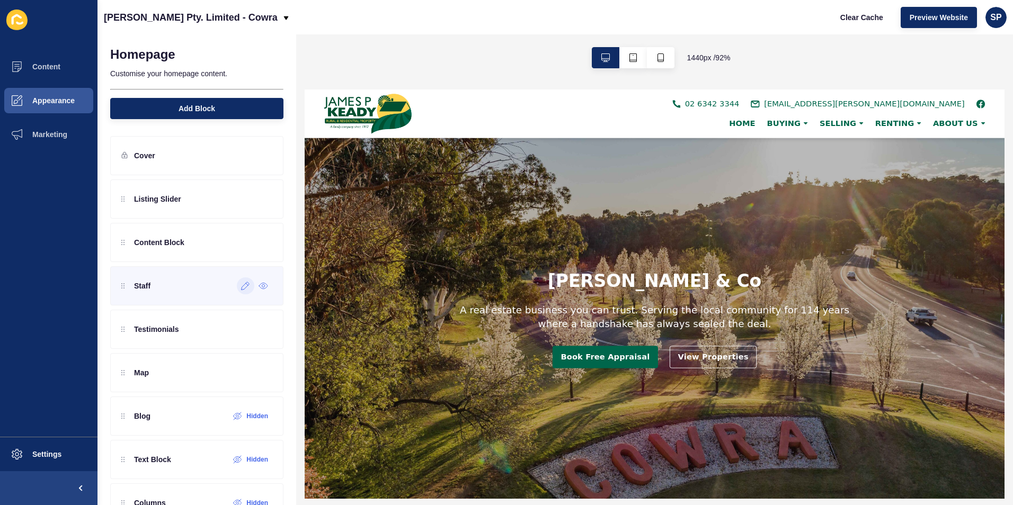
click at [241, 287] on icon at bounding box center [245, 286] width 9 height 8
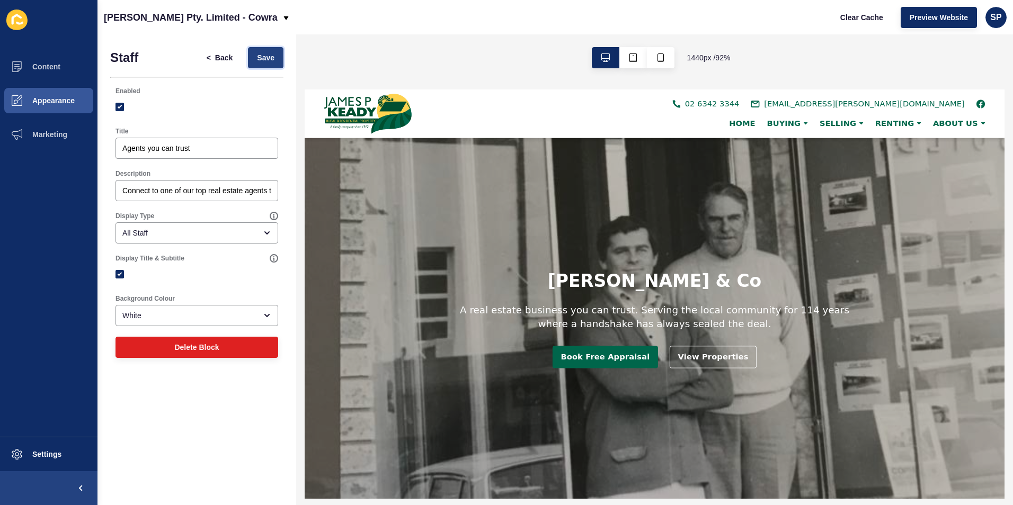
click at [260, 54] on span "Save" at bounding box center [265, 57] width 17 height 11
click at [219, 56] on span "Back" at bounding box center [223, 57] width 17 height 11
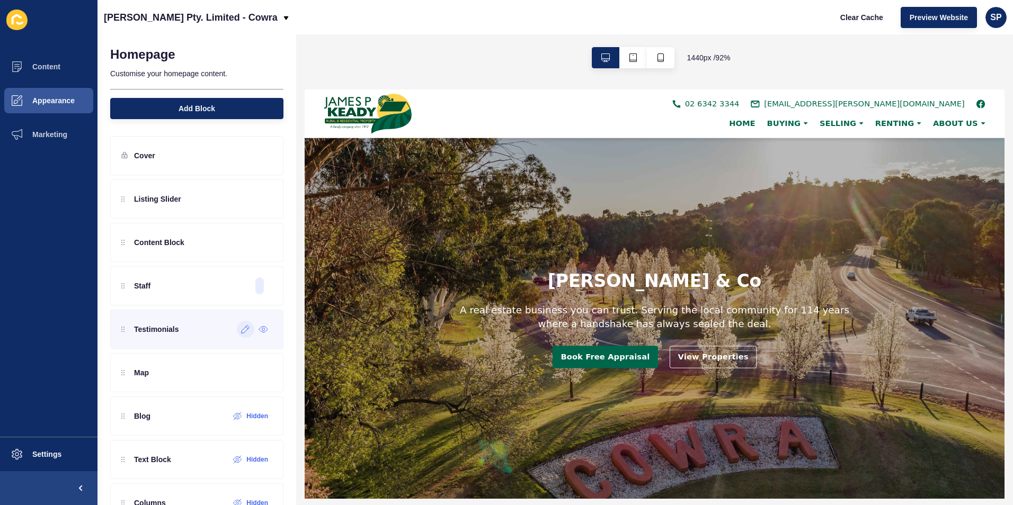
click at [241, 330] on icon at bounding box center [245, 329] width 9 height 8
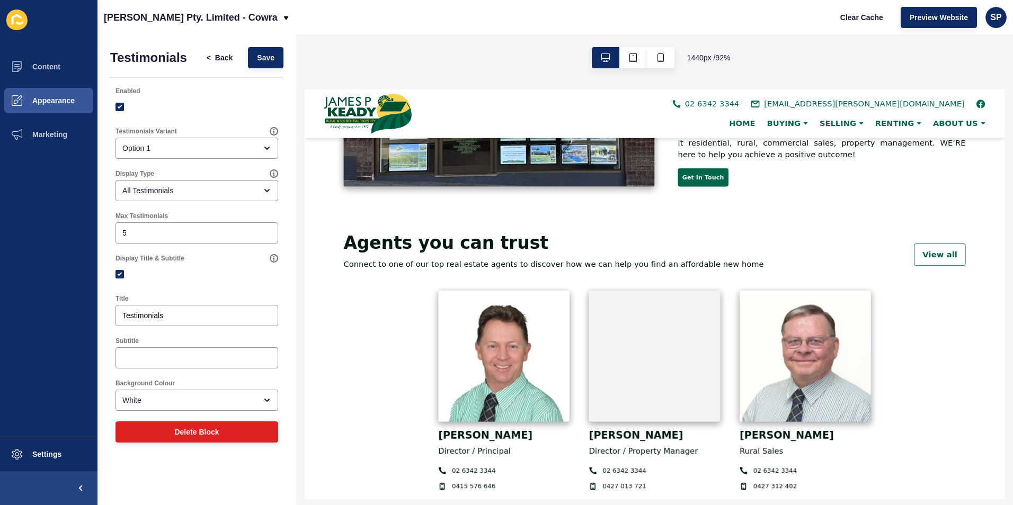
scroll to position [901, 0]
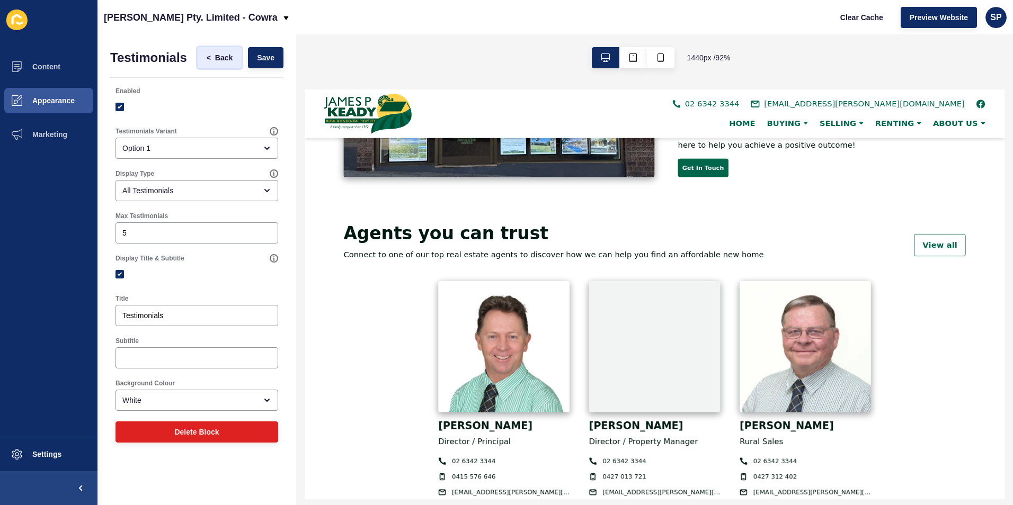
click at [232, 57] on span "Back" at bounding box center [223, 57] width 17 height 11
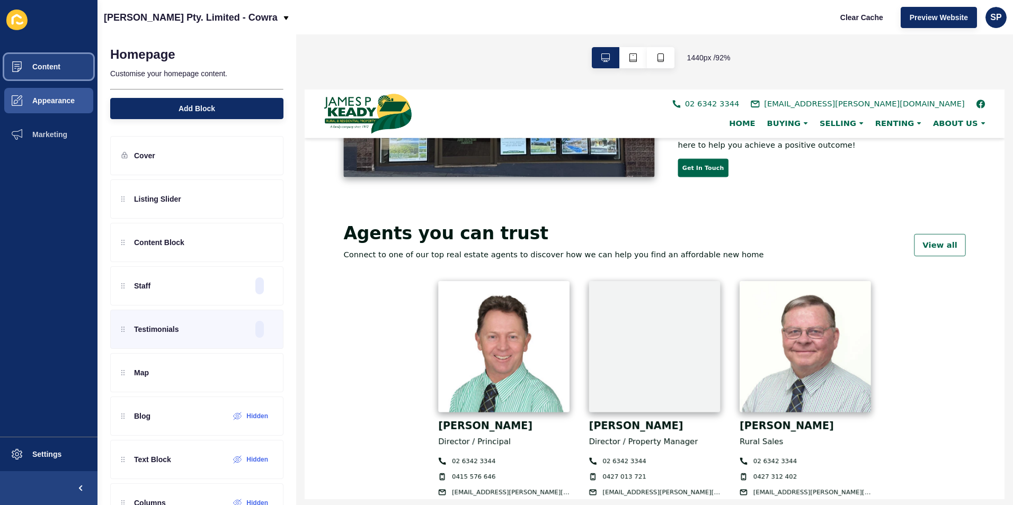
click at [34, 71] on button "Content" at bounding box center [48, 67] width 97 height 34
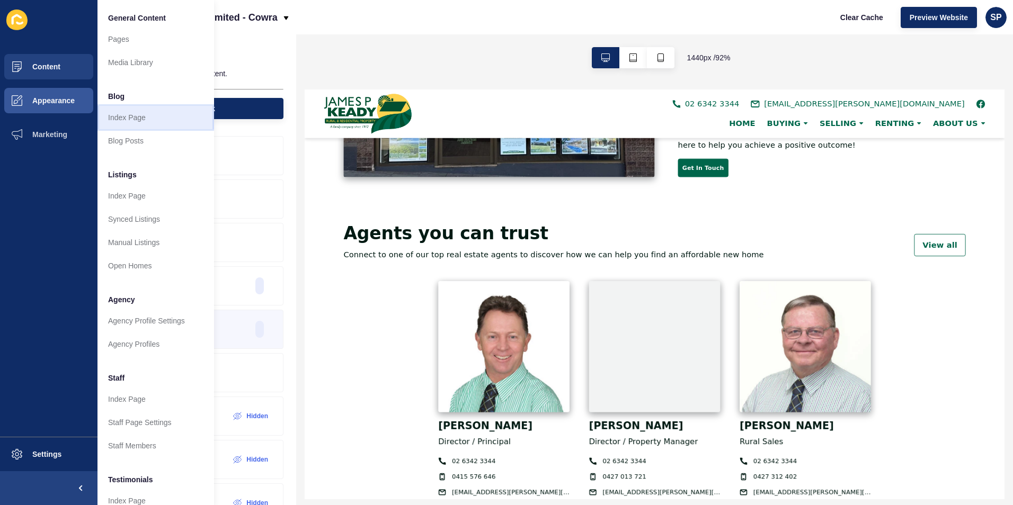
click at [127, 119] on link "Index Page" at bounding box center [155, 117] width 117 height 23
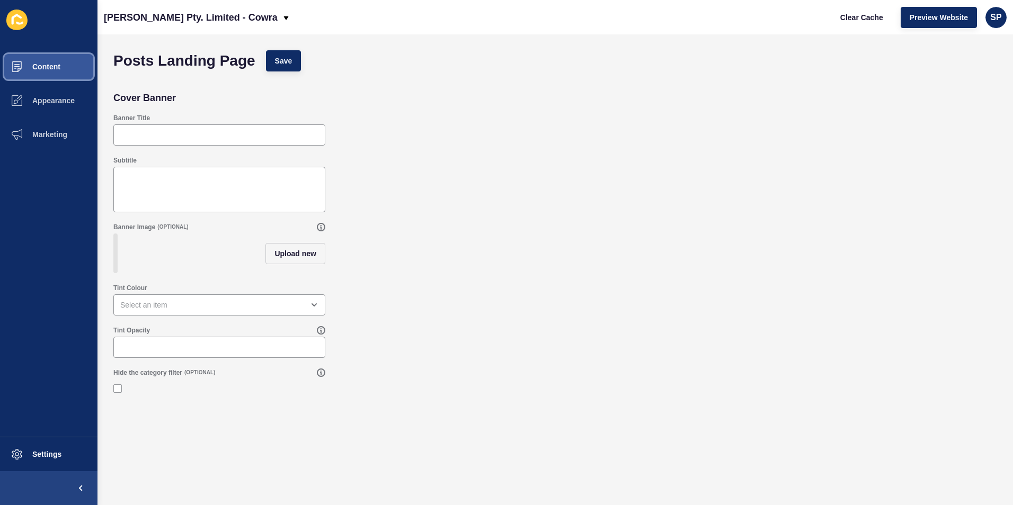
click at [55, 69] on span "Content" at bounding box center [29, 67] width 62 height 8
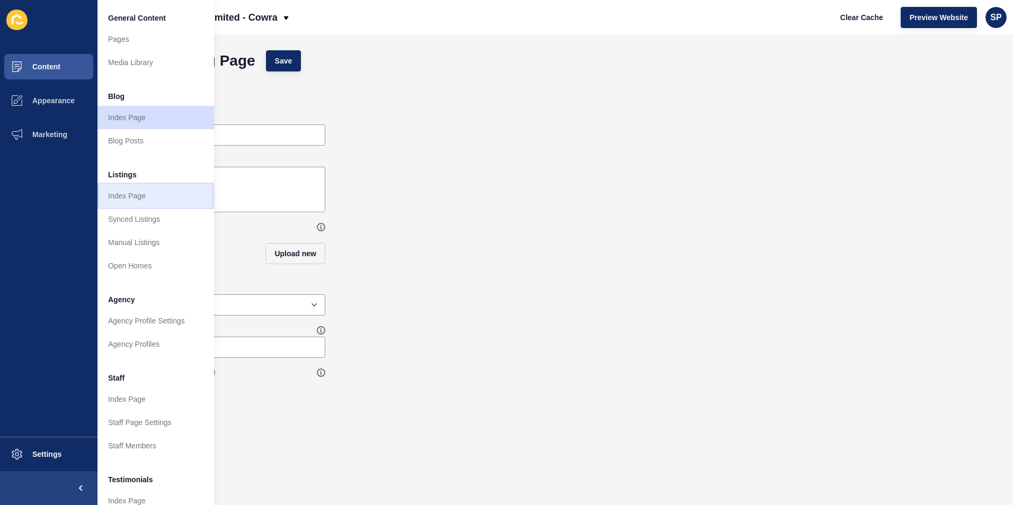
click at [127, 196] on link "Index Page" at bounding box center [155, 195] width 117 height 23
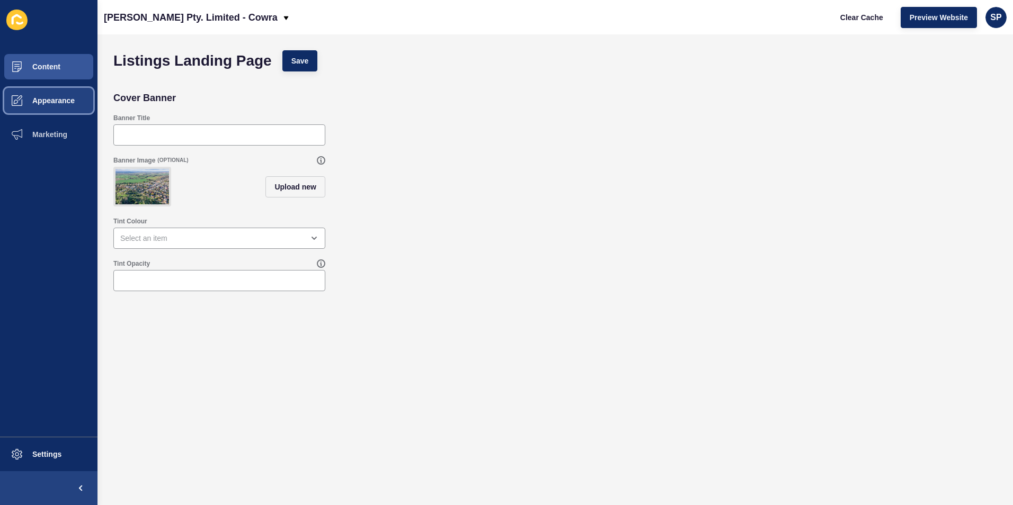
click at [65, 89] on button "Appearance" at bounding box center [48, 101] width 97 height 34
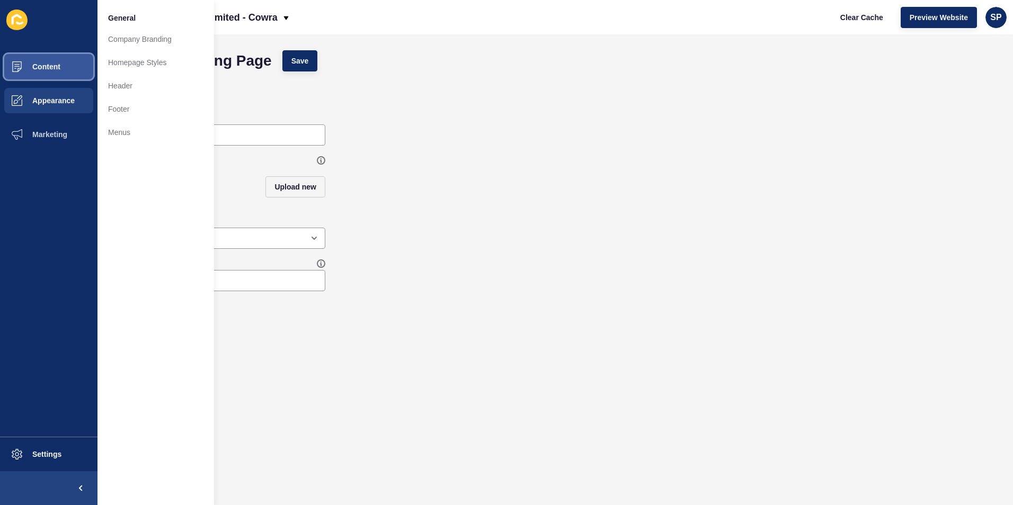
click at [65, 68] on button "Content" at bounding box center [48, 67] width 97 height 34
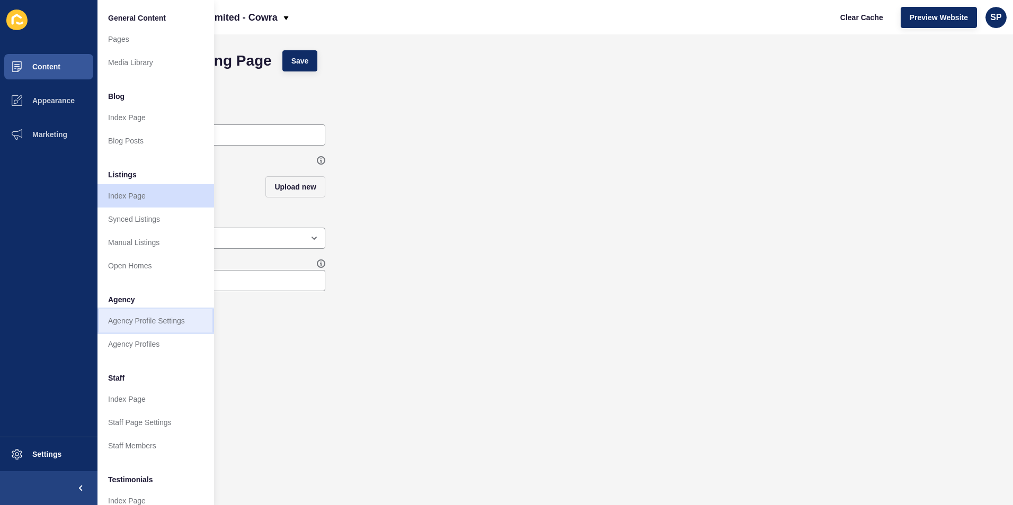
click at [140, 317] on link "Agency Profile Settings" at bounding box center [155, 320] width 117 height 23
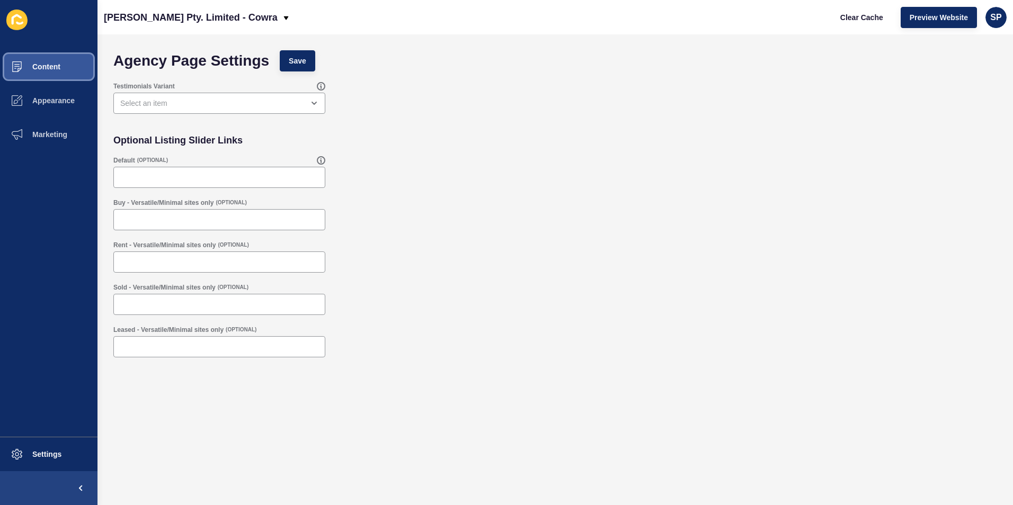
click at [47, 64] on span "Content" at bounding box center [29, 67] width 62 height 8
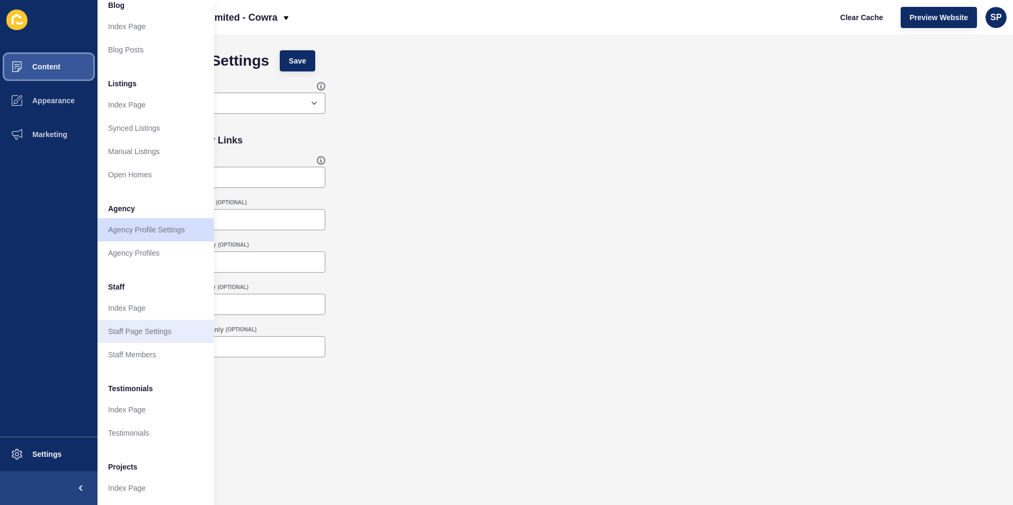
scroll to position [123, 0]
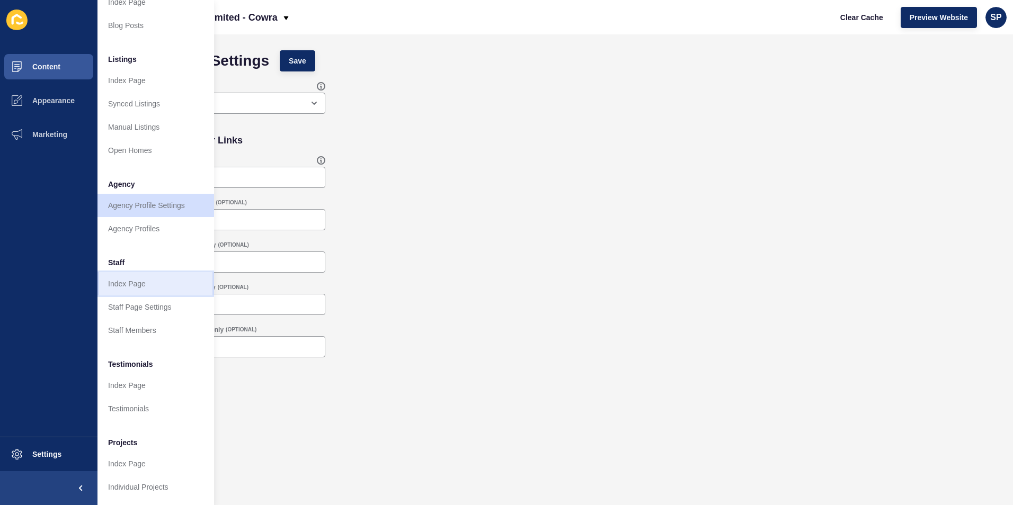
click at [114, 282] on link "Index Page" at bounding box center [155, 283] width 117 height 23
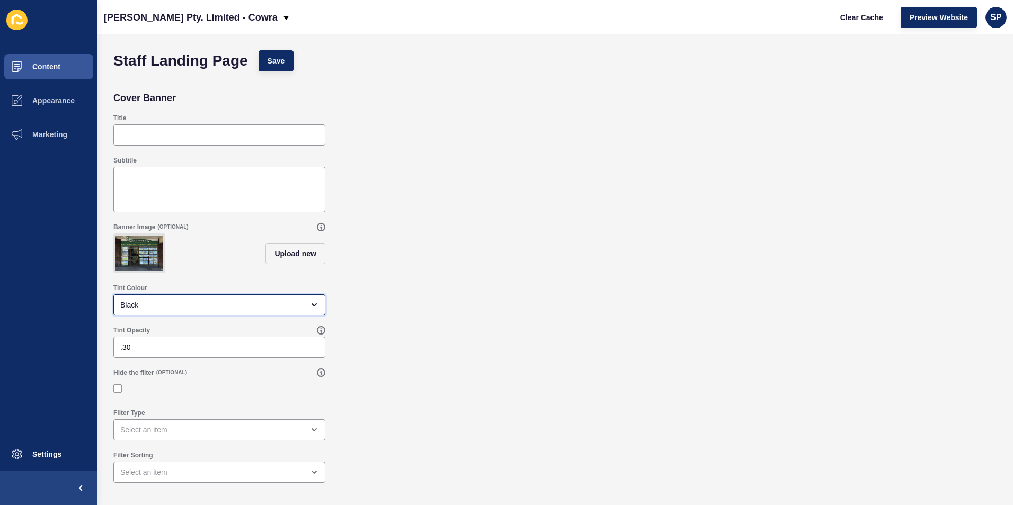
click at [223, 310] on div "Black" at bounding box center [211, 305] width 183 height 11
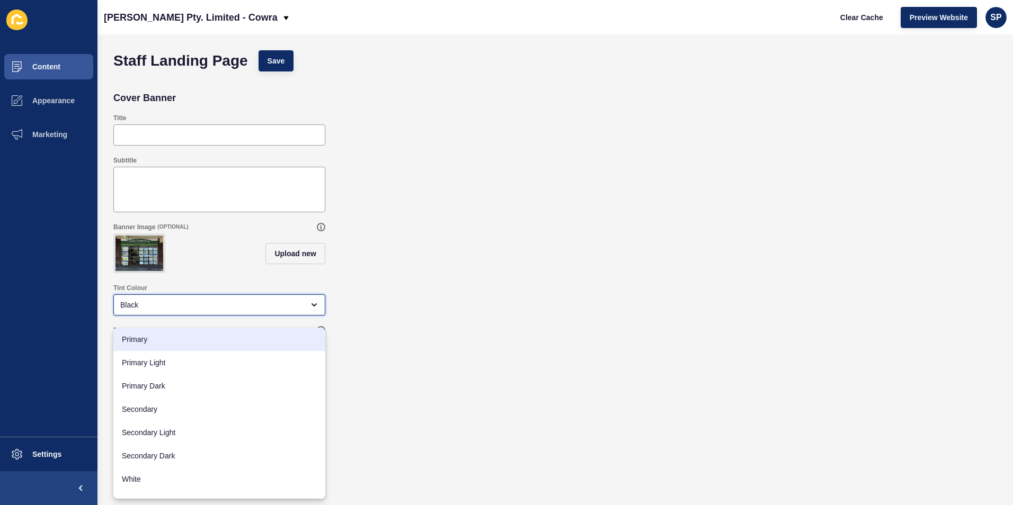
click at [194, 338] on span "Primary" at bounding box center [219, 339] width 195 height 11
type input "Primary"
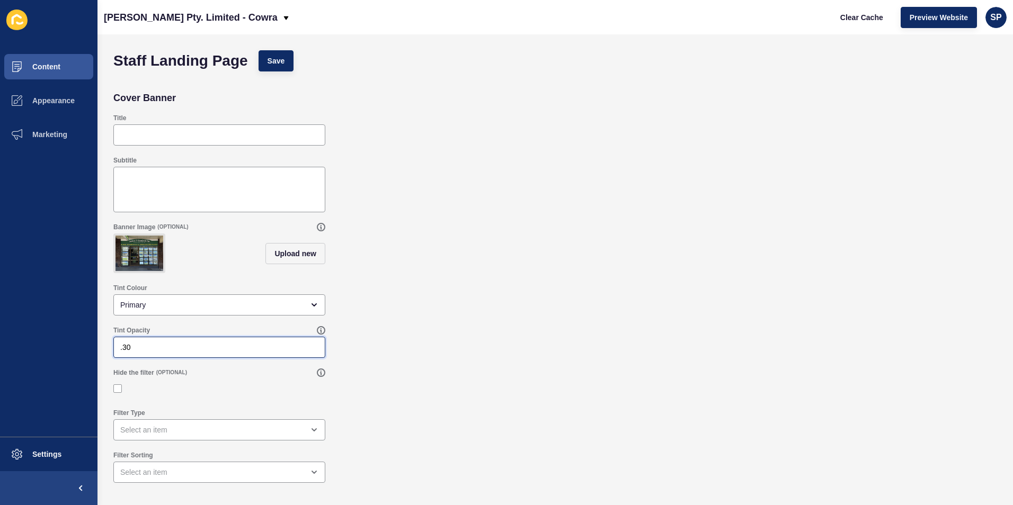
click at [179, 353] on input ".30" at bounding box center [219, 347] width 198 height 11
type input ".3"
type input "100"
click at [131, 248] on img at bounding box center [139, 253] width 48 height 35
click at [293, 256] on span "Upload new" at bounding box center [295, 253] width 42 height 11
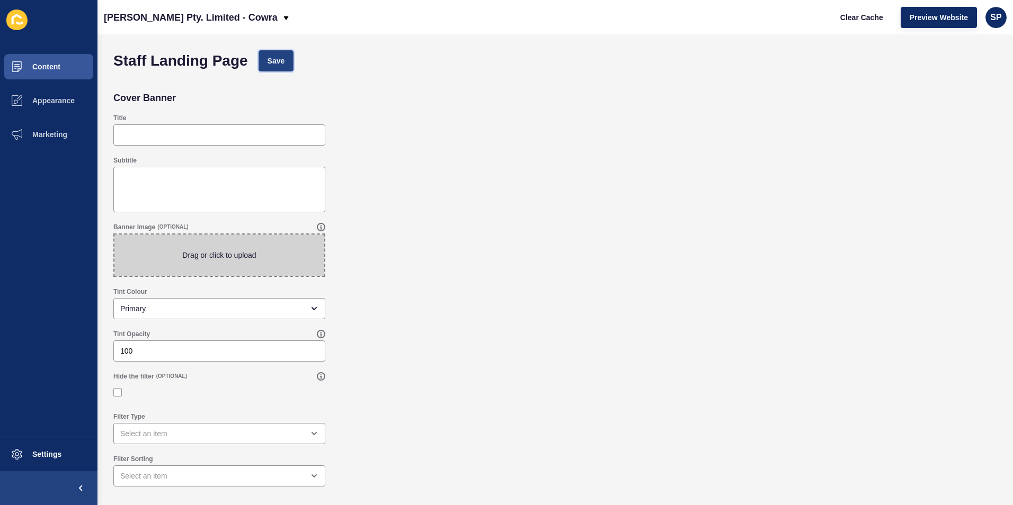
click at [271, 64] on span "Save" at bounding box center [276, 61] width 17 height 11
click at [28, 70] on span "Content" at bounding box center [29, 67] width 62 height 8
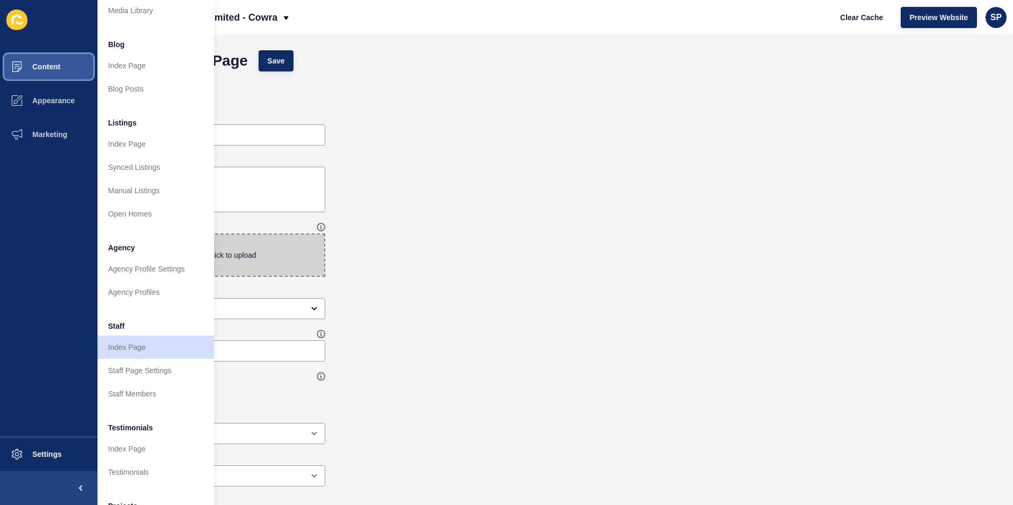
scroll to position [123, 0]
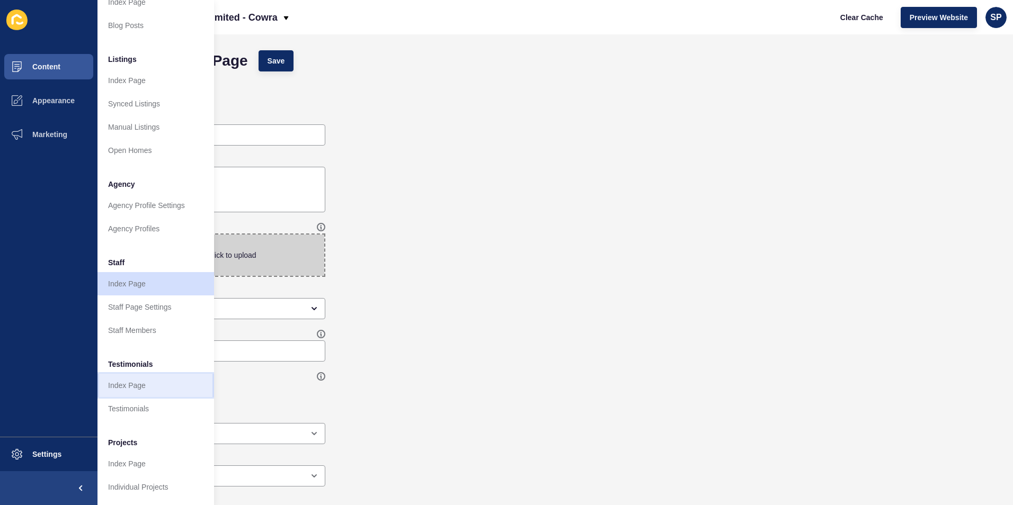
click at [130, 378] on link "Index Page" at bounding box center [155, 385] width 117 height 23
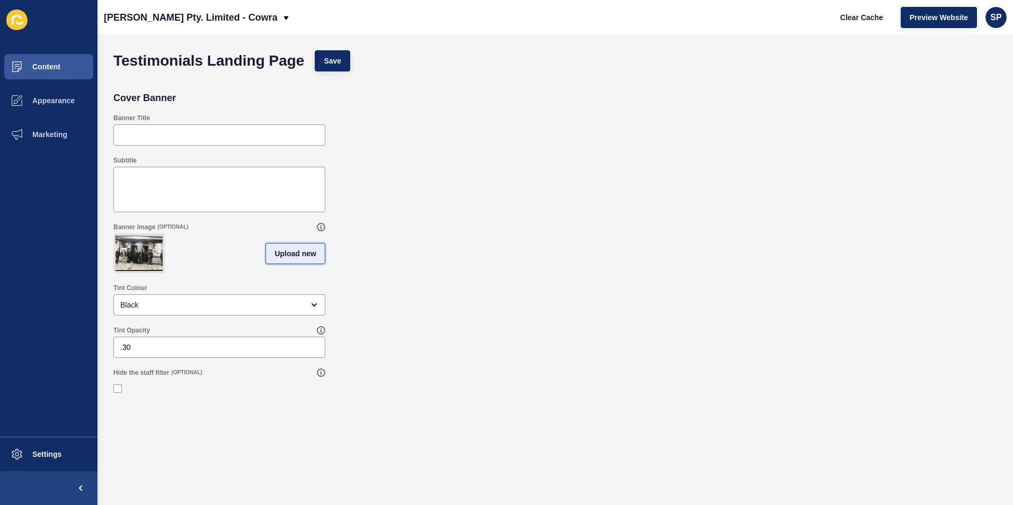
click at [304, 259] on span "Upload new" at bounding box center [295, 253] width 42 height 11
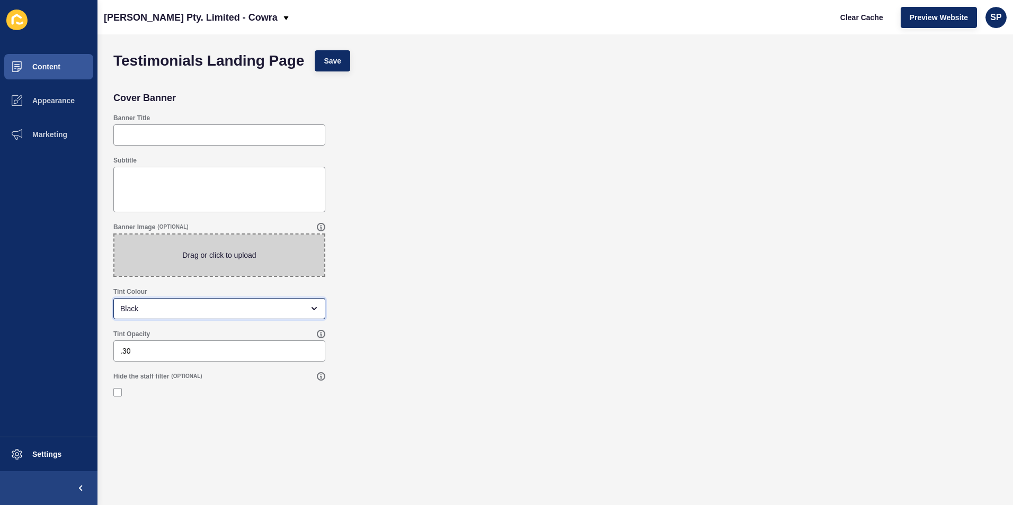
click at [253, 307] on div "Black" at bounding box center [211, 309] width 183 height 11
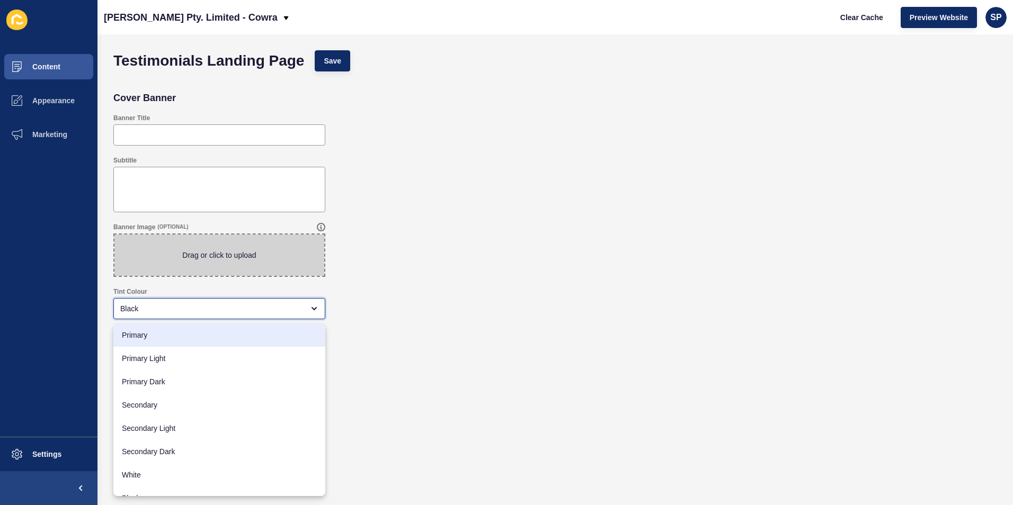
click at [239, 336] on span "Primary" at bounding box center [219, 335] width 195 height 11
type input "Primary"
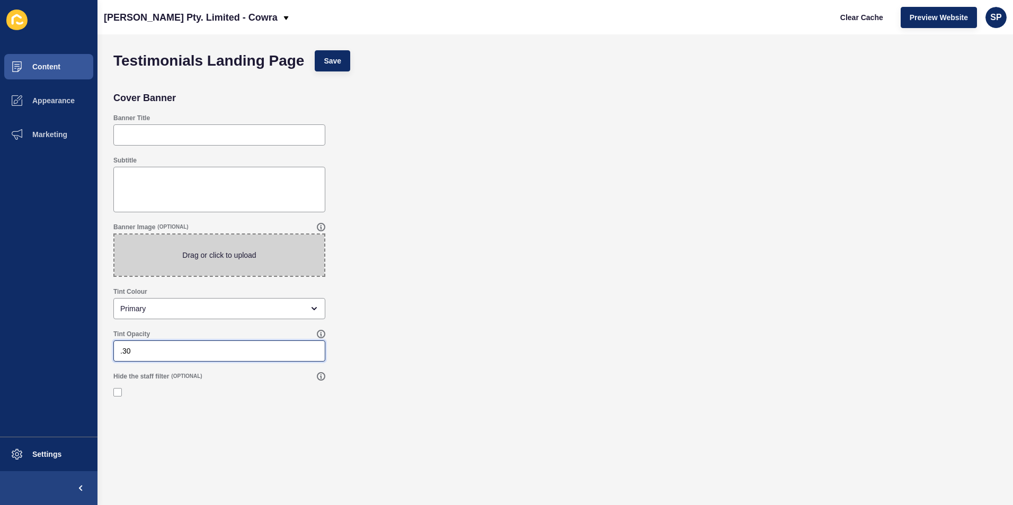
click at [224, 354] on input ".30" at bounding box center [219, 351] width 198 height 11
type input ".3"
type input "100"
click at [327, 52] on button "Save" at bounding box center [332, 60] width 35 height 21
click at [56, 66] on span "Content" at bounding box center [29, 67] width 62 height 8
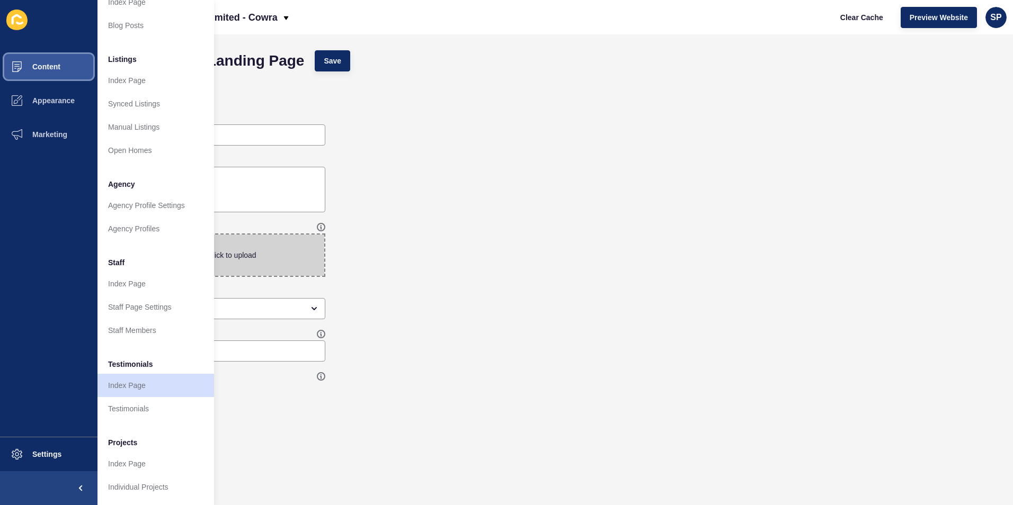
scroll to position [123, 0]
click at [133, 452] on link "Index Page" at bounding box center [155, 463] width 117 height 23
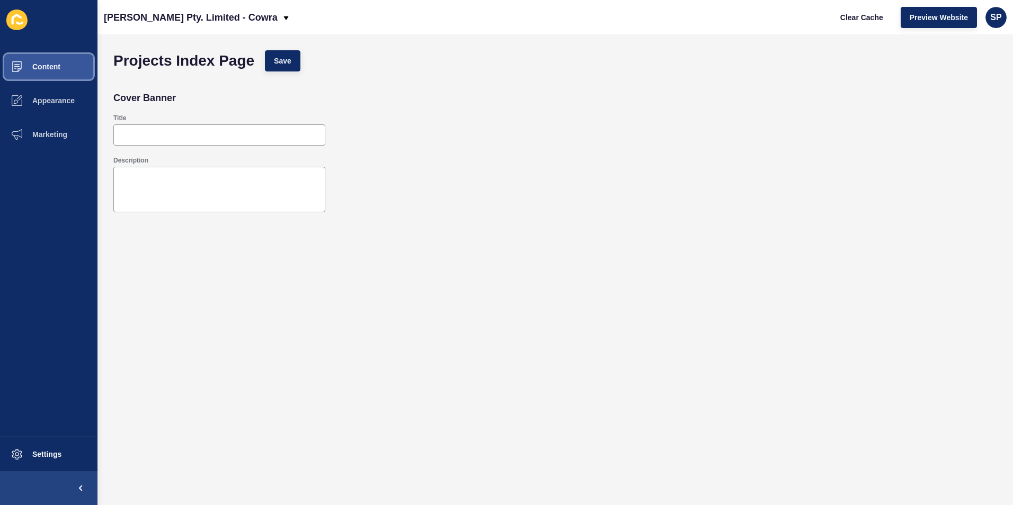
click at [63, 65] on button "Content" at bounding box center [48, 67] width 97 height 34
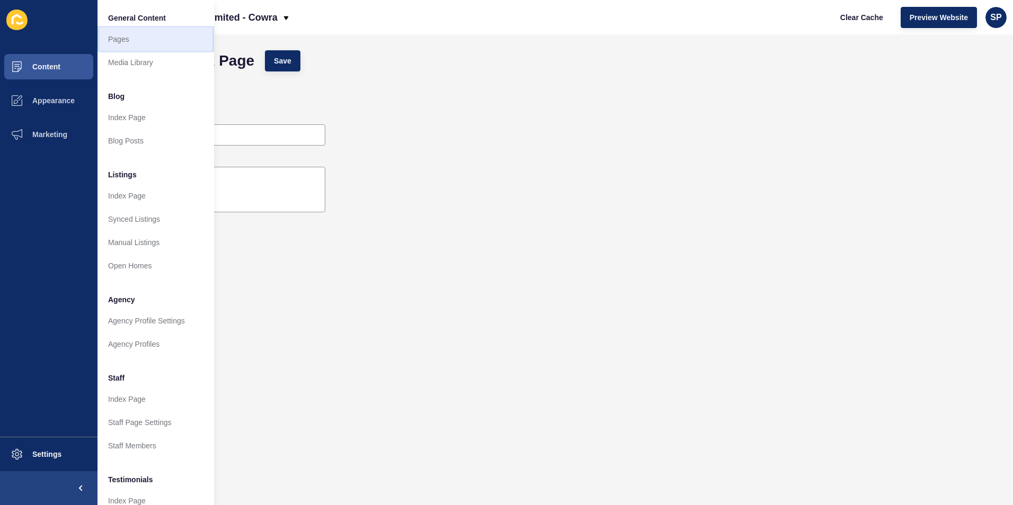
click at [128, 32] on link "Pages" at bounding box center [155, 39] width 117 height 23
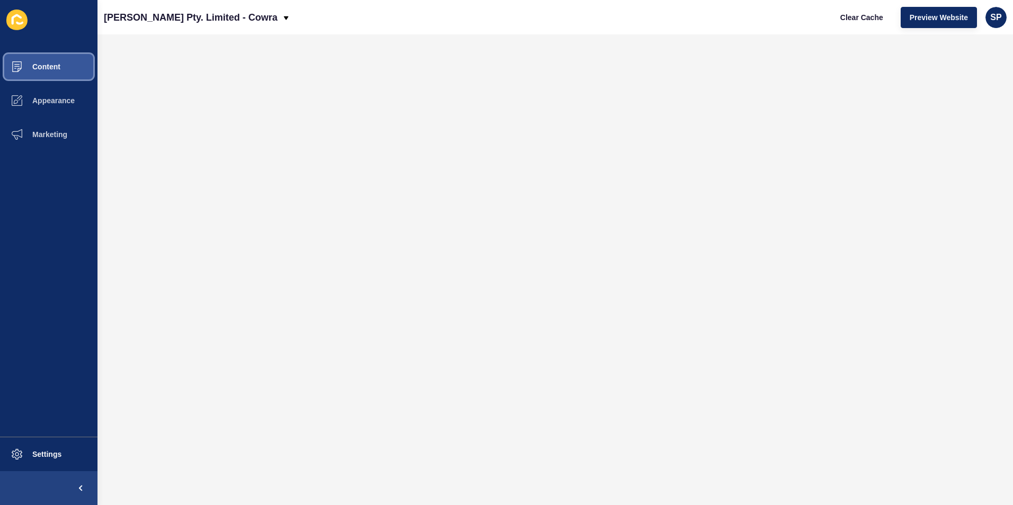
click at [54, 72] on button "Content" at bounding box center [48, 67] width 97 height 34
click at [42, 54] on button "Content" at bounding box center [48, 67] width 97 height 34
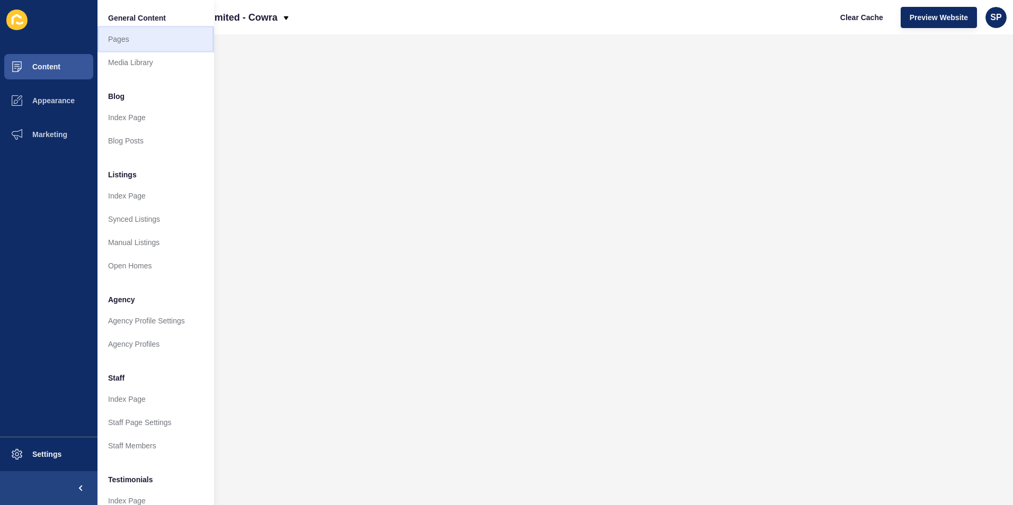
click at [137, 41] on link "Pages" at bounding box center [155, 39] width 117 height 23
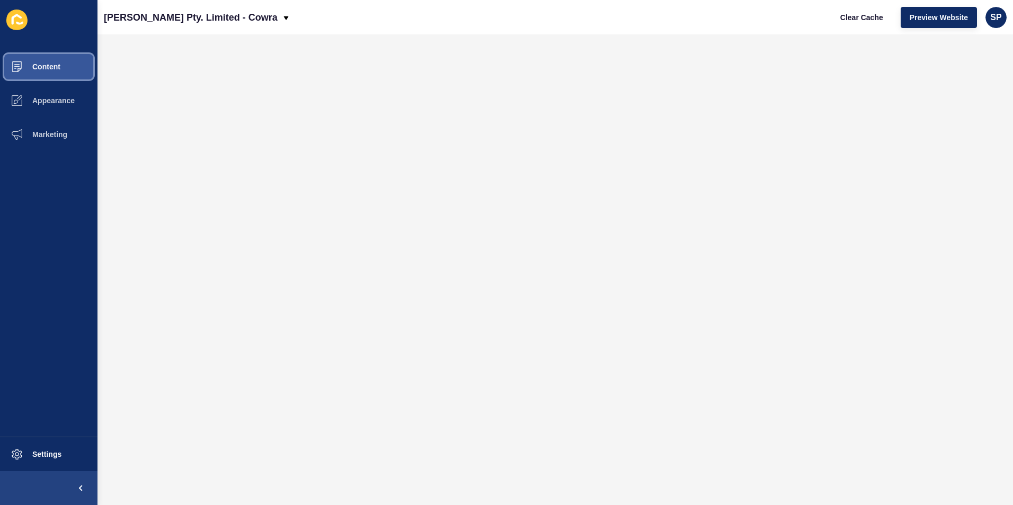
click at [67, 69] on button "Content" at bounding box center [48, 67] width 97 height 34
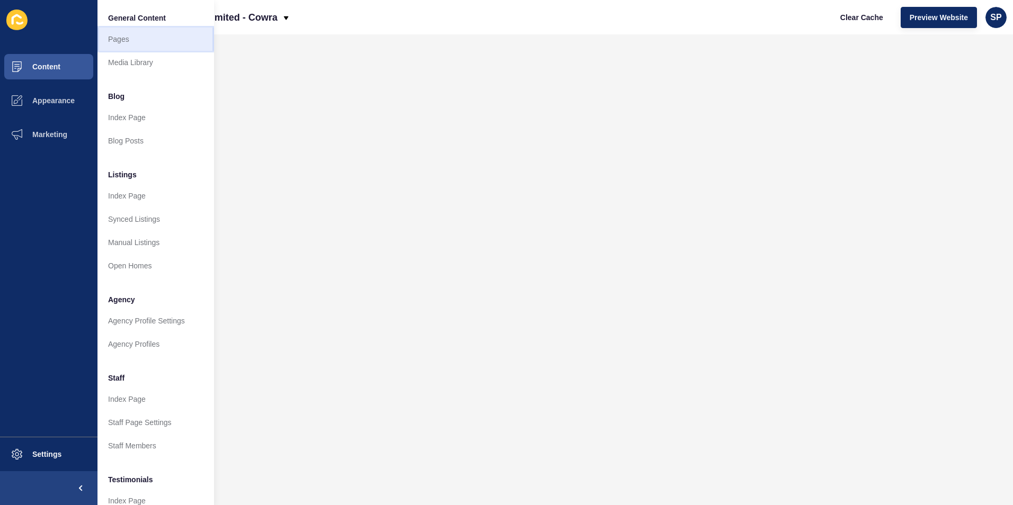
click at [140, 43] on link "Pages" at bounding box center [155, 39] width 117 height 23
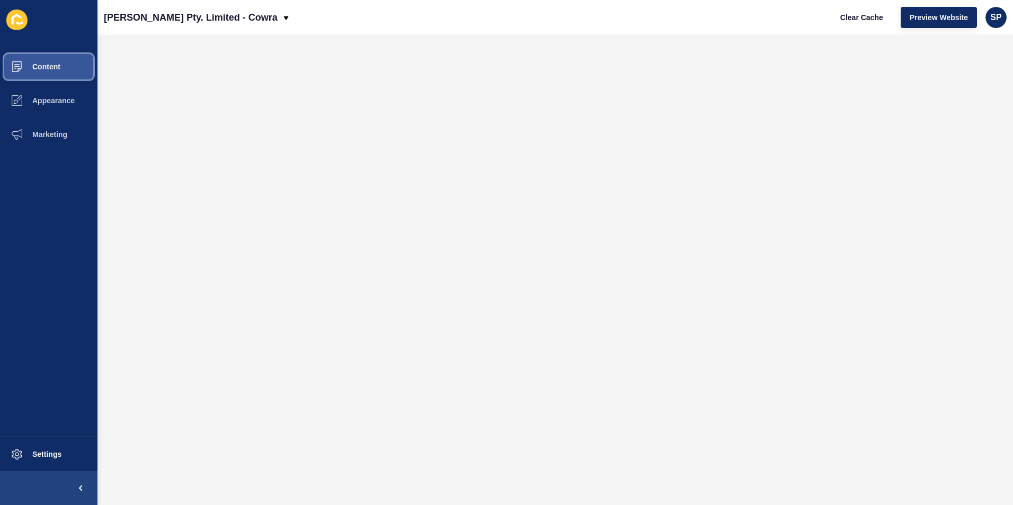
click at [60, 72] on button "Content" at bounding box center [48, 67] width 97 height 34
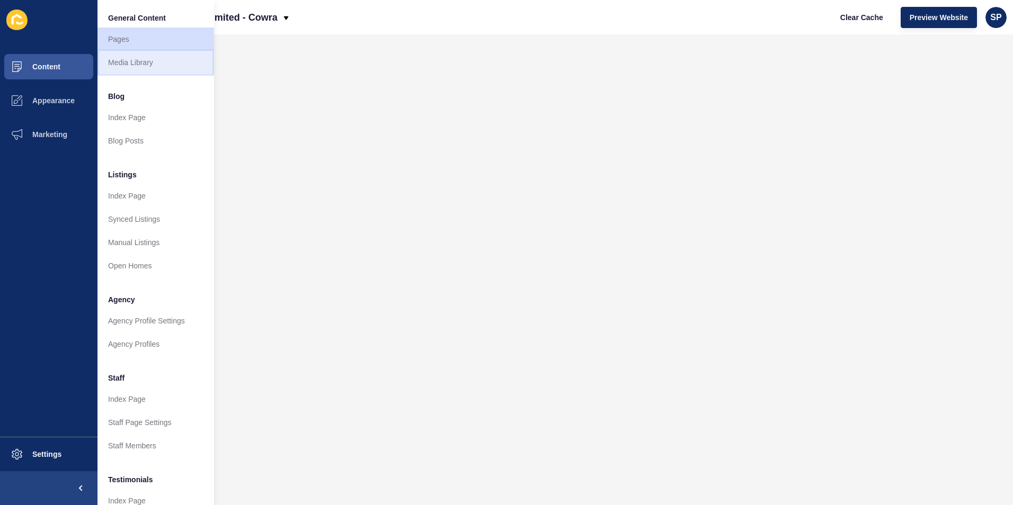
click at [134, 65] on link "Media Library" at bounding box center [155, 62] width 117 height 23
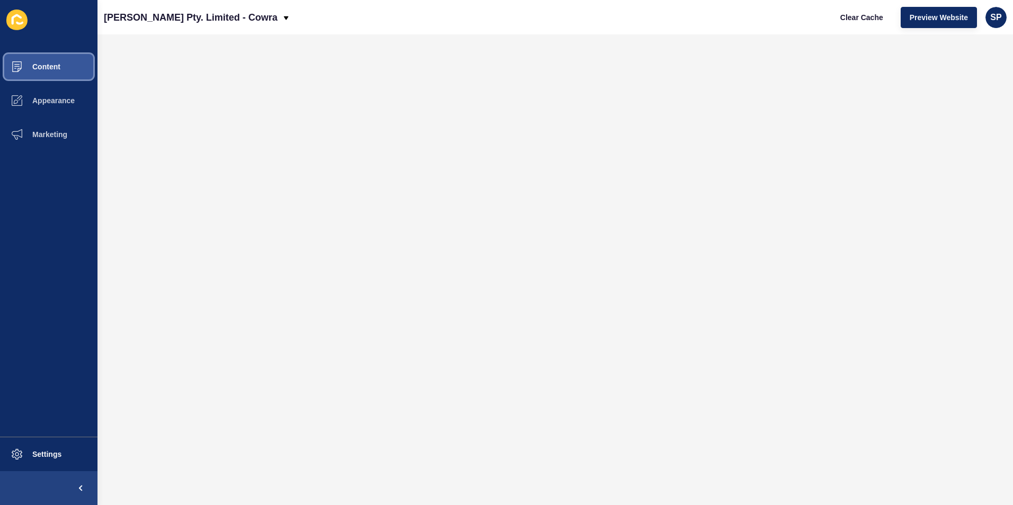
click at [42, 66] on span "Content" at bounding box center [29, 67] width 62 height 8
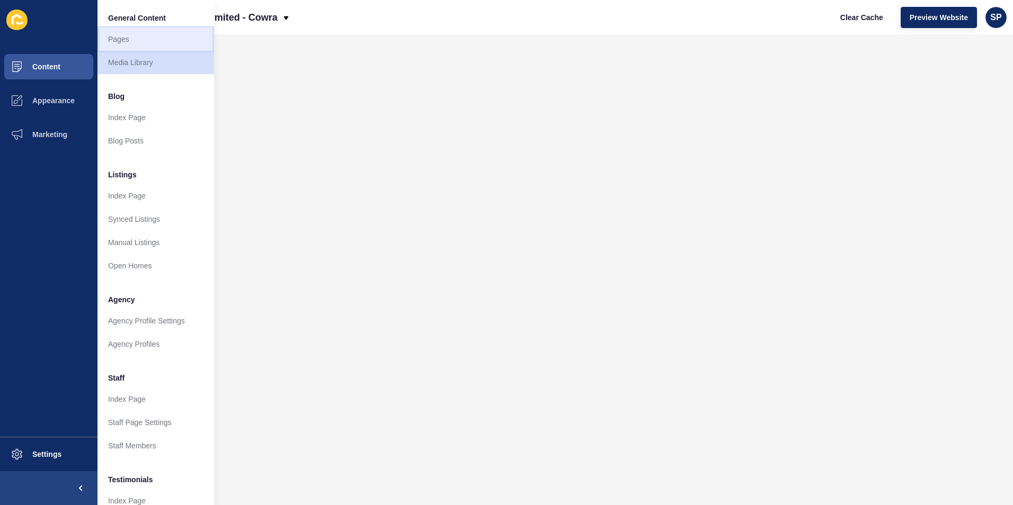
click at [155, 45] on link "Pages" at bounding box center [155, 39] width 117 height 23
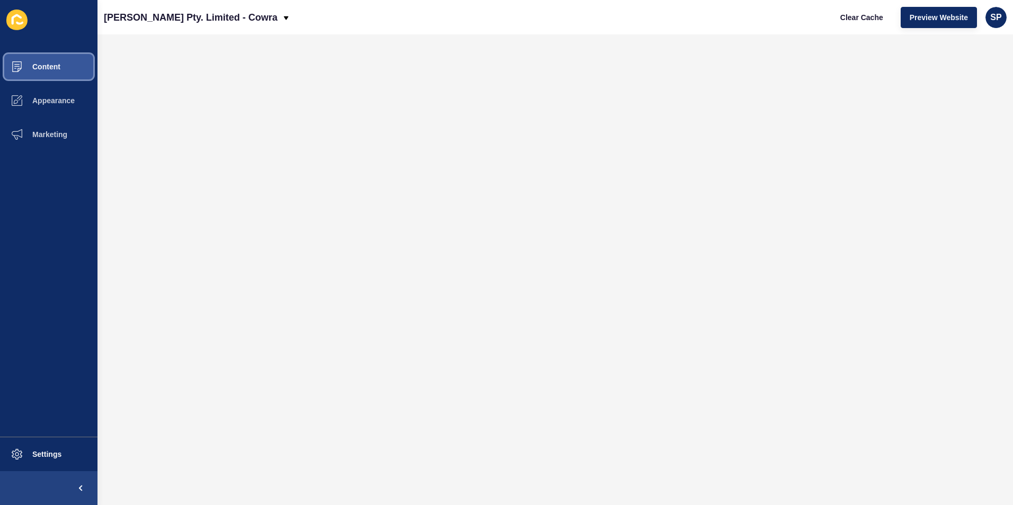
click at [72, 60] on button "Content" at bounding box center [48, 67] width 97 height 34
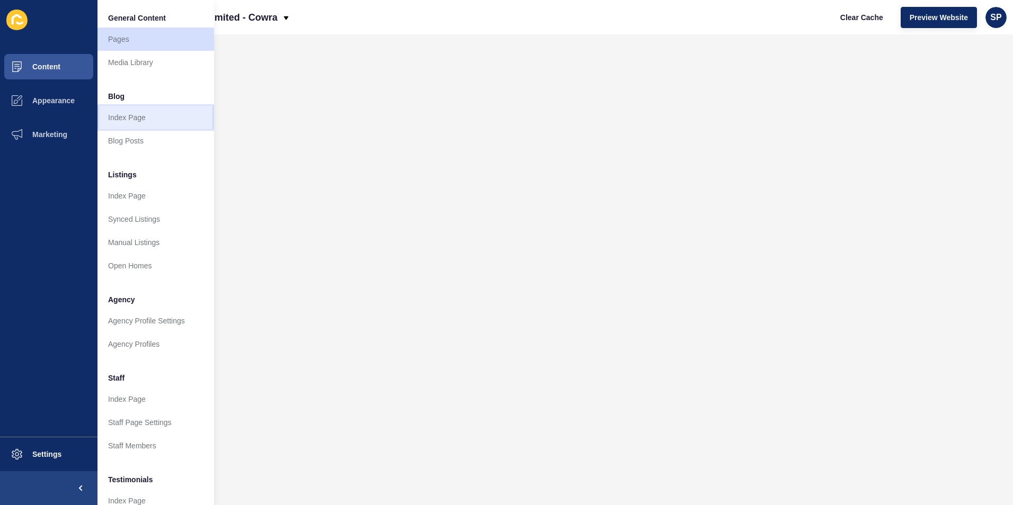
click at [129, 119] on link "Index Page" at bounding box center [155, 117] width 117 height 23
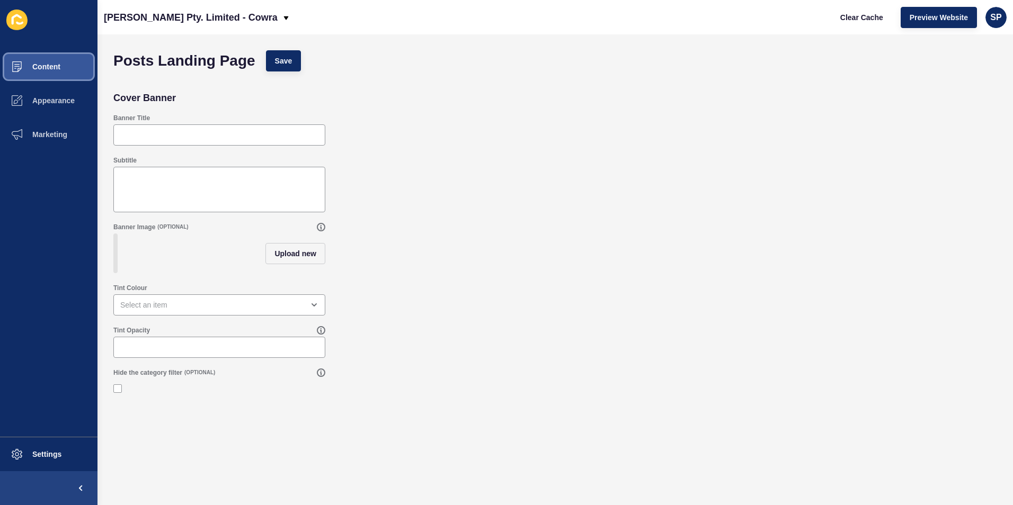
click at [88, 75] on button "Content" at bounding box center [48, 67] width 97 height 34
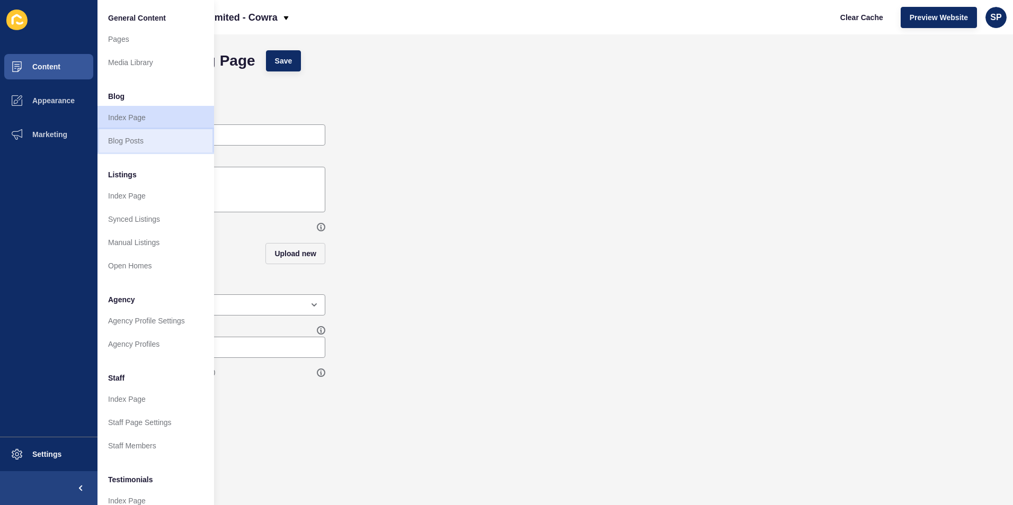
click at [150, 145] on link "Blog Posts" at bounding box center [155, 140] width 117 height 23
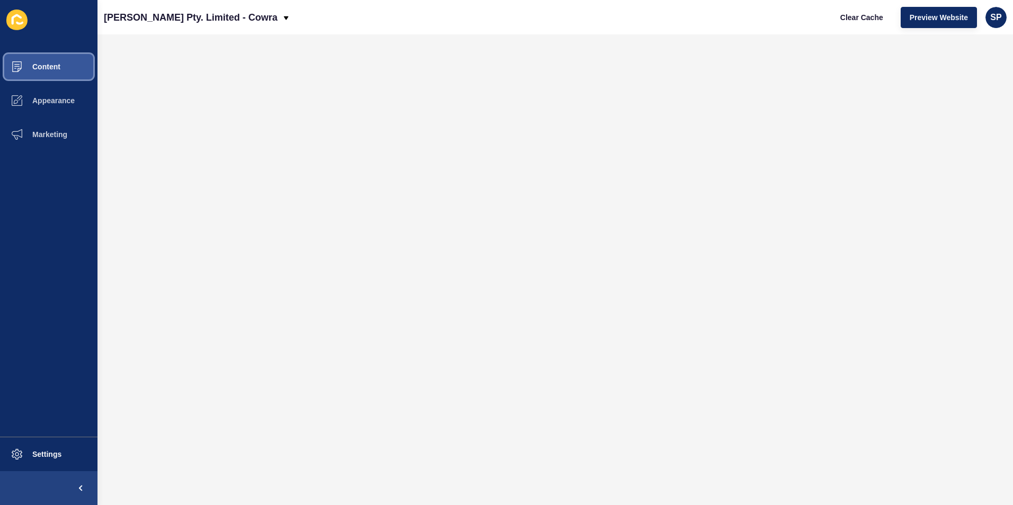
click at [67, 73] on button "Content" at bounding box center [48, 67] width 97 height 34
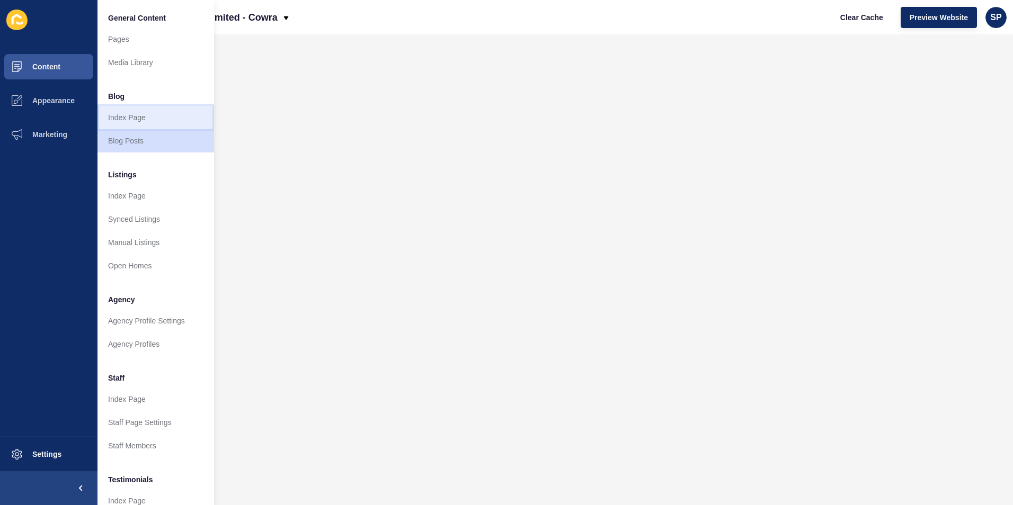
click at [127, 114] on link "Index Page" at bounding box center [155, 117] width 117 height 23
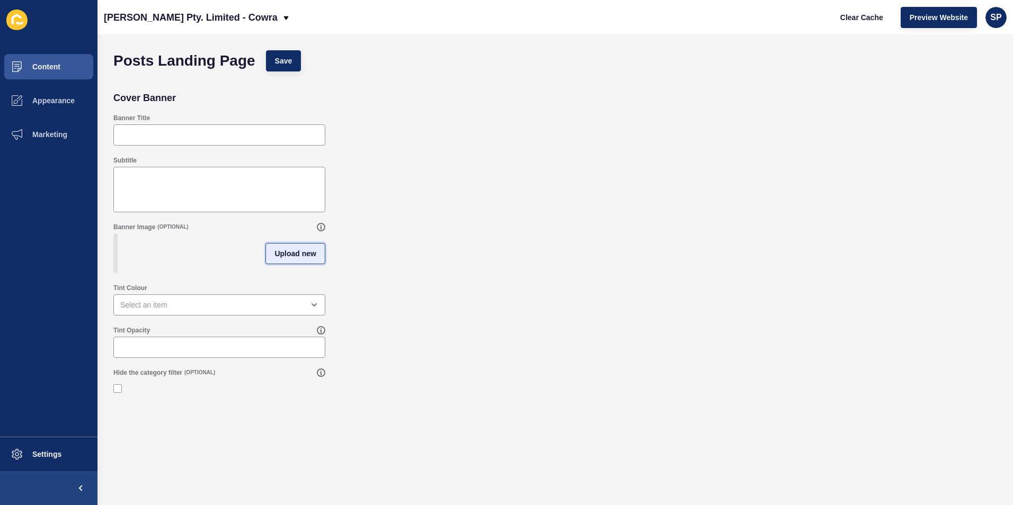
click at [294, 256] on span "Upload new" at bounding box center [295, 253] width 42 height 11
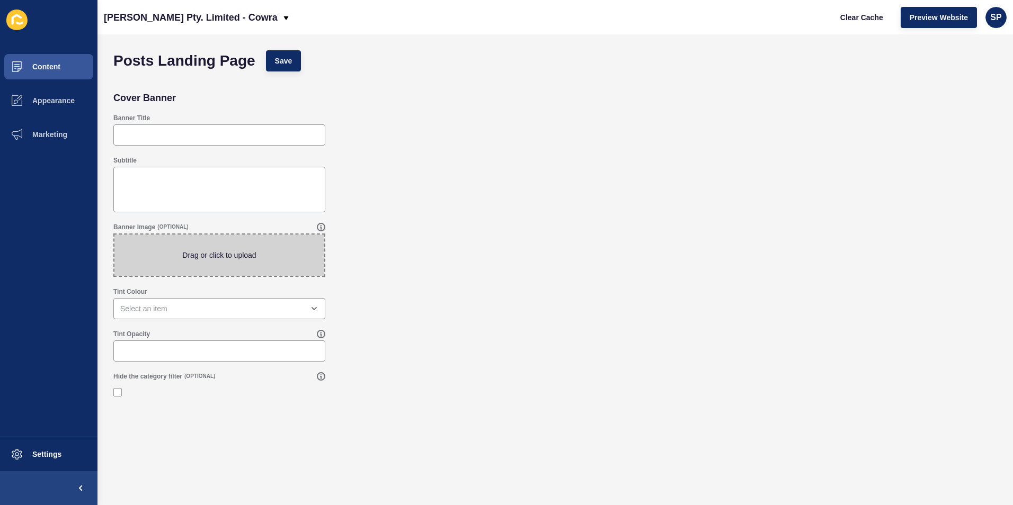
click at [294, 256] on span at bounding box center [219, 255] width 210 height 41
click at [114, 235] on input "Drag or click to upload" at bounding box center [114, 235] width 0 height 0
click at [243, 314] on div "open menu" at bounding box center [219, 308] width 212 height 21
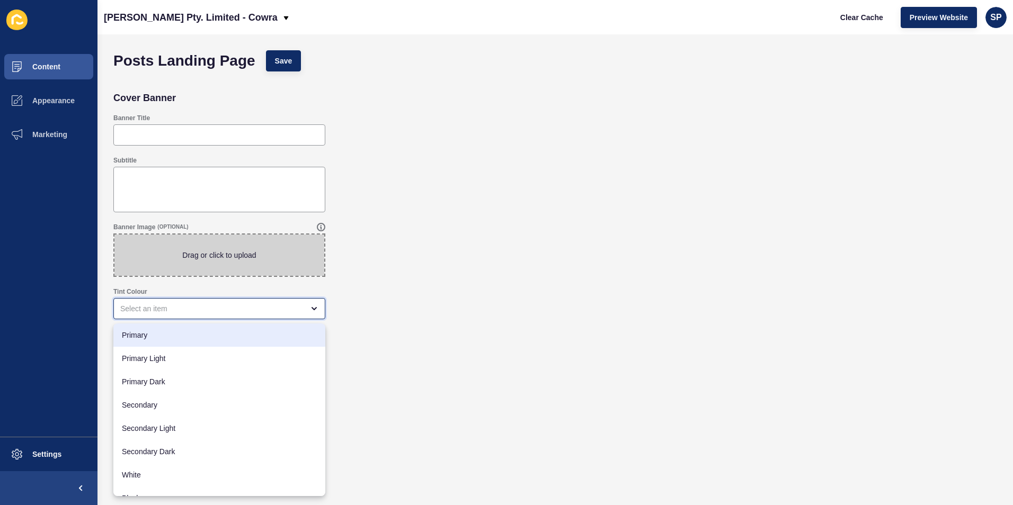
click at [227, 337] on span "Primary" at bounding box center [219, 335] width 195 height 11
type input "Primary"
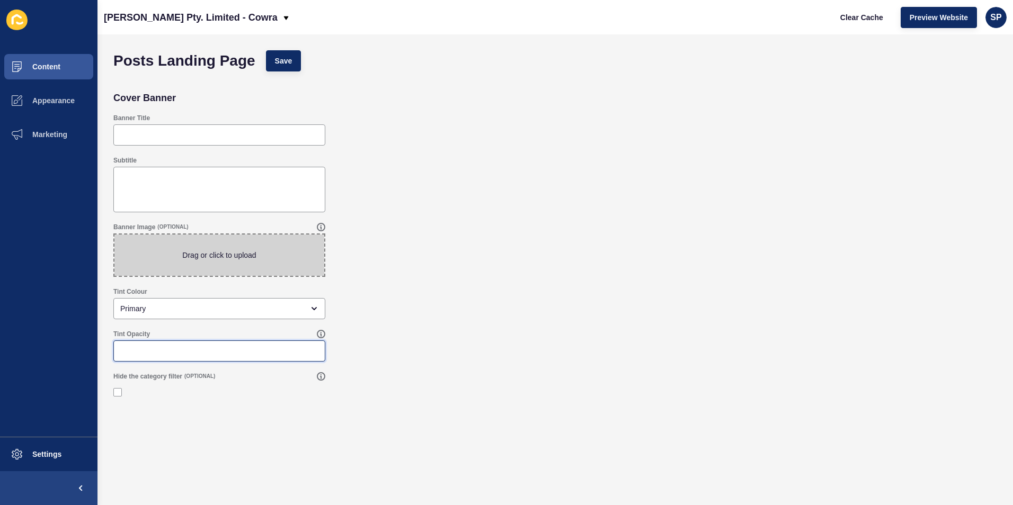
click at [222, 348] on input "Tint Opacity" at bounding box center [219, 351] width 198 height 11
type input "100"
click at [275, 60] on span "Save" at bounding box center [283, 61] width 17 height 11
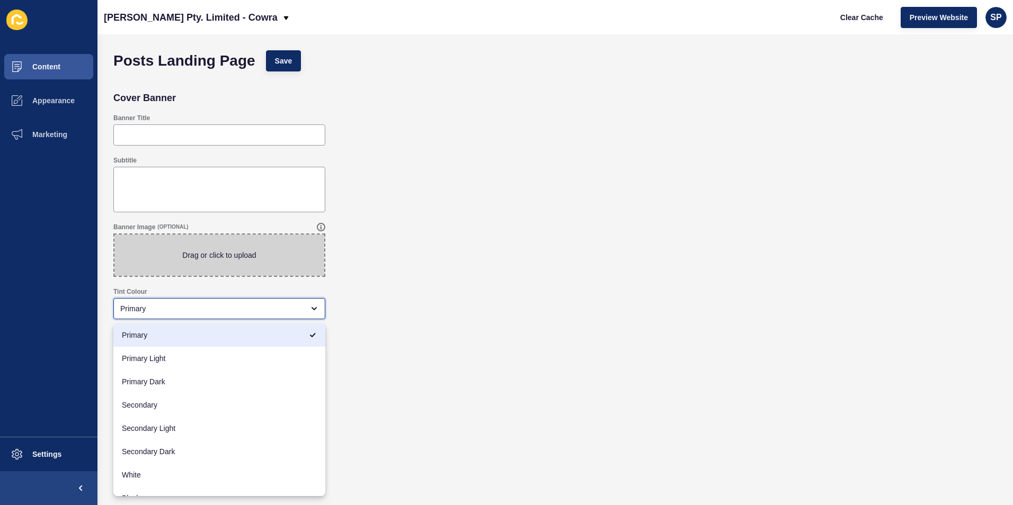
click at [271, 307] on div "Primary" at bounding box center [211, 309] width 183 height 11
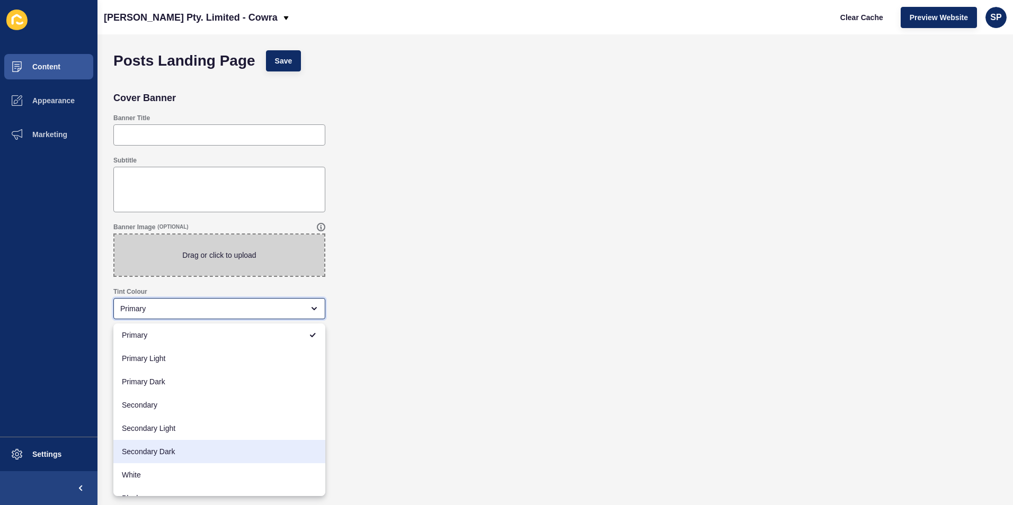
scroll to position [14, 0]
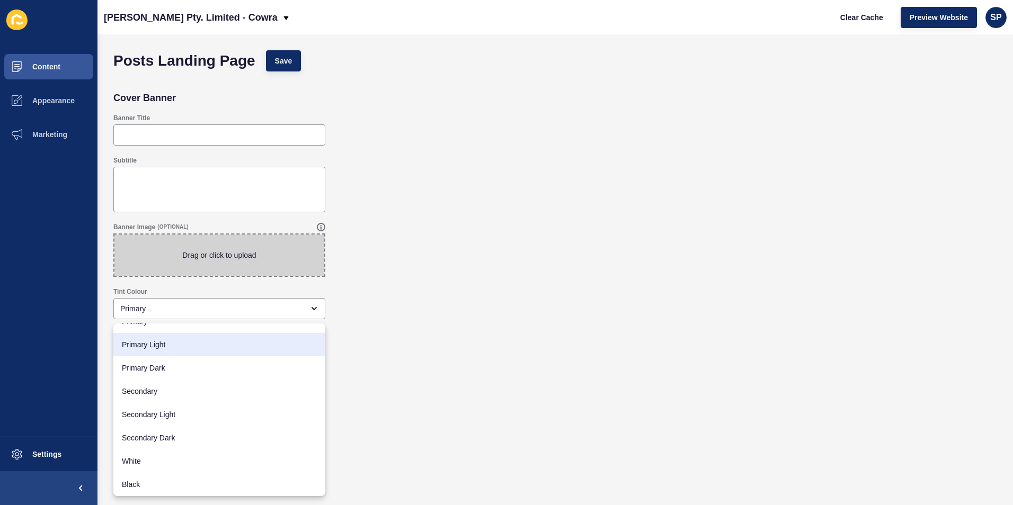
click at [396, 303] on div "Tint Colour Primary" at bounding box center [555, 303] width 894 height 42
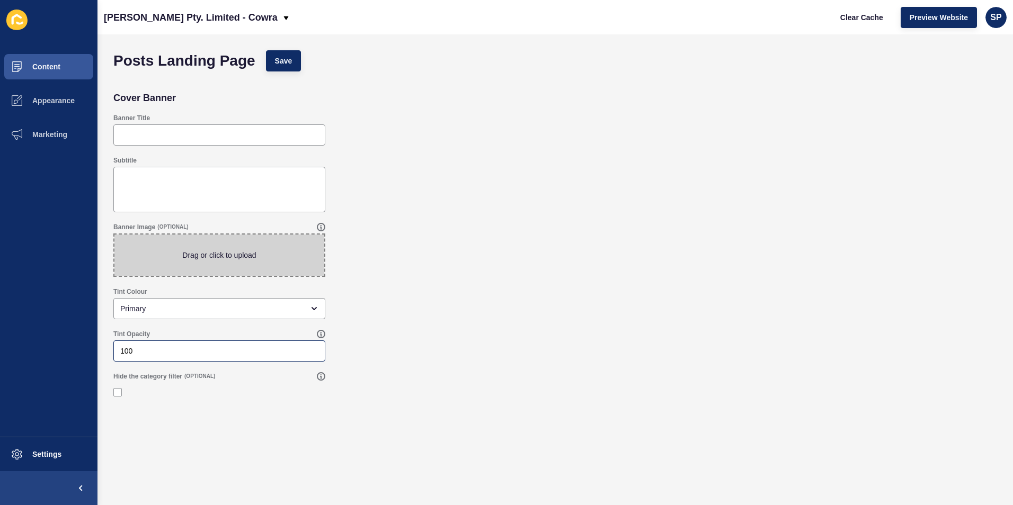
click at [264, 359] on div "100" at bounding box center [219, 351] width 212 height 21
click at [244, 352] on input "100" at bounding box center [219, 351] width 198 height 11
drag, startPoint x: 221, startPoint y: 352, endPoint x: 108, endPoint y: 352, distance: 113.9
click at [108, 352] on div "Posts Landing Page Save Cover Banner Banner Title Subtitle Banner Image (OPTION…" at bounding box center [554, 269] width 915 height 471
type input "30"
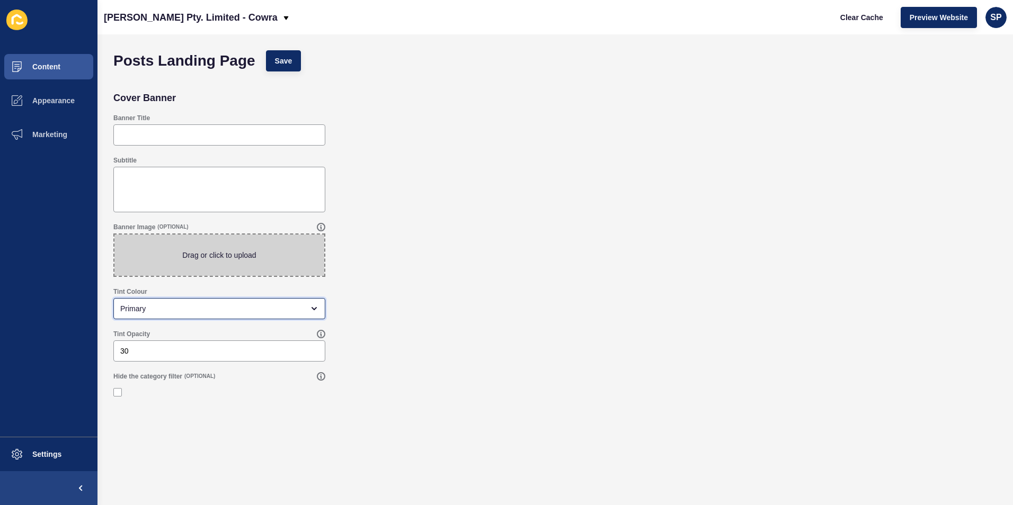
click at [167, 315] on div "Primary" at bounding box center [219, 308] width 212 height 21
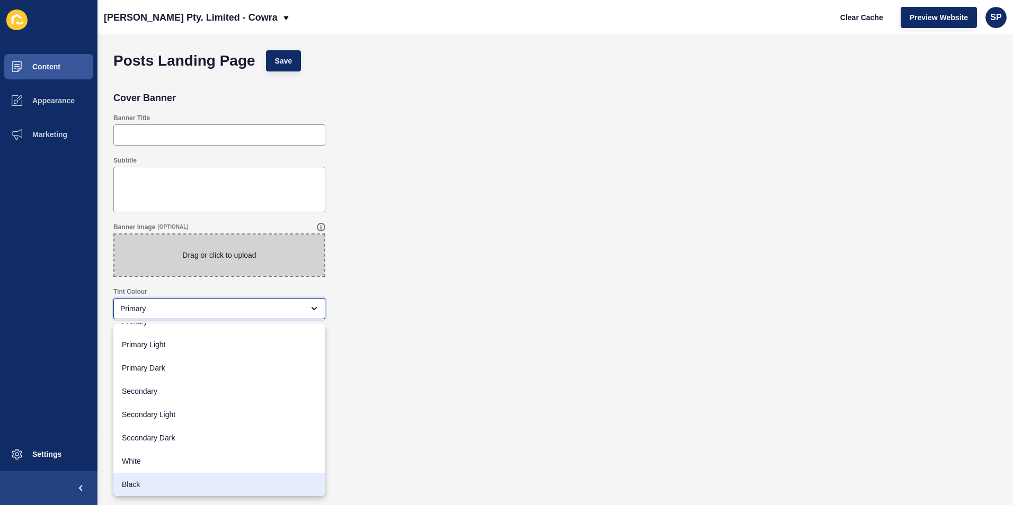
click at [145, 479] on div "Black" at bounding box center [219, 484] width 212 height 23
type input "Black"
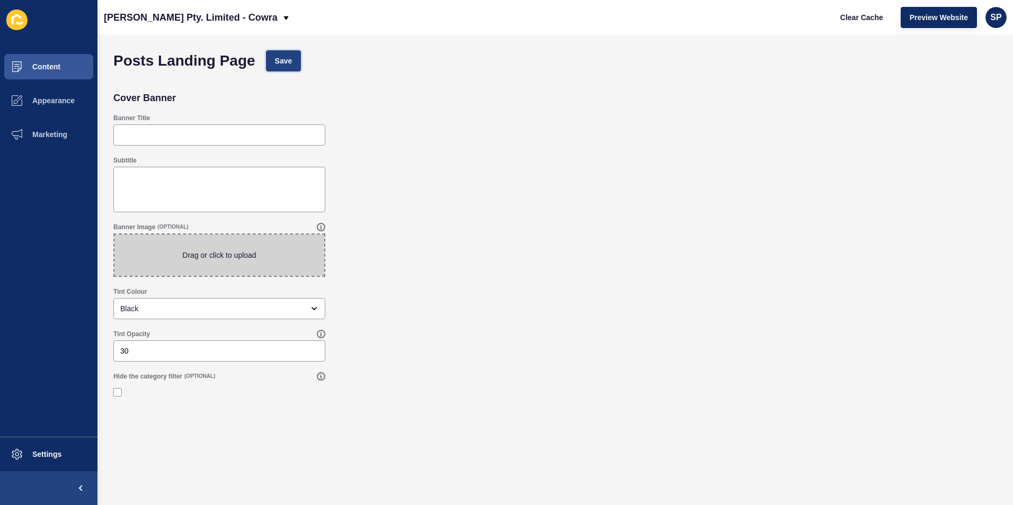
click at [291, 53] on button "Save" at bounding box center [283, 60] width 35 height 21
click at [46, 70] on span "Content" at bounding box center [29, 67] width 62 height 8
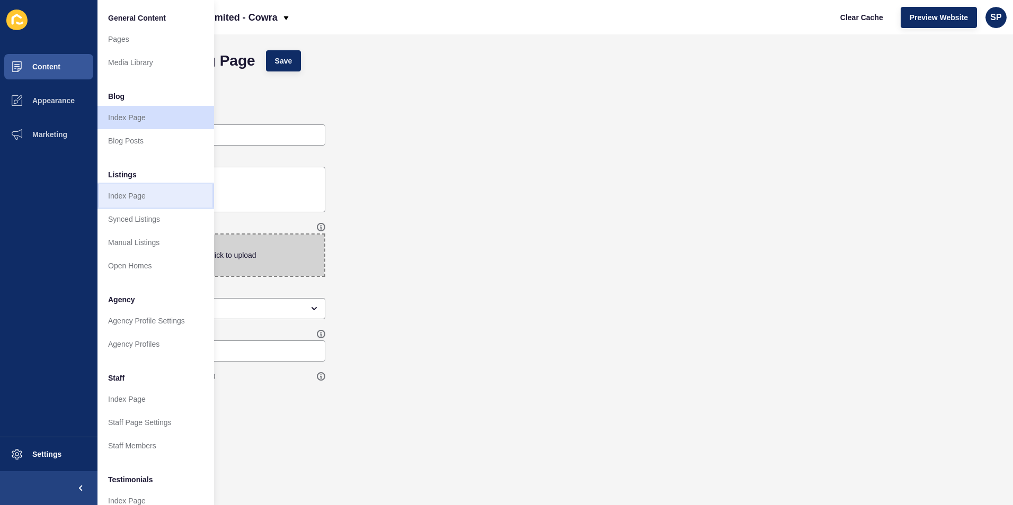
click at [153, 198] on link "Index Page" at bounding box center [155, 195] width 117 height 23
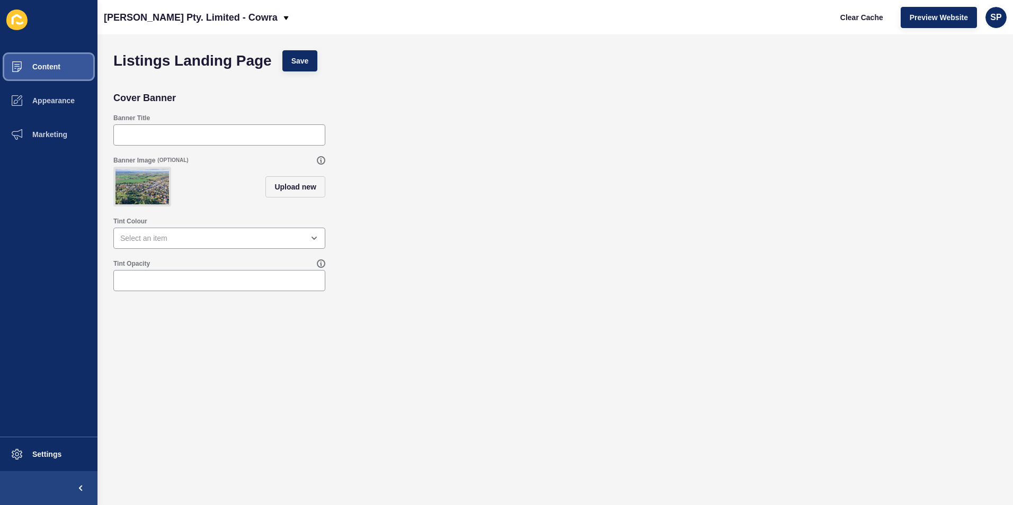
click at [68, 63] on button "Content" at bounding box center [48, 67] width 97 height 34
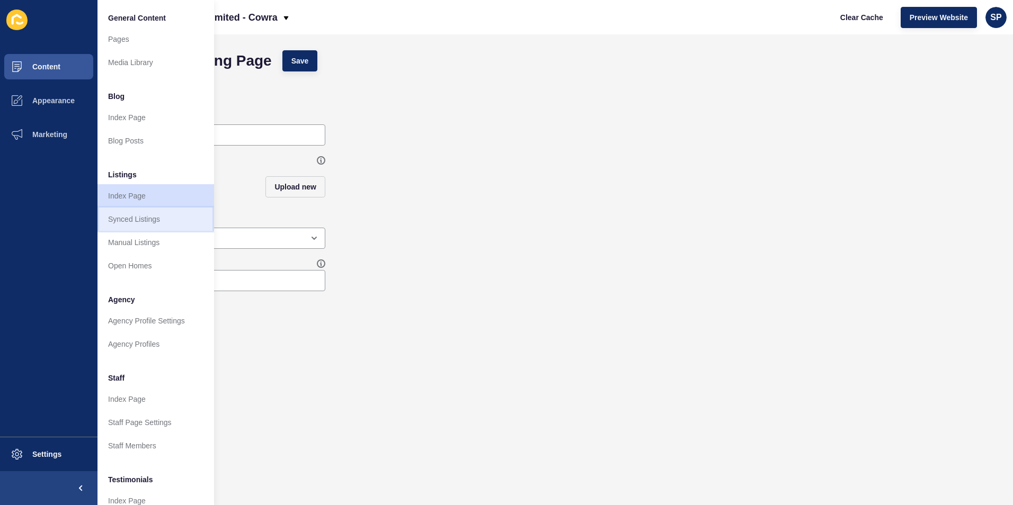
click at [126, 215] on link "Synced Listings" at bounding box center [155, 219] width 117 height 23
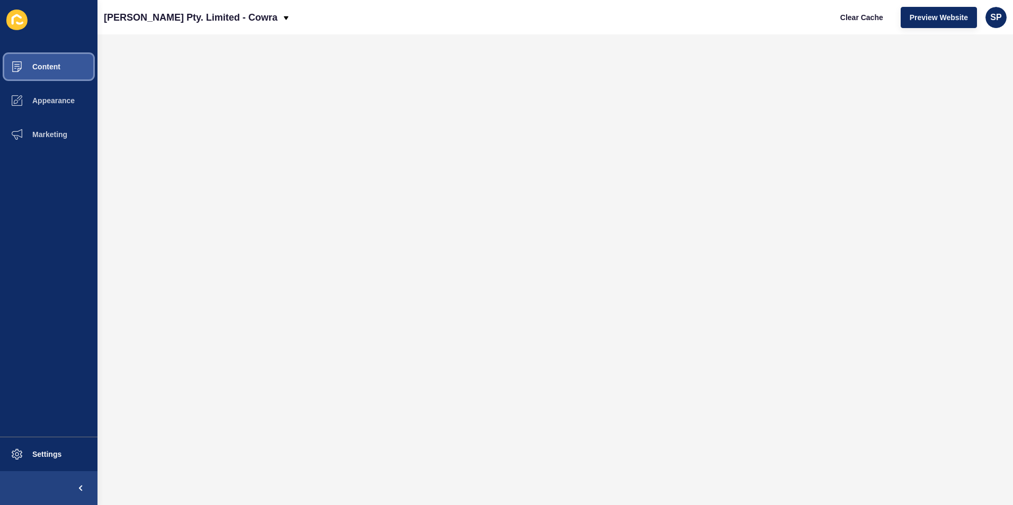
click at [57, 58] on button "Content" at bounding box center [48, 67] width 97 height 34
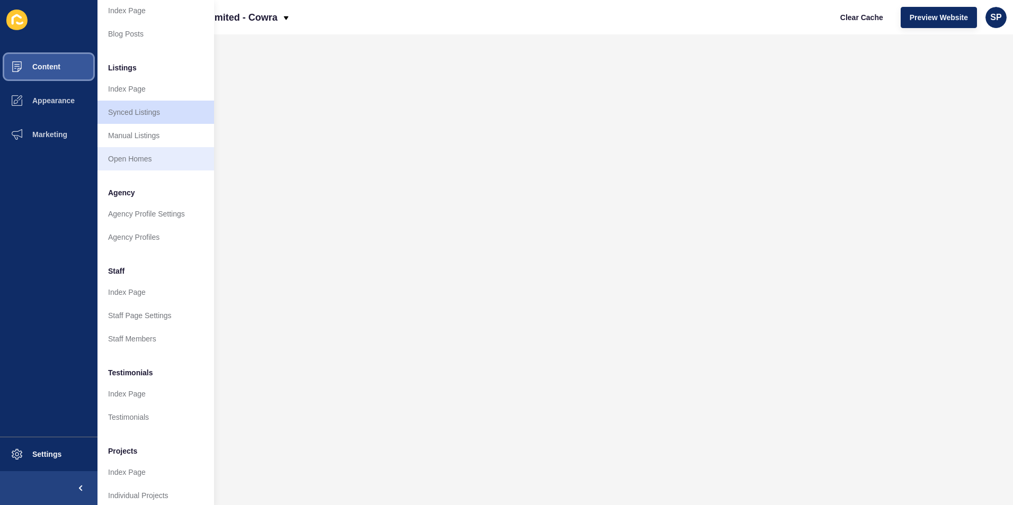
scroll to position [123, 0]
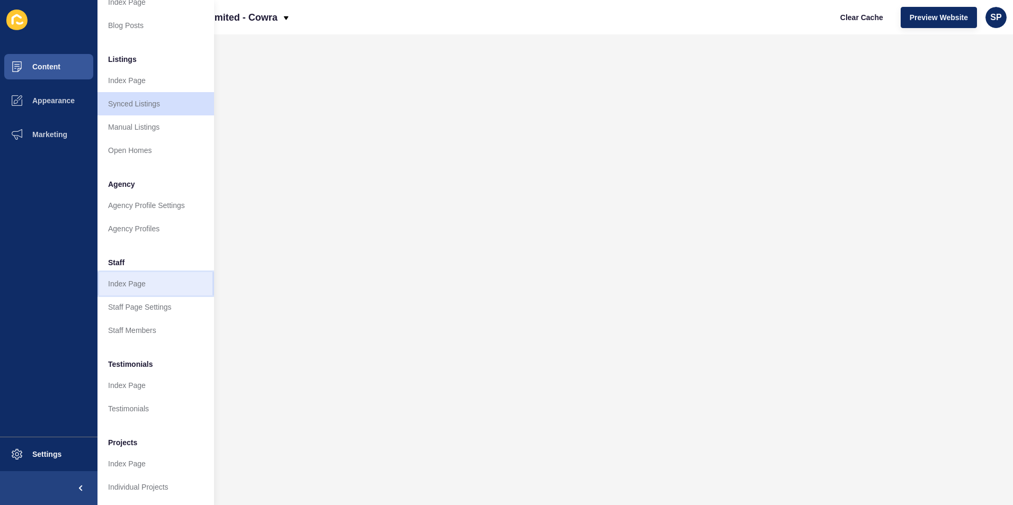
click at [156, 274] on link "Index Page" at bounding box center [155, 283] width 117 height 23
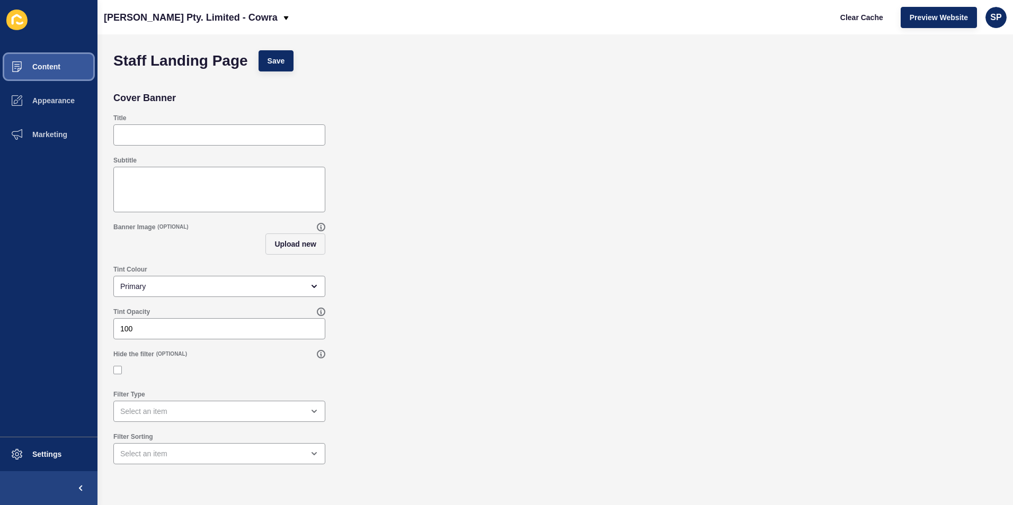
click at [60, 72] on button "Content" at bounding box center [48, 67] width 97 height 34
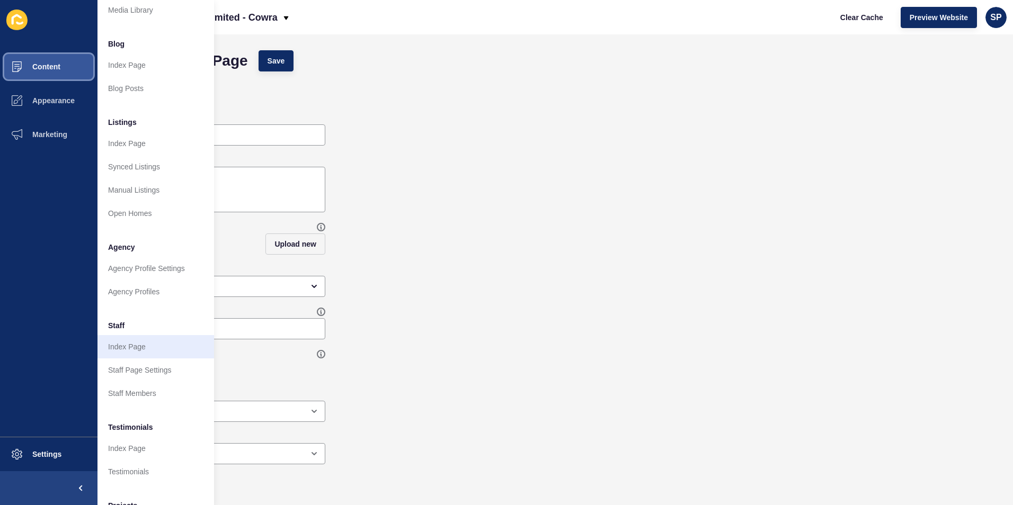
scroll to position [123, 0]
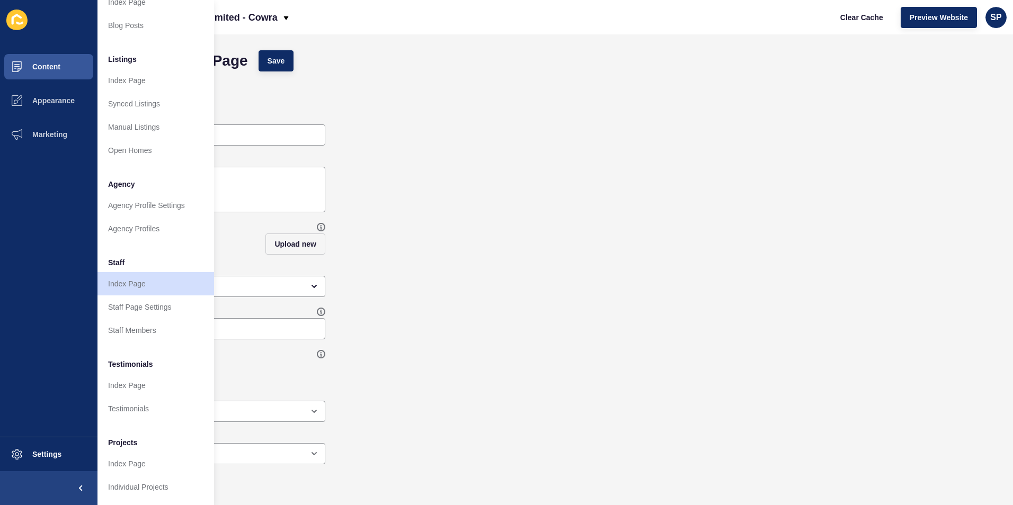
click at [496, 154] on div "Subtitle" at bounding box center [555, 184] width 894 height 67
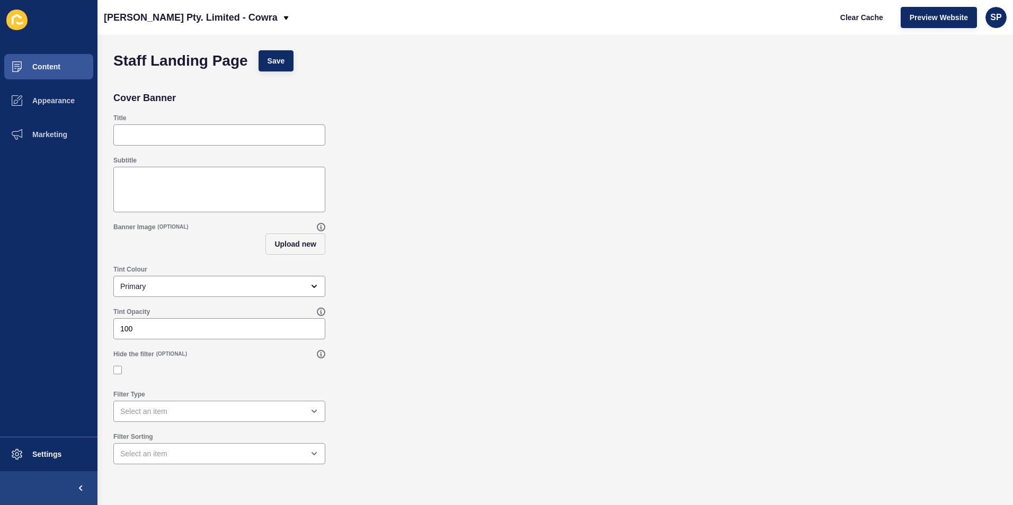
scroll to position [0, 0]
click at [22, 66] on span "Content" at bounding box center [29, 67] width 62 height 8
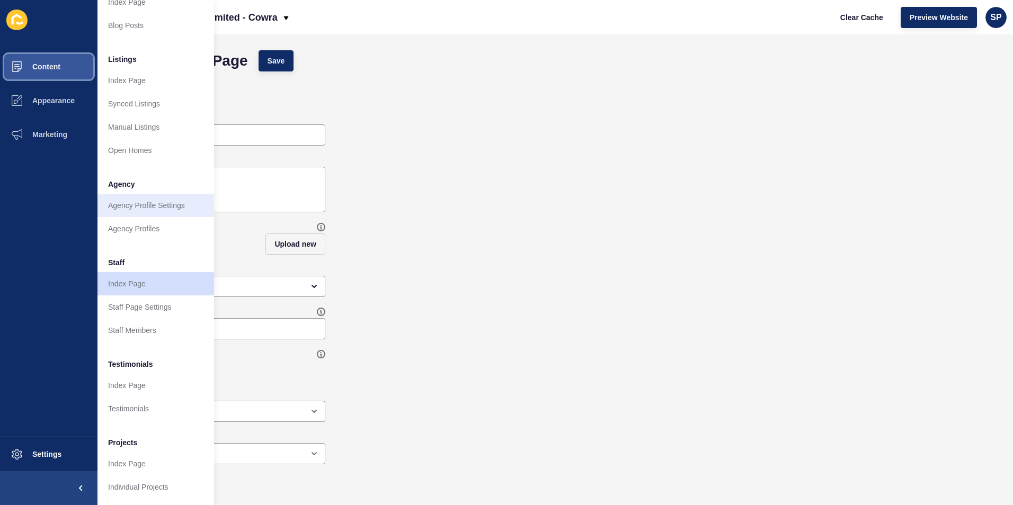
scroll to position [123, 0]
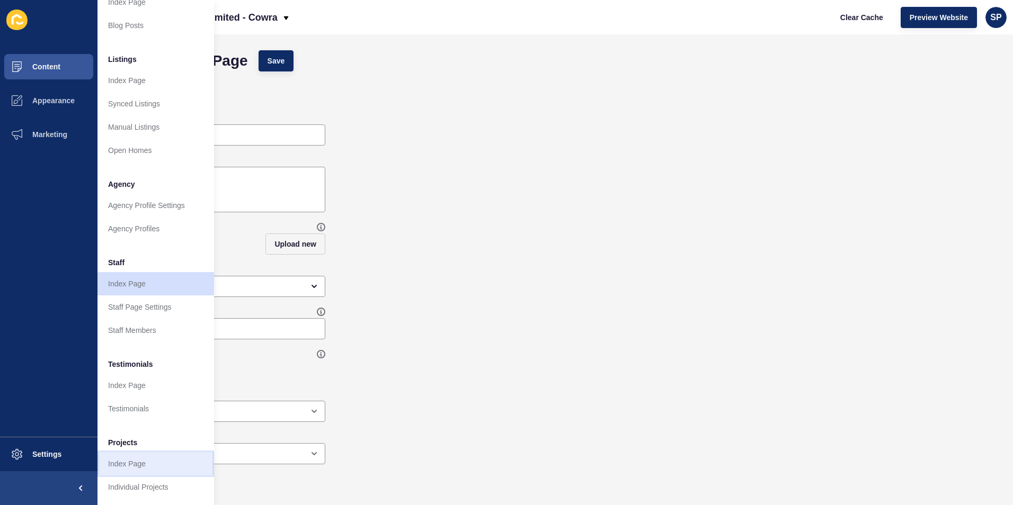
click at [138, 452] on link "Index Page" at bounding box center [155, 463] width 117 height 23
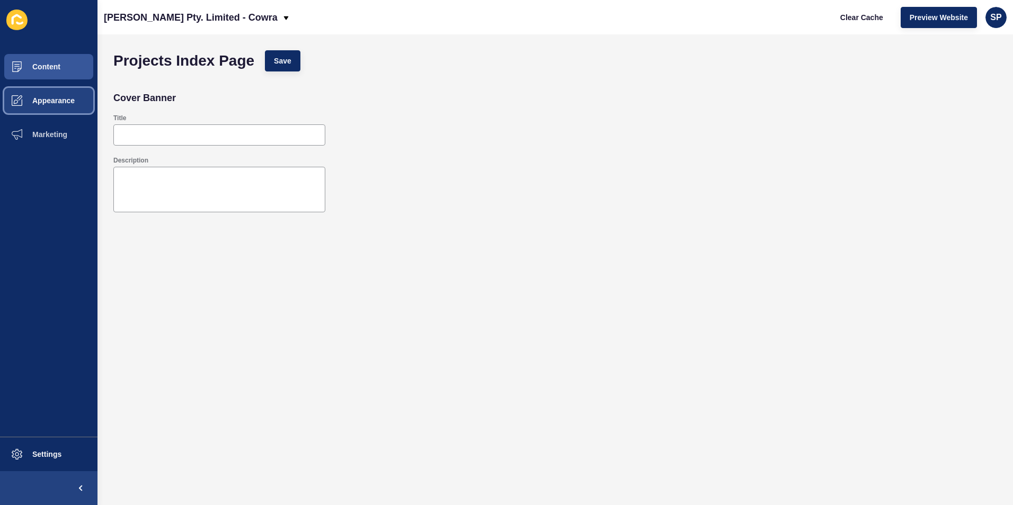
click at [34, 95] on button "Appearance" at bounding box center [48, 101] width 97 height 34
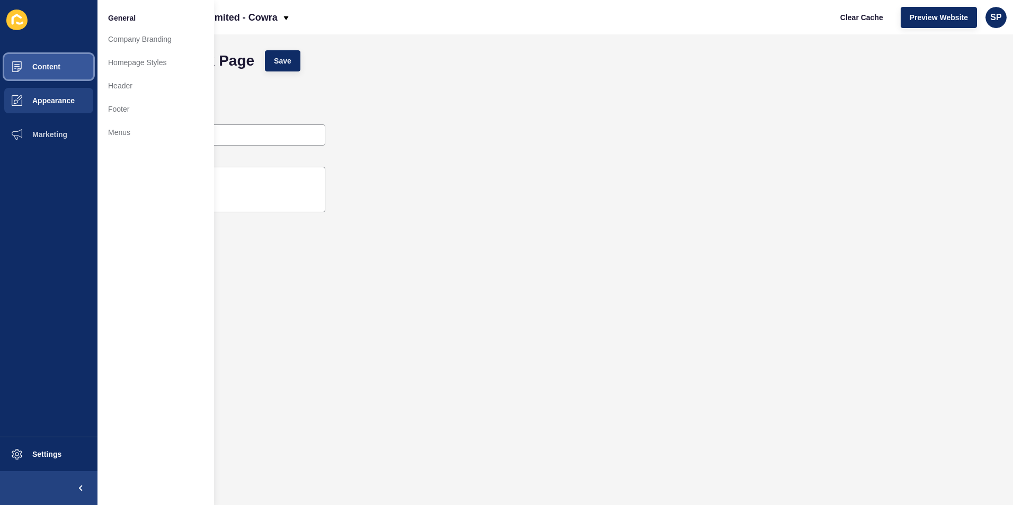
click at [69, 67] on button "Content" at bounding box center [48, 67] width 97 height 34
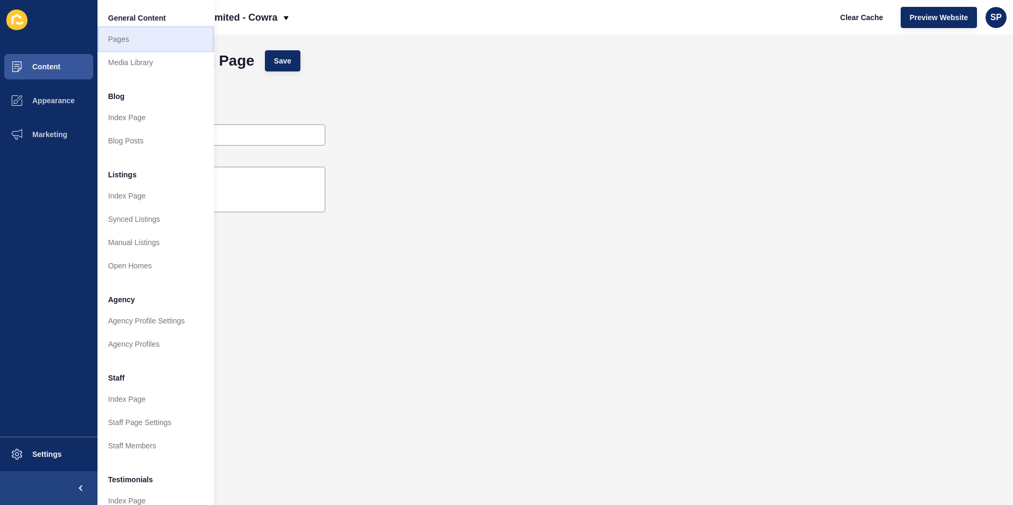
click at [123, 45] on link "Pages" at bounding box center [155, 39] width 117 height 23
